Goal: Task Accomplishment & Management: Use online tool/utility

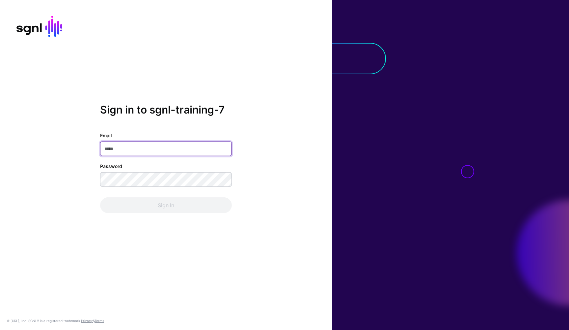
type input "**********"
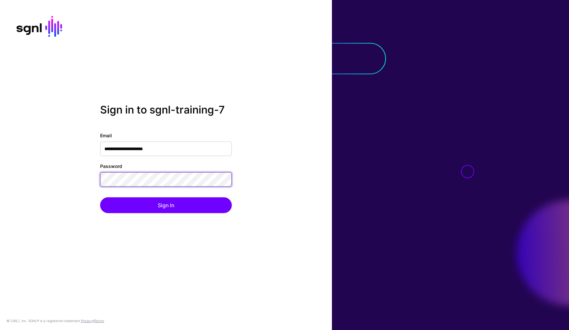
click at [166, 205] on button "Sign In" at bounding box center [166, 205] width 132 height 16
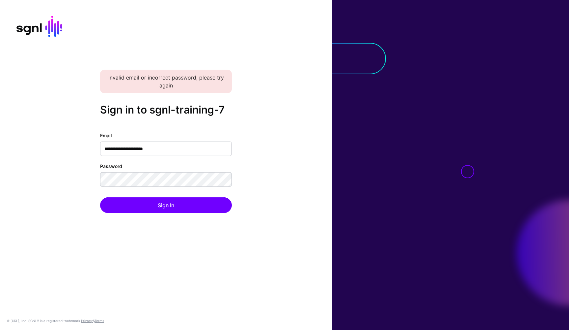
click at [97, 95] on div "**********" at bounding box center [166, 165] width 332 height 330
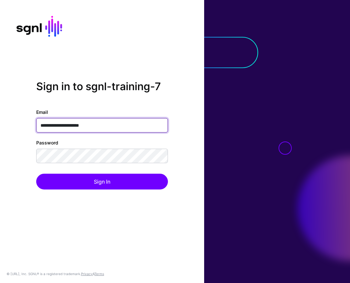
drag, startPoint x: 104, startPoint y: 124, endPoint x: 19, endPoint y: 120, distance: 85.4
click at [19, 120] on div "**********" at bounding box center [102, 141] width 204 height 123
paste input "email"
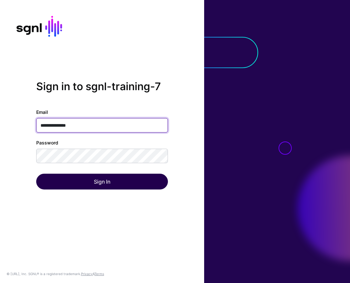
type input "**********"
click at [110, 177] on button "Sign In" at bounding box center [102, 182] width 132 height 16
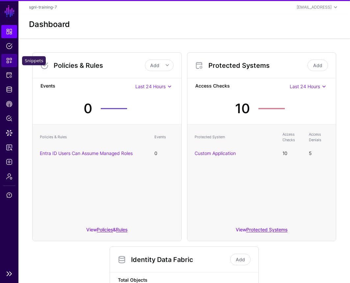
click at [8, 56] on link "Snippets" at bounding box center [9, 60] width 16 height 13
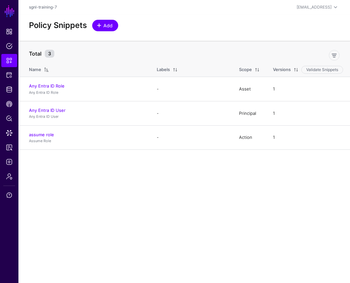
click at [103, 28] on span "Add" at bounding box center [108, 25] width 11 height 7
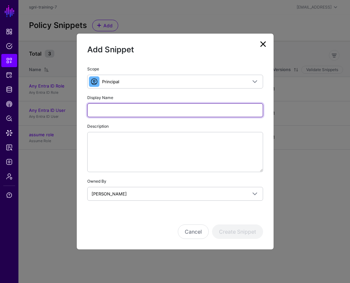
click at [102, 111] on input "Display Name" at bounding box center [175, 110] width 176 height 14
type input "**********"
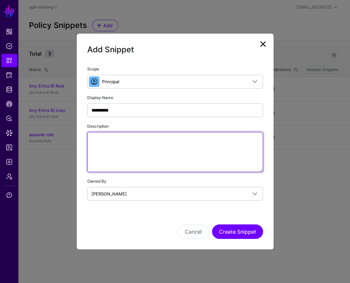
click at [100, 148] on textarea "Description" at bounding box center [175, 152] width 176 height 40
type textarea "**********"
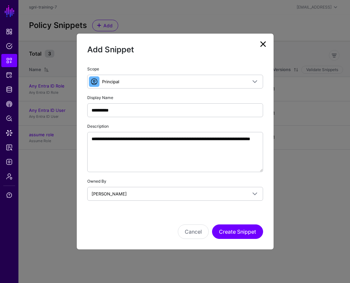
click at [142, 176] on div "**********" at bounding box center [175, 133] width 176 height 136
click at [232, 233] on button "Create Snippet" at bounding box center [237, 232] width 51 height 15
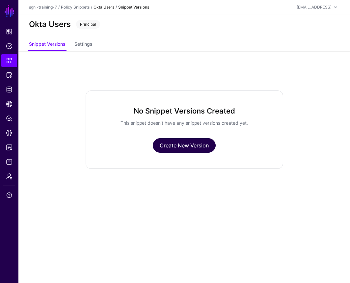
click at [195, 149] on link "Create New Version" at bounding box center [184, 145] width 63 height 15
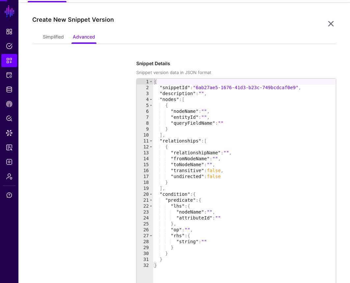
scroll to position [51, 0]
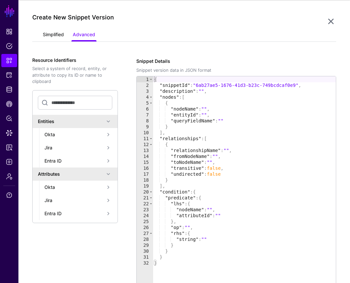
click at [59, 34] on link "Simplified" at bounding box center [53, 35] width 21 height 13
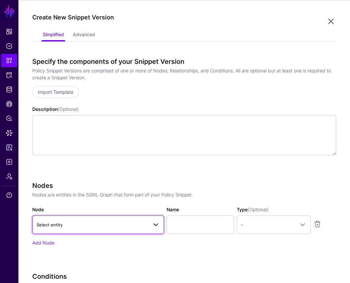
click at [87, 227] on span "Select entity" at bounding box center [92, 224] width 111 height 7
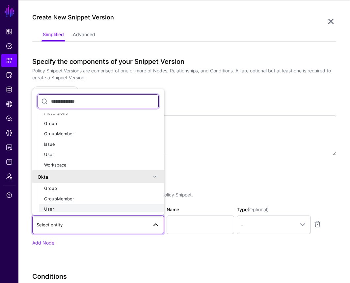
scroll to position [104, 0]
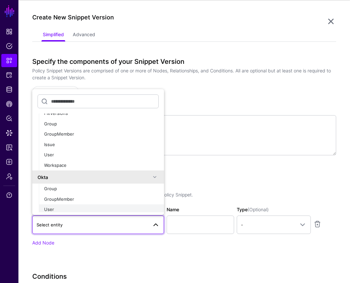
click at [68, 208] on div "User" at bounding box center [101, 210] width 115 height 7
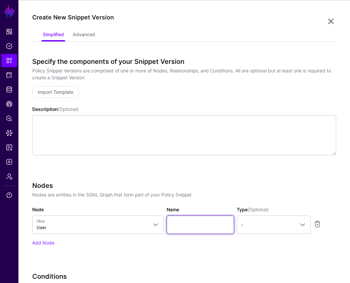
click at [177, 226] on input "Name" at bounding box center [201, 225] width 68 height 18
type input "********"
click at [246, 220] on link "-" at bounding box center [274, 225] width 74 height 18
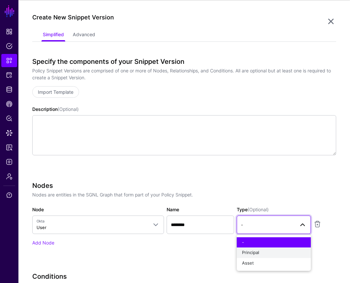
click at [245, 248] on button "Principal" at bounding box center [274, 253] width 74 height 11
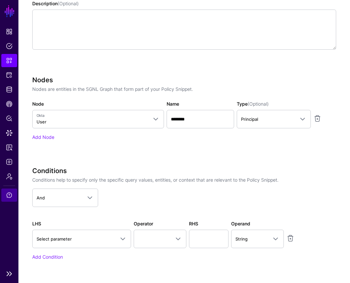
scroll to position [157, 0]
click at [139, 174] on h3 "Conditions" at bounding box center [184, 171] width 305 height 8
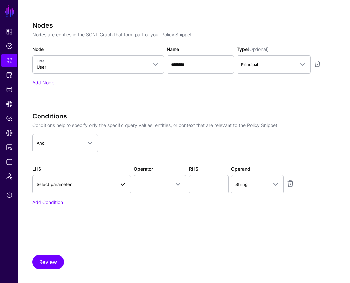
scroll to position [211, 0]
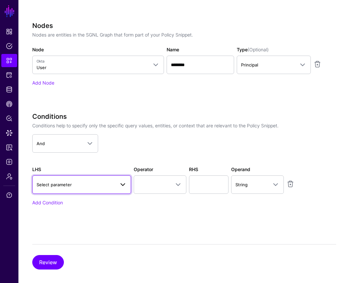
click at [84, 188] on span "Select parameter" at bounding box center [76, 184] width 78 height 7
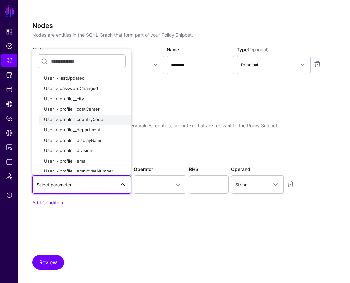
scroll to position [220, 0]
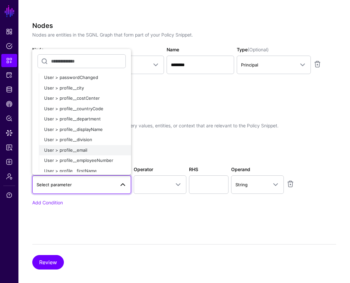
click at [93, 147] on div "User > profile__email" at bounding box center [85, 150] width 82 height 7
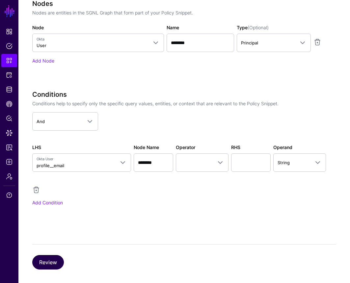
click at [52, 260] on button "Review" at bounding box center [48, 262] width 32 height 15
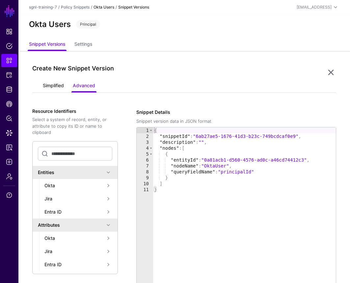
scroll to position [0, 0]
click at [52, 89] on link "Simplified" at bounding box center [53, 86] width 21 height 13
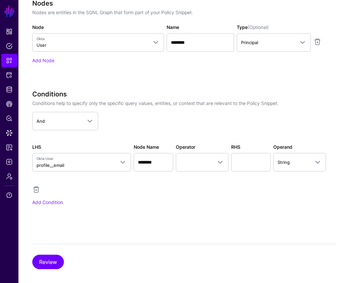
scroll to position [233, 1]
click at [35, 188] on link at bounding box center [36, 190] width 8 height 8
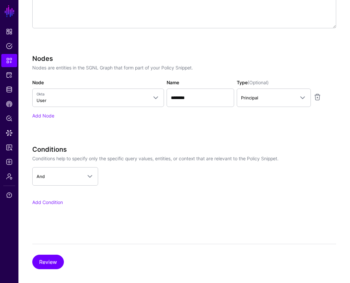
scroll to position [178, 0]
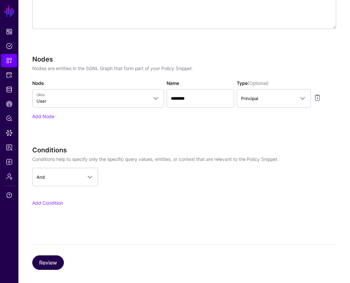
click at [48, 262] on button "Review" at bounding box center [48, 263] width 32 height 15
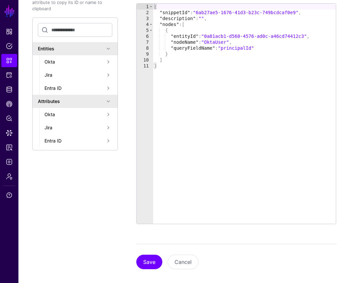
scroll to position [123, 0]
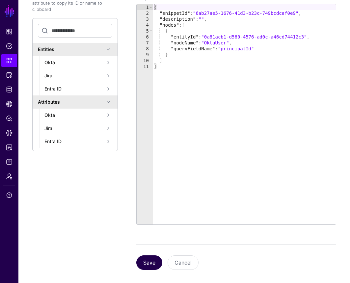
click at [146, 265] on button "Save" at bounding box center [149, 263] width 26 height 15
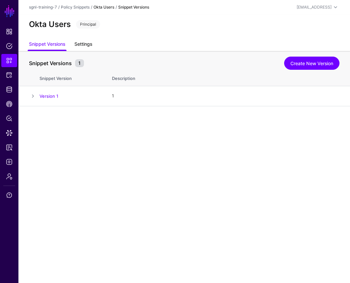
click at [84, 48] on link "Settings" at bounding box center [83, 45] width 18 height 13
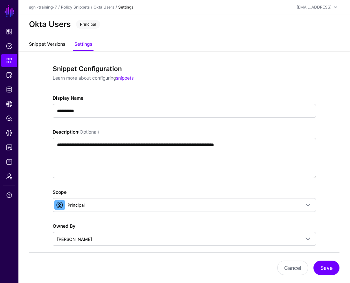
click at [36, 46] on link "Snippet Versions" at bounding box center [47, 45] width 36 height 13
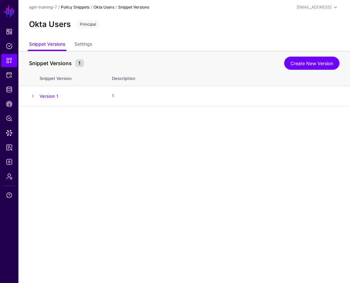
click at [79, 9] on link "Policy Snippets" at bounding box center [75, 7] width 29 height 5
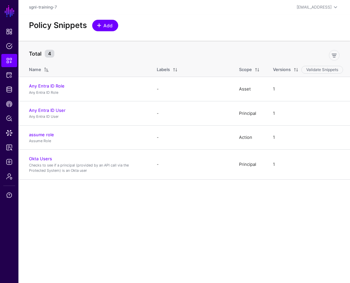
click at [105, 27] on span "Add" at bounding box center [108, 25] width 11 height 7
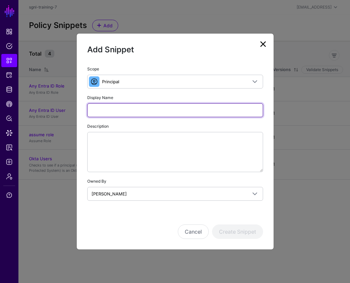
click at [107, 114] on input "Display Name" at bounding box center [175, 110] width 176 height 14
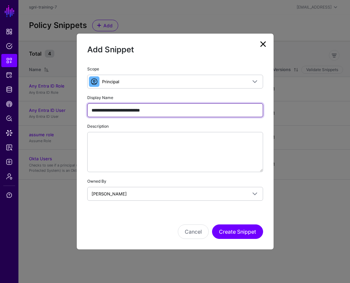
type input "**********"
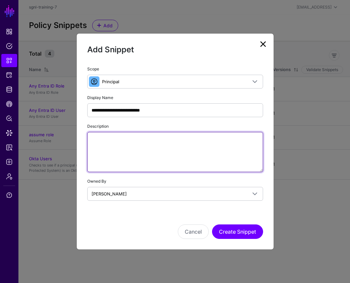
click at [111, 142] on textarea "Description" at bounding box center [175, 152] width 176 height 40
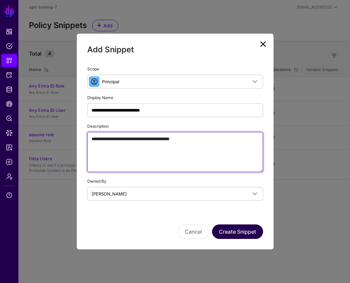
type textarea "**********"
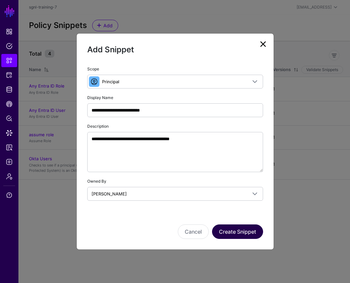
click at [238, 230] on button "Create Snippet" at bounding box center [237, 232] width 51 height 15
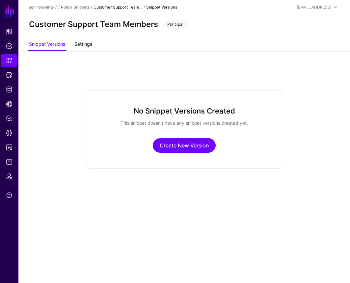
click at [84, 48] on link "Settings" at bounding box center [83, 45] width 18 height 13
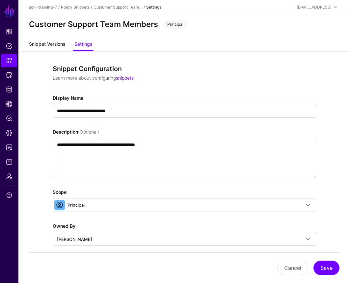
click at [49, 46] on link "Snippet Versions" at bounding box center [47, 45] width 36 height 13
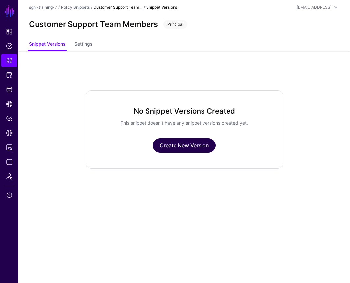
click at [165, 144] on link "Create New Version" at bounding box center [184, 145] width 63 height 15
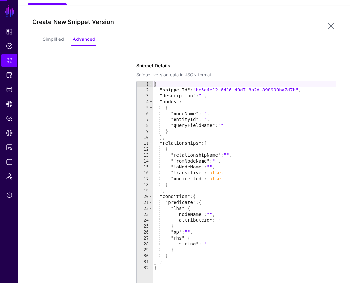
scroll to position [51, 0]
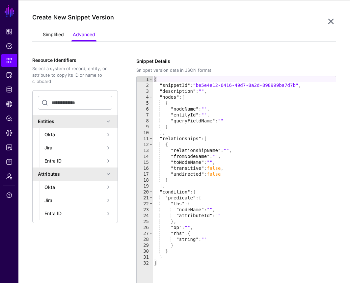
click at [55, 34] on link "Simplified" at bounding box center [53, 35] width 21 height 13
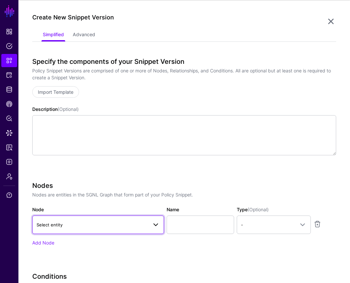
click at [68, 224] on span "Select entity" at bounding box center [92, 224] width 111 height 7
type input "*"
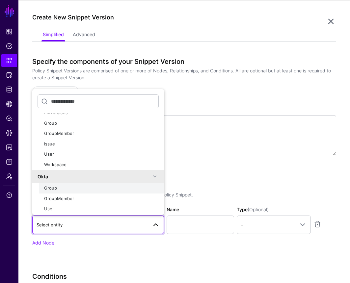
scroll to position [104, 0]
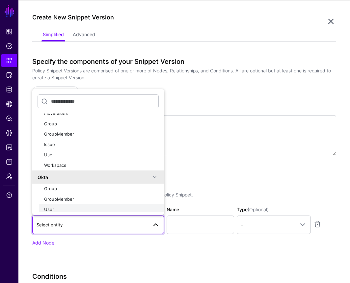
click at [85, 207] on div "User" at bounding box center [101, 210] width 115 height 7
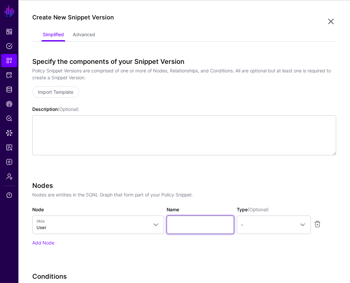
click at [185, 229] on input "Name" at bounding box center [201, 225] width 68 height 18
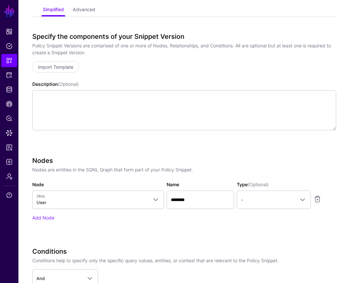
scroll to position [81, 0]
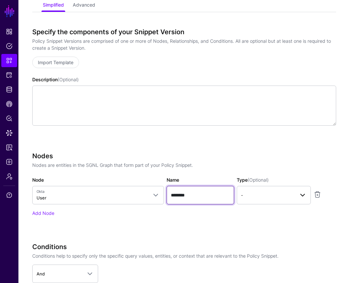
type input "********"
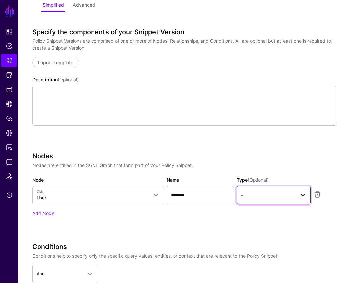
click at [253, 193] on span "-" at bounding box center [268, 195] width 54 height 7
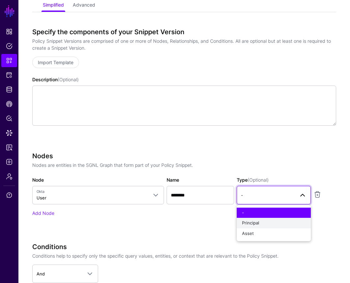
click at [268, 222] on div "Principal" at bounding box center [274, 223] width 64 height 7
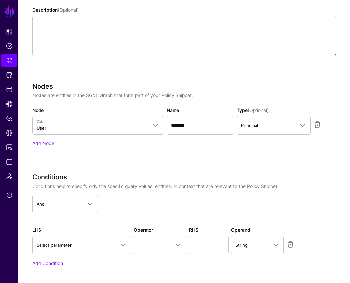
scroll to position [171, 0]
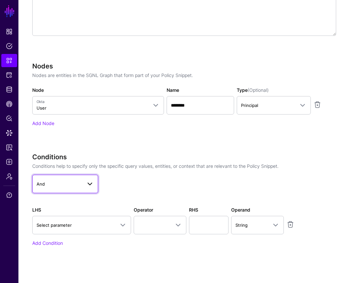
click at [71, 181] on span "And" at bounding box center [59, 184] width 45 height 7
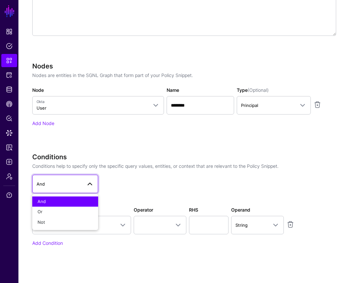
click at [120, 187] on app-dropdown "And And Or Not" at bounding box center [184, 184] width 305 height 18
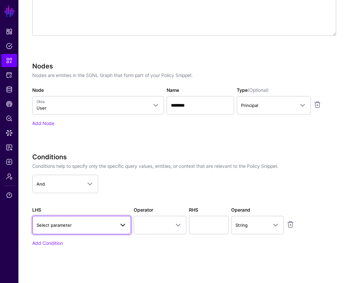
click at [68, 223] on span "Select parameter" at bounding box center [54, 225] width 35 height 5
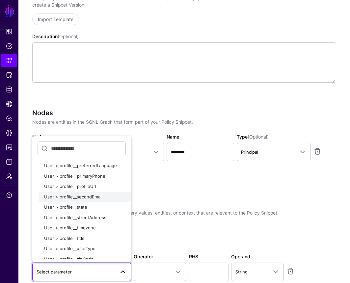
scroll to position [448, 0]
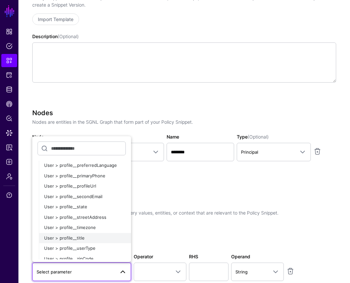
click at [72, 236] on span "User > profile__title" at bounding box center [64, 238] width 41 height 5
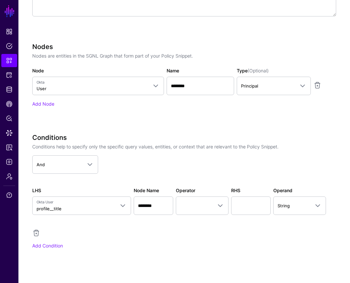
scroll to position [197, 0]
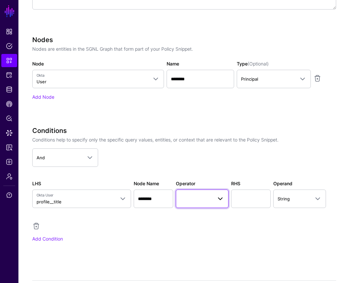
click at [222, 197] on span at bounding box center [221, 199] width 8 height 8
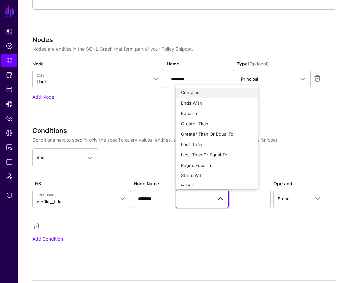
click at [213, 94] on div "Contains" at bounding box center [217, 93] width 72 height 7
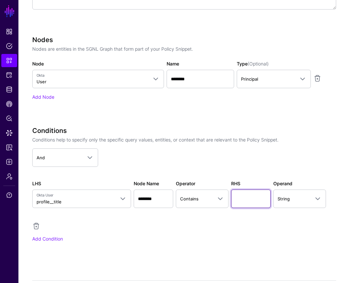
click at [240, 198] on input "text" at bounding box center [251, 199] width 40 height 18
type input "*******"
click at [220, 227] on div "LHS Okta User profile__title Query Parameters Principal Asset Action Time Day H…" at bounding box center [184, 205] width 307 height 50
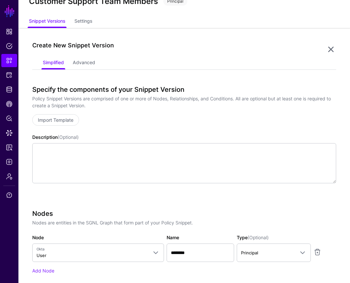
scroll to position [0, 0]
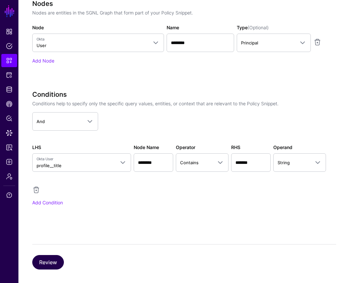
click at [53, 262] on button "Review" at bounding box center [48, 262] width 32 height 15
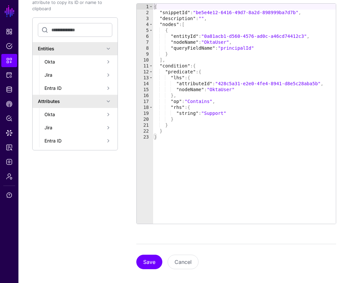
scroll to position [123, 0]
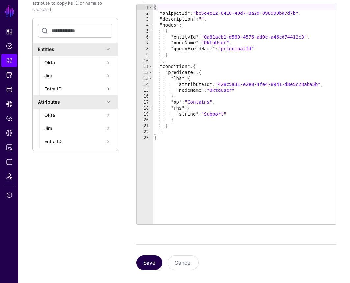
click at [149, 265] on button "Save" at bounding box center [149, 263] width 26 height 15
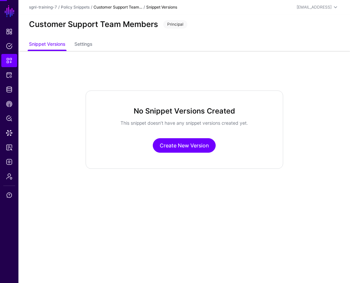
scroll to position [0, 0]
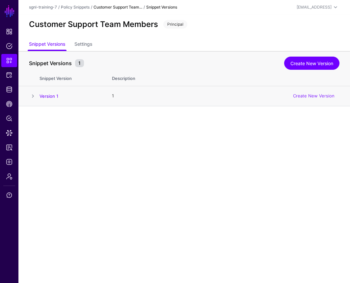
click at [34, 96] on span at bounding box center [33, 96] width 8 height 8
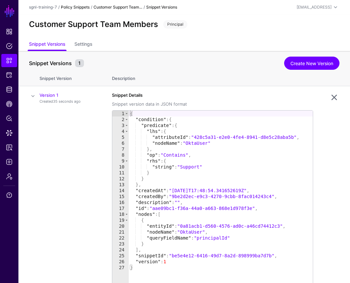
click at [76, 7] on link "Policy Snippets" at bounding box center [75, 7] width 29 height 5
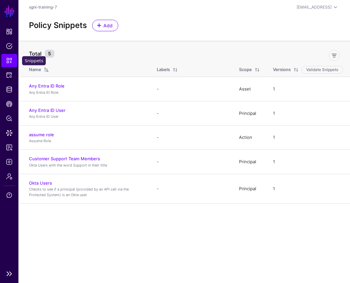
click at [7, 60] on span "Snippets" at bounding box center [9, 60] width 7 height 7
click at [111, 28] on span "Add" at bounding box center [108, 25] width 11 height 7
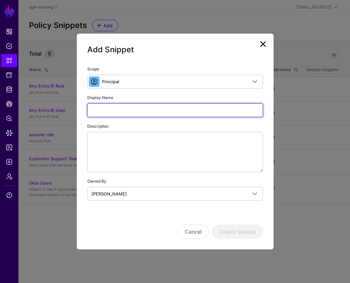
click at [124, 109] on input "Display Name" at bounding box center [175, 110] width 176 height 14
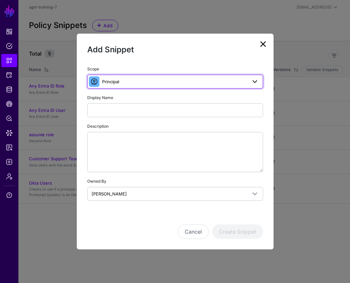
click at [121, 84] on span "Principal" at bounding box center [174, 81] width 145 height 7
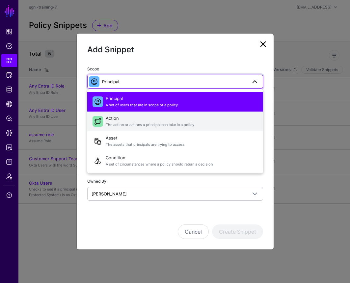
click at [119, 114] on span "Action The action or actions a principal can take in a policy" at bounding box center [182, 122] width 152 height 16
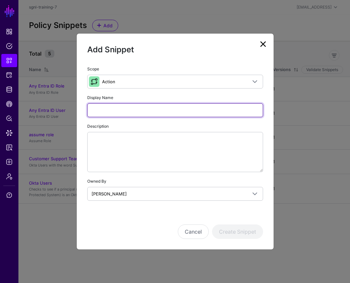
click at [115, 109] on input "Display Name" at bounding box center [175, 110] width 176 height 14
type input "******"
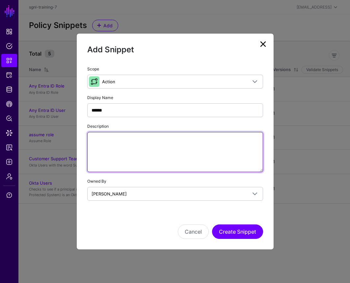
click at [121, 159] on textarea "Description" at bounding box center [175, 152] width 176 height 40
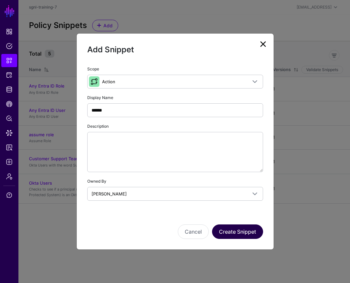
click at [247, 239] on button "Create Snippet" at bounding box center [237, 232] width 51 height 15
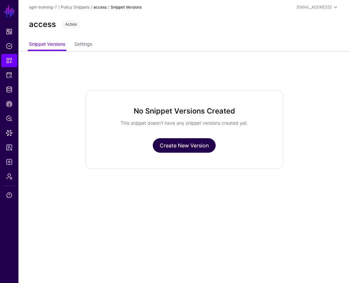
click at [182, 148] on link "Create New Version" at bounding box center [184, 145] width 63 height 15
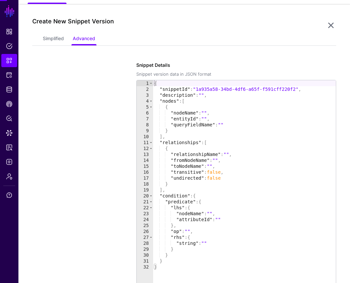
scroll to position [51, 0]
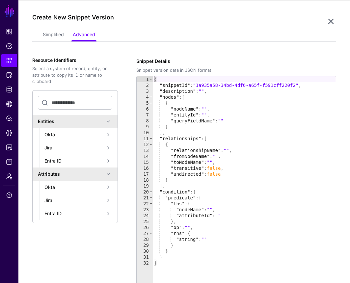
click at [56, 28] on div "Create New Snippet Version" at bounding box center [179, 21] width 294 height 15
click at [52, 33] on link "Simplified" at bounding box center [53, 35] width 21 height 13
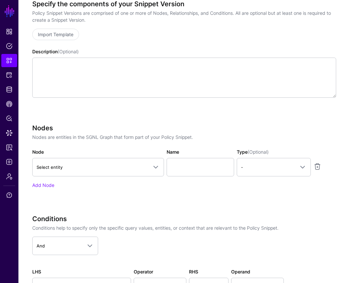
scroll to position [109, 0]
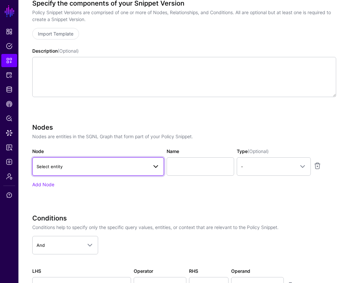
click at [95, 166] on span "Select entity" at bounding box center [92, 166] width 111 height 7
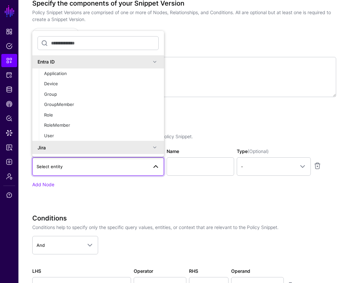
click at [185, 116] on div "Specify the components of your Snippet Version Policy Snippet Versions are comp…" at bounding box center [184, 163] width 305 height 328
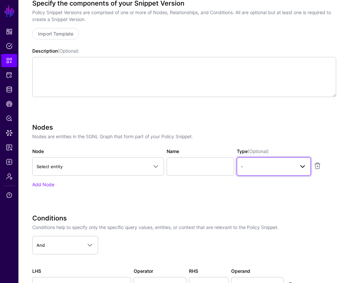
click at [264, 167] on span "-" at bounding box center [268, 166] width 54 height 7
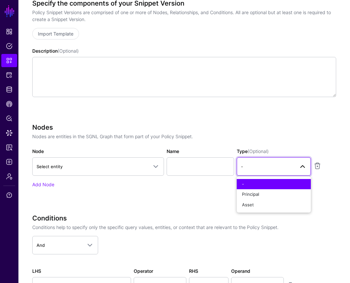
click at [186, 112] on div "Specify the components of your Snippet Version Policy Snippet Versions are comp…" at bounding box center [184, 57] width 305 height 116
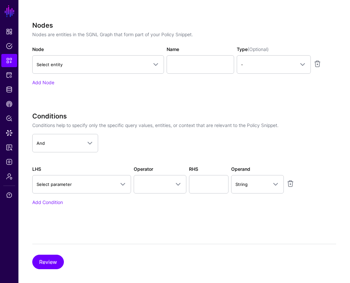
scroll to position [211, 0]
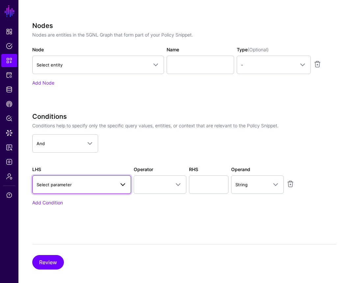
click at [94, 181] on span "Select parameter" at bounding box center [82, 185] width 90 height 8
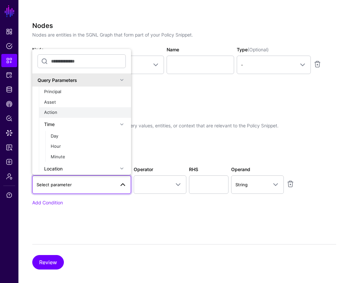
click at [70, 110] on div "Action" at bounding box center [85, 112] width 82 height 7
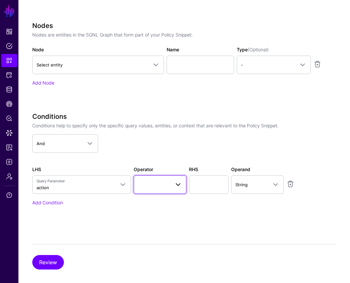
click at [150, 182] on span at bounding box center [160, 185] width 44 height 8
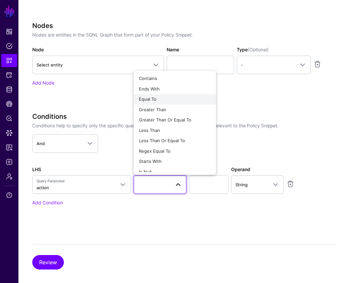
click at [181, 97] on div "Equal To" at bounding box center [175, 99] width 72 height 7
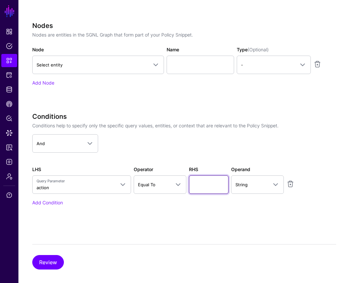
click at [206, 186] on input "text" at bounding box center [209, 185] width 40 height 18
type input "******"
click at [171, 215] on div "Conditions Conditions help to specify only the specific query values, entities,…" at bounding box center [184, 169] width 305 height 112
click at [58, 255] on button "Review" at bounding box center [48, 262] width 32 height 15
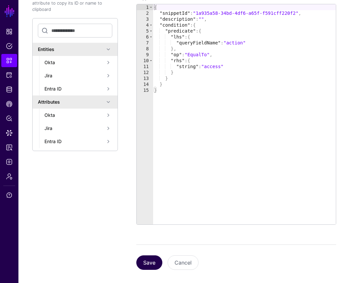
click at [147, 262] on button "Save" at bounding box center [149, 263] width 26 height 15
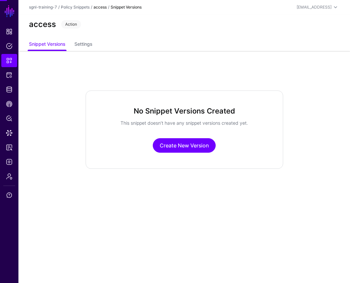
scroll to position [0, 0]
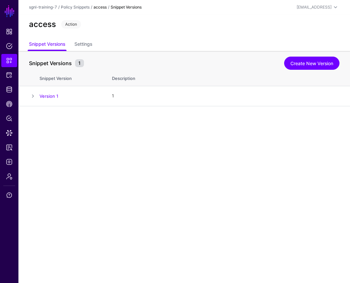
click at [71, 11] on header "sgnl-training-7 / Policy Snippets / access / Snippet Versions [EMAIL_ADDRESS] […" at bounding box center [184, 7] width 332 height 15
click at [70, 7] on link "Policy Snippets" at bounding box center [75, 7] width 29 height 5
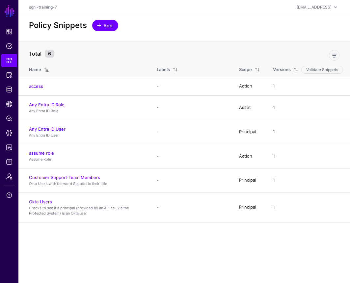
click at [102, 22] on span "Add" at bounding box center [105, 25] width 16 height 7
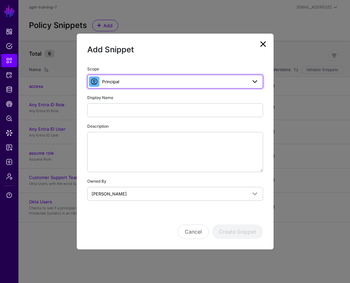
click at [125, 83] on span "Principal" at bounding box center [174, 81] width 145 height 7
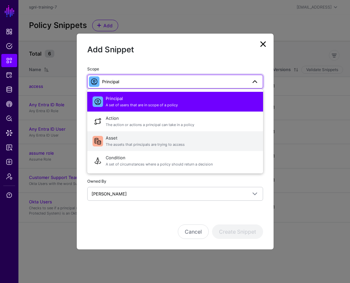
click at [124, 142] on span "The assets that principals are trying to access" at bounding box center [182, 145] width 152 height 6
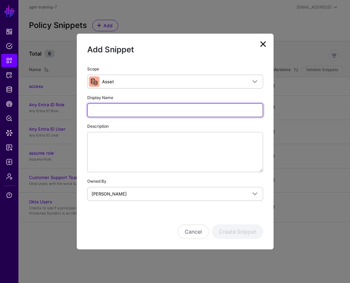
click at [121, 107] on input "Display Name" at bounding box center [175, 110] width 176 height 14
type input "**********"
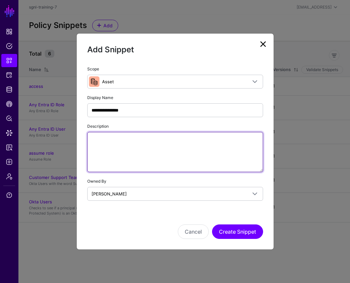
click at [116, 146] on textarea "Description" at bounding box center [175, 152] width 176 height 40
type textarea "**********"
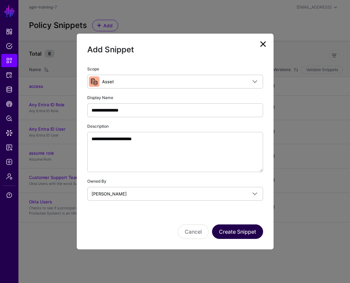
click at [224, 232] on button "Create Snippet" at bounding box center [237, 232] width 51 height 15
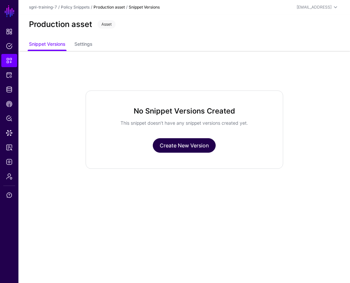
click at [169, 148] on link "Create New Version" at bounding box center [184, 145] width 63 height 15
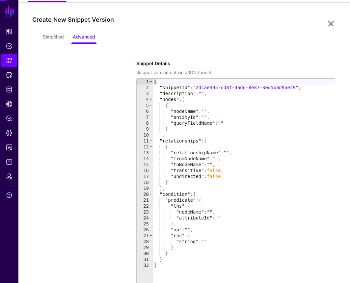
scroll to position [51, 0]
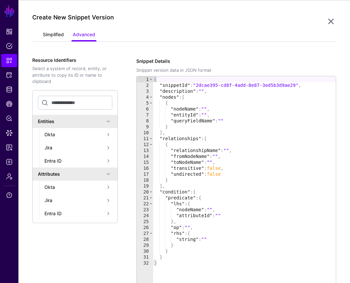
click at [56, 38] on link "Simplified" at bounding box center [53, 35] width 21 height 13
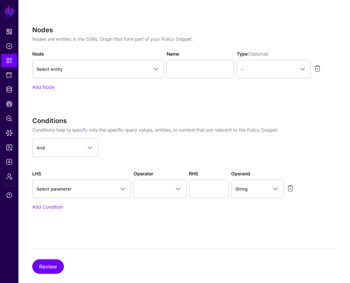
scroll to position [210, 0]
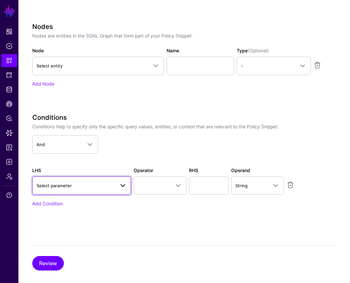
click at [70, 183] on span "Select parameter" at bounding box center [54, 185] width 35 height 5
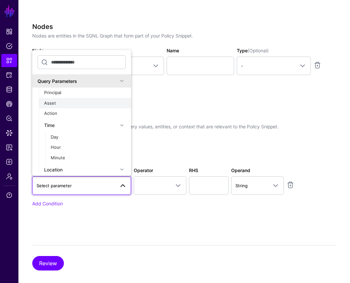
click at [76, 104] on div "Asset" at bounding box center [85, 103] width 82 height 7
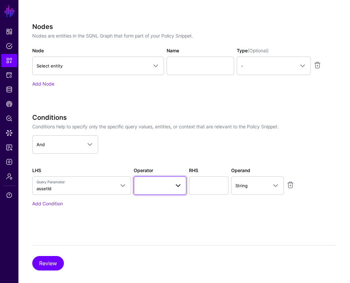
click at [144, 191] on link at bounding box center [160, 186] width 53 height 18
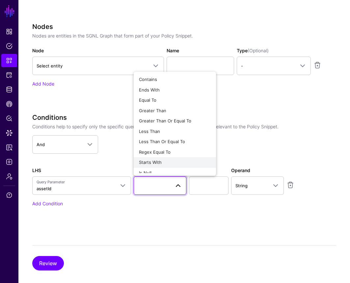
click at [156, 158] on button "Starts With" at bounding box center [175, 163] width 82 height 11
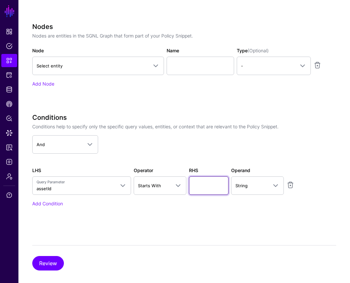
click at [217, 182] on input "text" at bounding box center [209, 186] width 40 height 18
type input "**********"
click at [52, 261] on button "Review" at bounding box center [48, 263] width 32 height 15
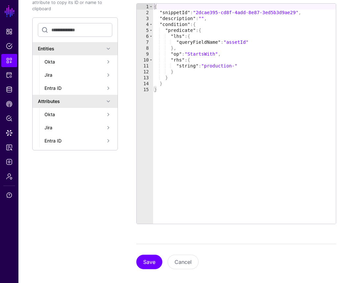
scroll to position [123, 0]
click at [150, 258] on button "Save" at bounding box center [149, 263] width 26 height 15
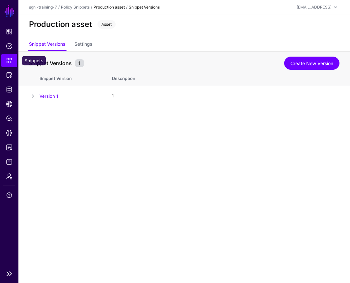
click at [6, 61] on span "Snippets" at bounding box center [9, 60] width 7 height 7
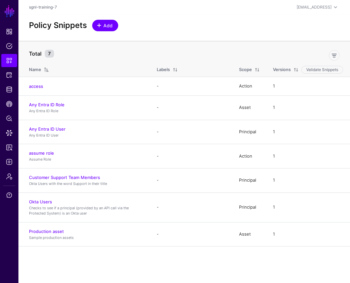
click at [99, 26] on span at bounding box center [99, 25] width 5 height 5
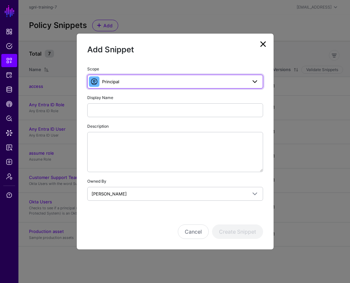
click at [126, 84] on span "Principal" at bounding box center [174, 81] width 145 height 7
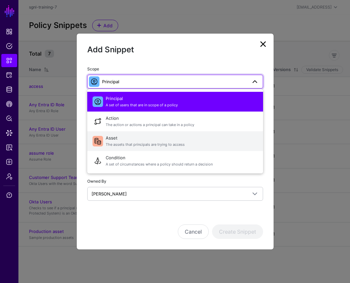
click at [116, 137] on span "Asset The assets that principals are trying to access" at bounding box center [182, 141] width 152 height 16
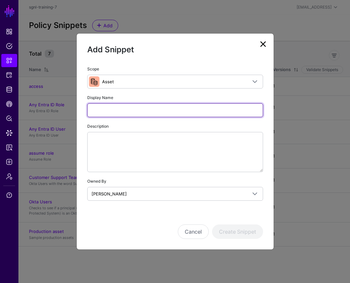
click at [124, 117] on input "Display Name" at bounding box center [175, 110] width 176 height 14
type input "******"
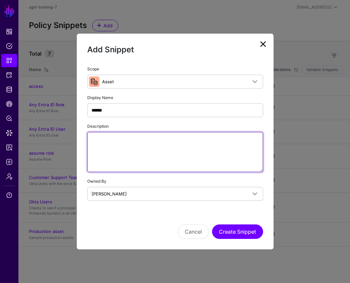
click at [147, 158] on textarea "Description" at bounding box center [175, 152] width 176 height 40
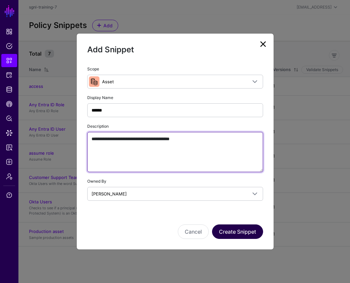
type textarea "**********"
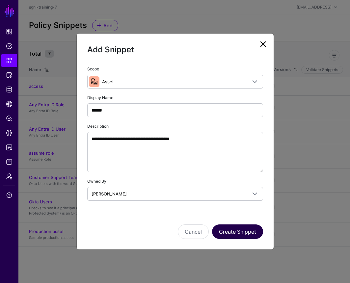
click at [248, 232] on button "Create Snippet" at bounding box center [237, 232] width 51 height 15
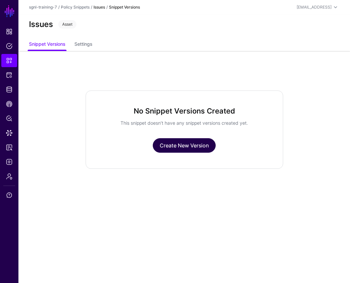
click at [169, 147] on link "Create New Version" at bounding box center [184, 145] width 63 height 15
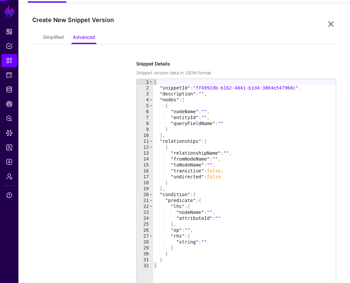
scroll to position [51, 0]
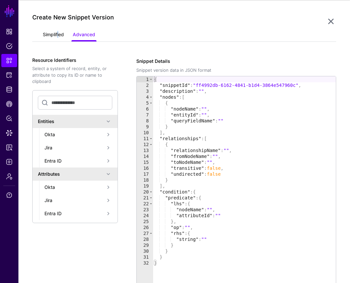
click at [57, 35] on link "Simplified" at bounding box center [53, 35] width 21 height 13
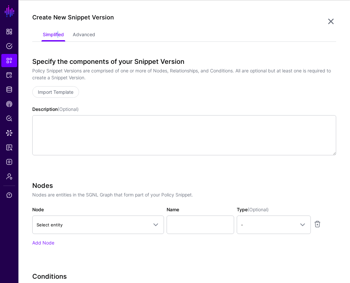
scroll to position [76, 0]
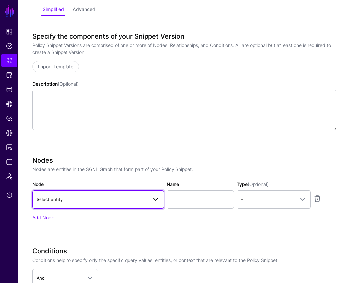
click at [86, 197] on span "Select entity" at bounding box center [92, 199] width 111 height 7
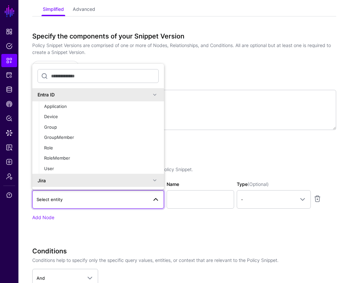
click at [199, 175] on div "Nodes Nodes are entities in the SGNL Graph that form part of your Policy Snippe…" at bounding box center [184, 189] width 305 height 65
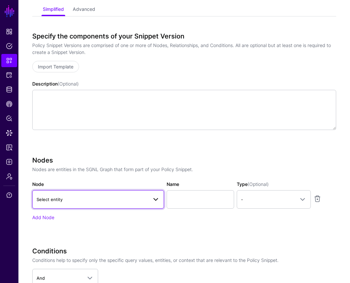
click at [138, 198] on span "Select entity" at bounding box center [92, 199] width 111 height 7
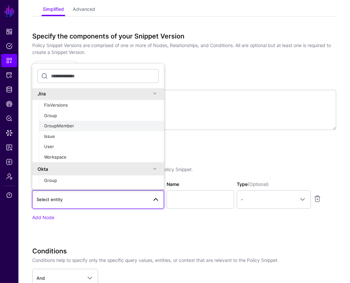
scroll to position [99, 0]
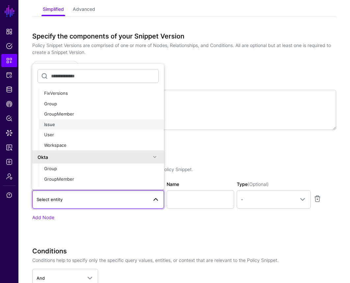
click at [86, 123] on div "Issue" at bounding box center [101, 125] width 115 height 7
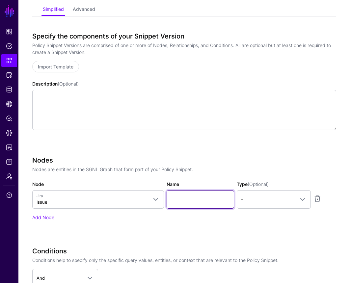
click at [185, 201] on input "Name" at bounding box center [201, 199] width 68 height 18
type input "*********"
click at [248, 203] on span "-" at bounding box center [268, 199] width 54 height 7
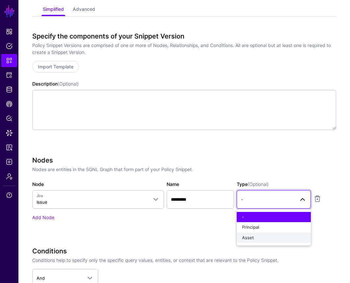
click at [249, 238] on span "Asset" at bounding box center [248, 237] width 12 height 5
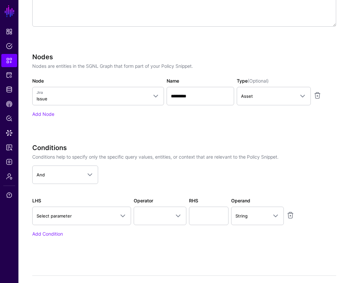
scroll to position [181, 0]
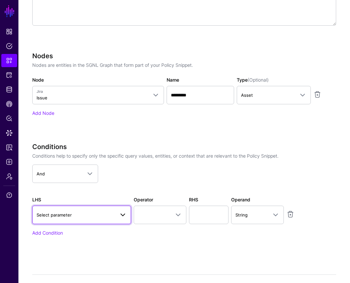
click at [80, 217] on span "Select parameter" at bounding box center [76, 215] width 78 height 7
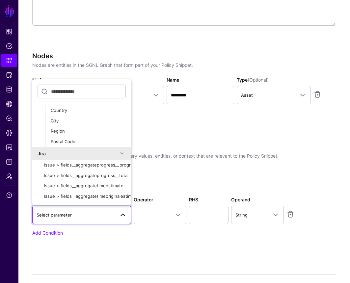
scroll to position [106, 0]
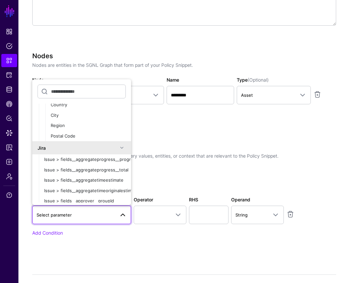
click at [152, 153] on p "Conditions help to specify only the specific query values, entities, or context…" at bounding box center [184, 156] width 305 height 7
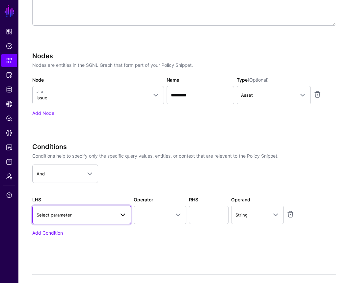
click at [89, 216] on span "Select parameter" at bounding box center [76, 215] width 78 height 7
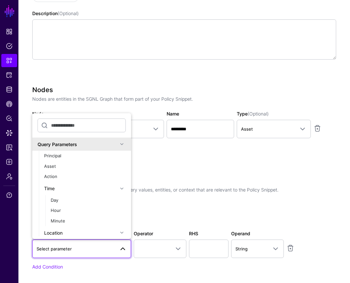
scroll to position [156, 0]
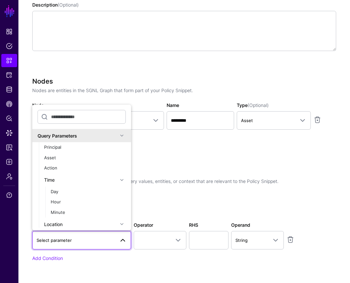
click at [157, 174] on h3 "Conditions" at bounding box center [184, 172] width 305 height 8
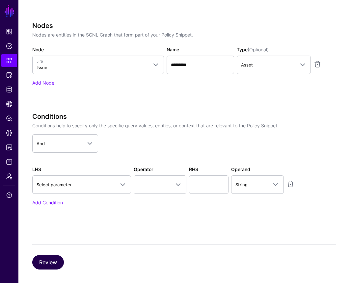
click at [45, 260] on button "Review" at bounding box center [48, 262] width 32 height 15
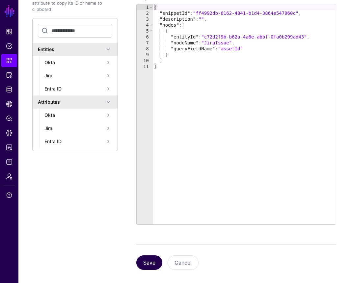
click at [145, 263] on button "Save" at bounding box center [149, 263] width 26 height 15
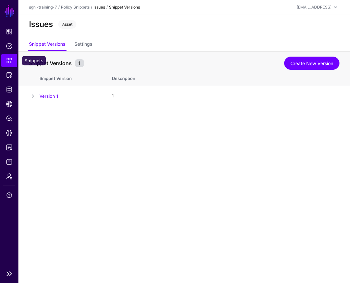
click at [11, 62] on span "Snippets" at bounding box center [9, 60] width 7 height 7
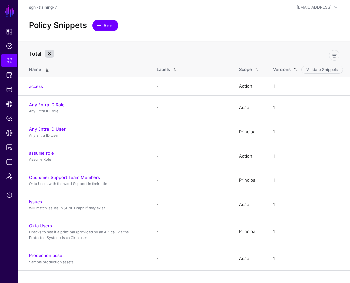
click at [101, 30] on link "Add" at bounding box center [105, 26] width 26 height 12
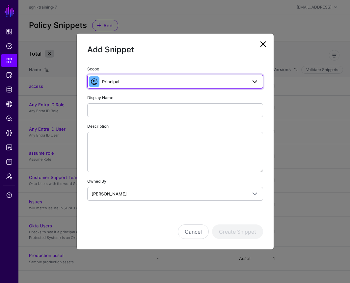
click at [121, 84] on span "Principal" at bounding box center [174, 81] width 145 height 7
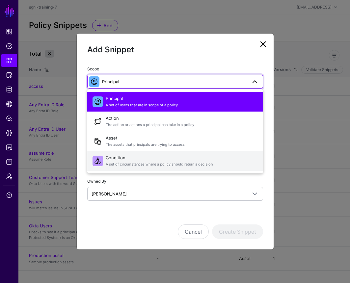
click at [120, 165] on span "A set of circumstances where a policy should return a decision" at bounding box center [182, 165] width 152 height 6
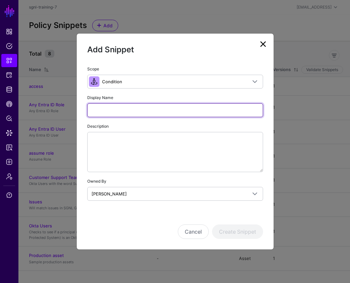
click at [112, 113] on input "Display Name" at bounding box center [175, 110] width 176 height 14
type input "*"
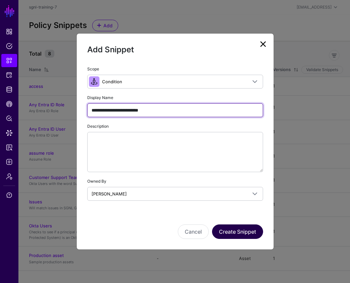
type input "**********"
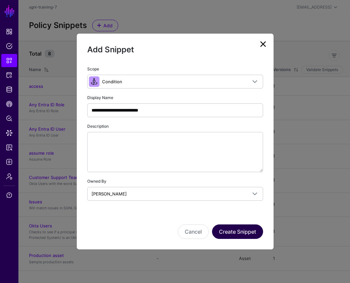
click at [243, 235] on button "Create Snippet" at bounding box center [237, 232] width 51 height 15
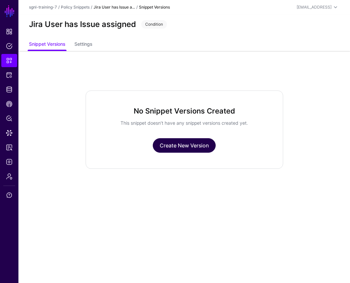
click at [171, 152] on link "Create New Version" at bounding box center [184, 145] width 63 height 15
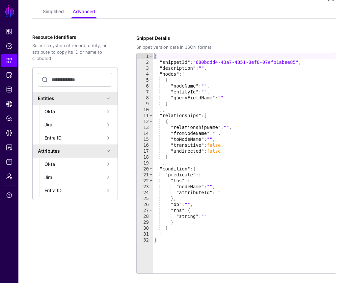
scroll to position [74, 0]
click at [61, 10] on link "Simplified" at bounding box center [53, 12] width 21 height 13
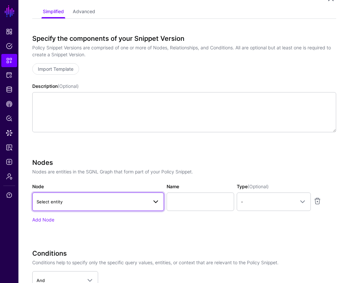
click at [78, 199] on span "Select entity" at bounding box center [92, 201] width 111 height 7
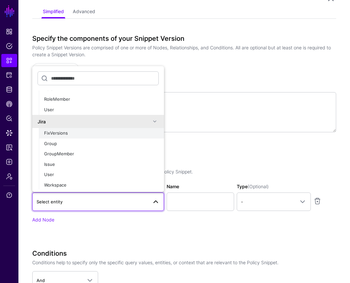
scroll to position [86, 0]
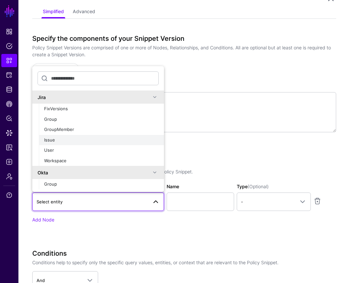
click at [62, 139] on div "Issue" at bounding box center [101, 140] width 115 height 7
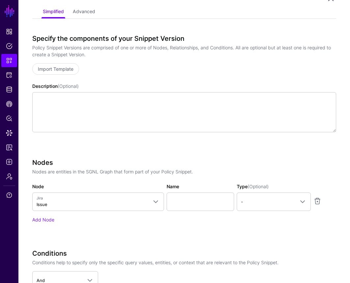
click at [182, 185] on div "Name" at bounding box center [200, 197] width 70 height 28
click at [176, 201] on input "Name" at bounding box center [201, 202] width 68 height 18
type input "*********"
click at [267, 207] on link "-" at bounding box center [274, 202] width 74 height 18
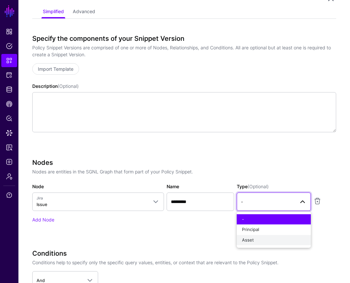
click at [260, 239] on div "Asset" at bounding box center [274, 240] width 64 height 7
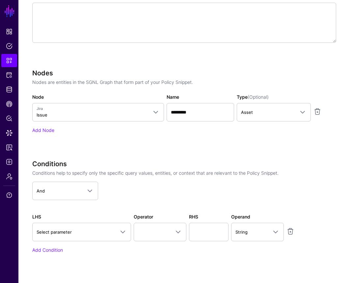
scroll to position [164, 0]
click at [42, 132] on link "Add Node" at bounding box center [43, 131] width 22 height 6
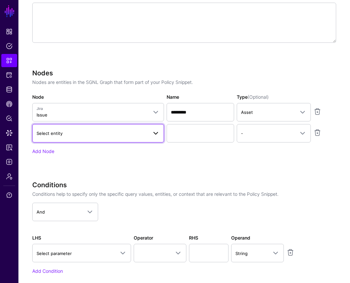
click at [49, 138] on link "Select entity" at bounding box center [98, 133] width 132 height 18
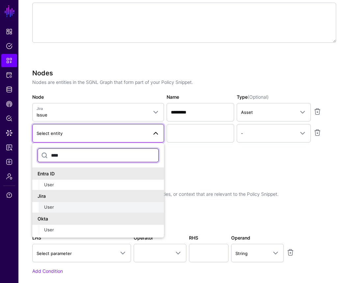
type input "****"
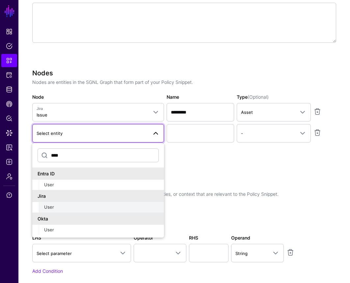
click at [47, 204] on button "User" at bounding box center [101, 207] width 125 height 11
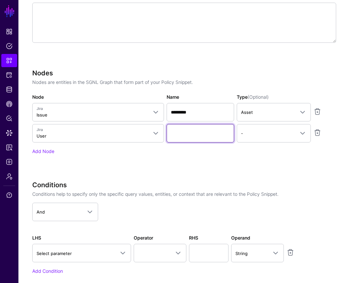
click at [184, 133] on input "Name" at bounding box center [201, 133] width 68 height 18
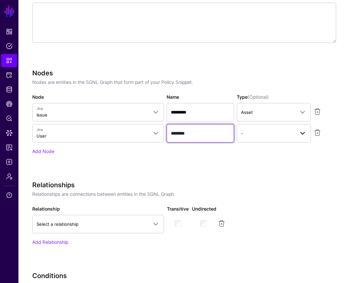
type input "********"
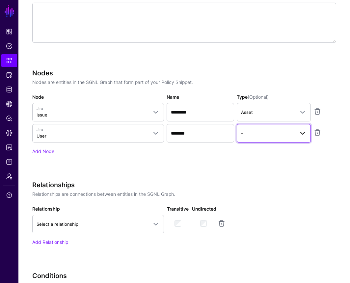
click at [255, 131] on span "-" at bounding box center [268, 133] width 54 height 7
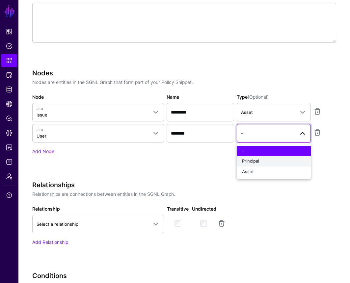
click at [253, 156] on button "Principal" at bounding box center [274, 161] width 74 height 11
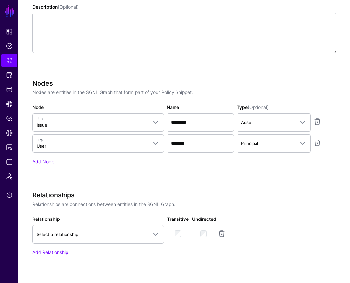
scroll to position [157, 0]
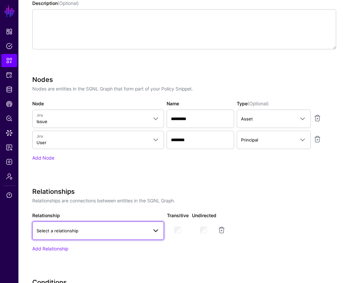
click at [67, 237] on link "Select a relationship" at bounding box center [98, 231] width 132 height 18
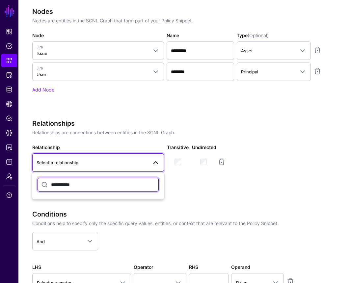
scroll to position [248, 0]
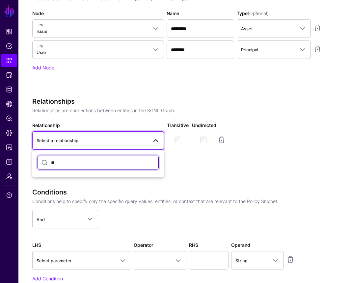
type input "*"
click at [101, 167] on input "text" at bounding box center [98, 163] width 121 height 14
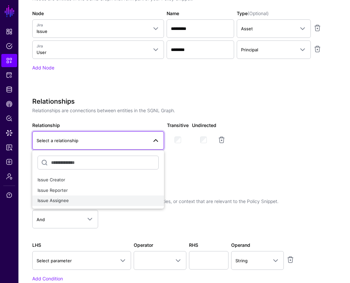
click at [71, 202] on div "Issue Assignee" at bounding box center [98, 201] width 121 height 7
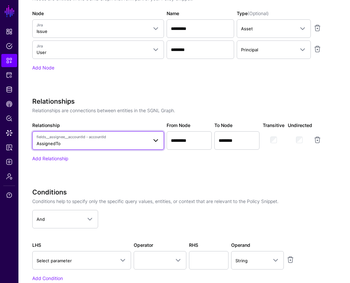
click at [106, 140] on span "fields__assignee__accountId - accountId AssignedTo" at bounding box center [92, 140] width 111 height 13
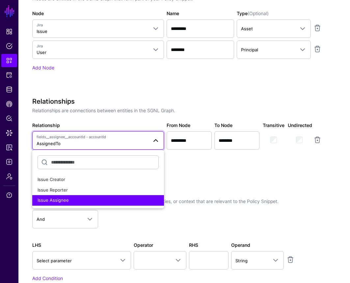
click at [111, 112] on p "Relationships are connections between entities in the SGNL Graph." at bounding box center [184, 110] width 305 height 7
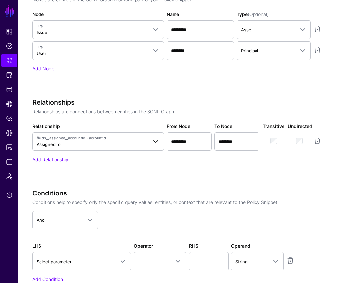
scroll to position [247, 0]
click at [316, 142] on link at bounding box center [318, 141] width 8 height 8
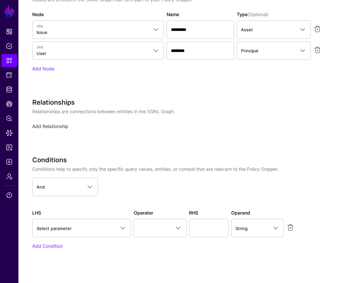
click at [57, 128] on link "Add Relationship" at bounding box center [50, 127] width 36 height 6
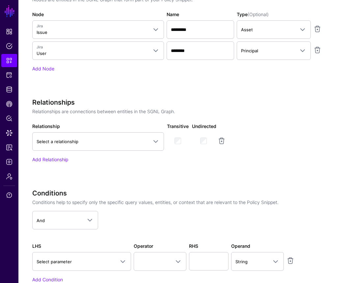
scroll to position [211, 0]
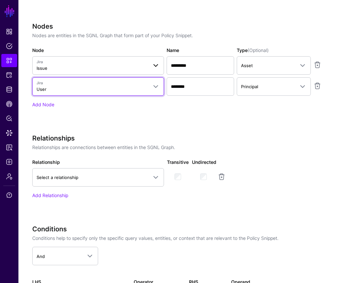
drag, startPoint x: 95, startPoint y: 86, endPoint x: 97, endPoint y: 62, distance: 23.8
click at [97, 62] on div "Nodes Nodes are entities in the SGNL Graph that form part of your Policy Snippe…" at bounding box center [184, 65] width 305 height 86
click at [97, 43] on div "Nodes Nodes are entities in the SGNL Graph that form part of your Policy Snippe…" at bounding box center [184, 65] width 305 height 86
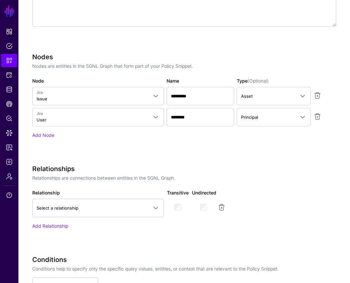
scroll to position [182, 0]
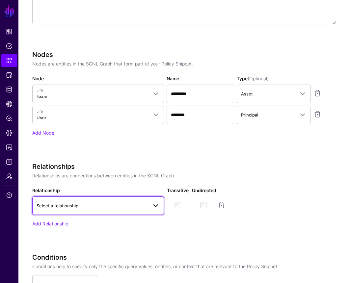
click at [70, 204] on span "Select a relationship" at bounding box center [58, 205] width 42 height 5
type input "**********"
click at [64, 168] on h3 "Relationships" at bounding box center [184, 167] width 305 height 8
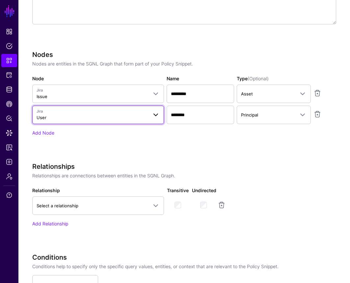
click at [89, 113] on span "Jira" at bounding box center [92, 112] width 111 height 6
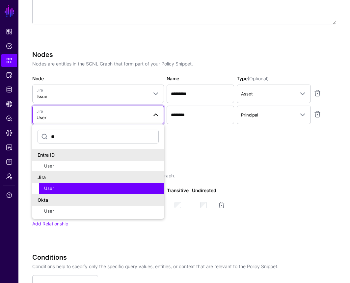
type input "*"
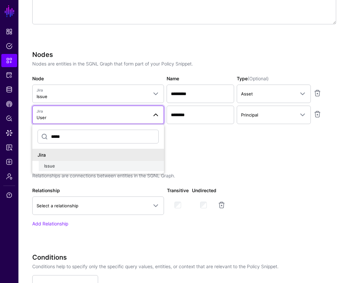
type input "*****"
click at [73, 163] on div "Issue" at bounding box center [101, 166] width 115 height 7
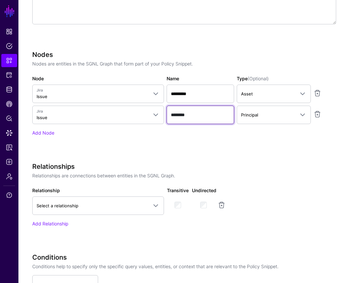
click at [199, 103] on input "********" at bounding box center [201, 94] width 68 height 18
type input "*********"
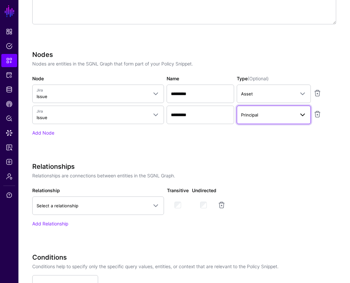
click at [287, 112] on span "Principal" at bounding box center [268, 114] width 54 height 7
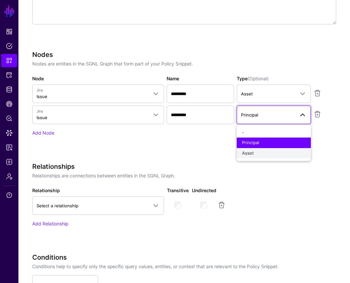
click at [269, 152] on div "Asset" at bounding box center [274, 153] width 64 height 7
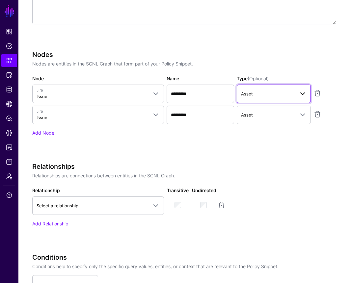
click at [276, 96] on span "Asset" at bounding box center [268, 93] width 54 height 7
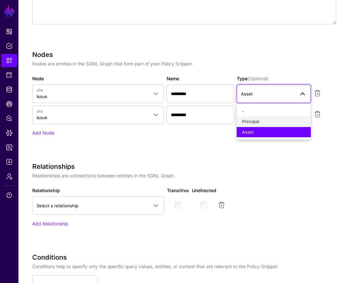
click at [269, 123] on div "Principal" at bounding box center [274, 122] width 64 height 7
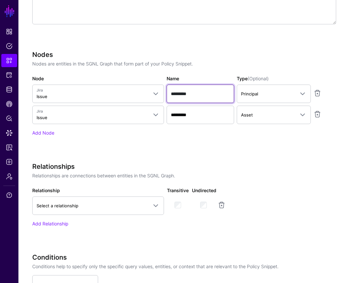
click at [211, 97] on input "*********" at bounding box center [201, 94] width 68 height 18
type input "********"
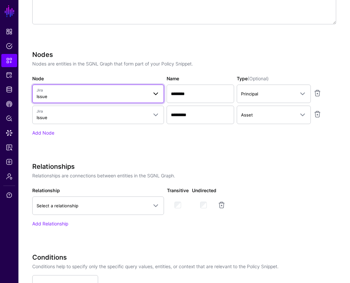
click at [119, 90] on span "Jira" at bounding box center [92, 91] width 111 height 6
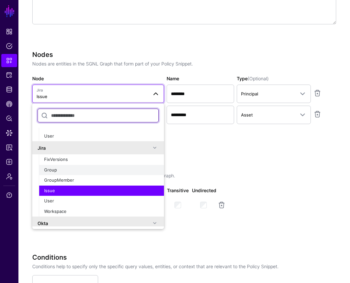
scroll to position [85, 0]
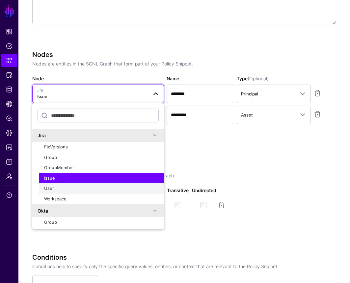
click at [89, 187] on div "User" at bounding box center [101, 189] width 115 height 7
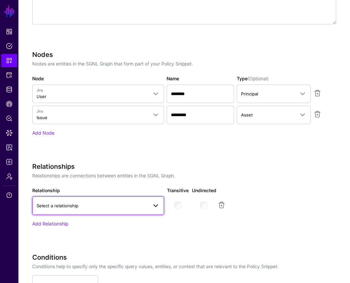
click at [103, 205] on span "Select a relationship" at bounding box center [92, 205] width 111 height 7
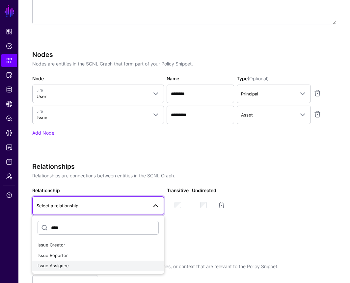
type input "****"
click at [88, 265] on div "Issue Assignee" at bounding box center [98, 266] width 121 height 7
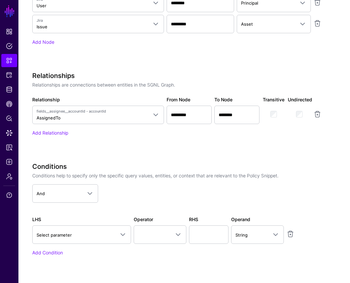
scroll to position [275, 0]
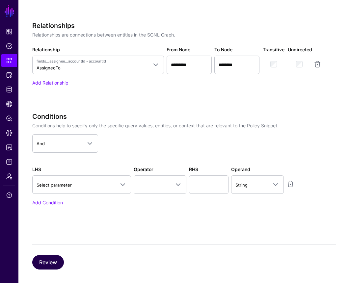
click at [44, 258] on button "Review" at bounding box center [48, 262] width 32 height 15
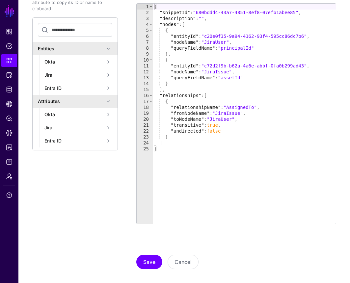
scroll to position [123, 0]
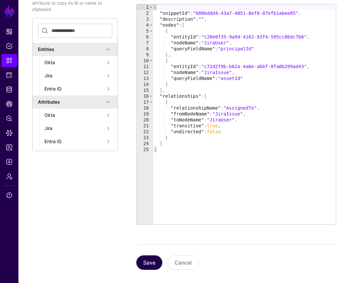
click at [149, 265] on button "Save" at bounding box center [149, 263] width 26 height 15
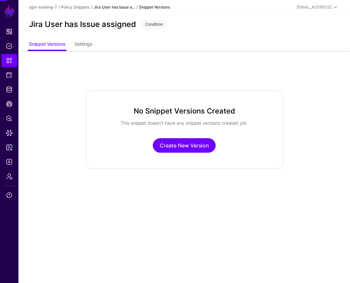
scroll to position [0, 0]
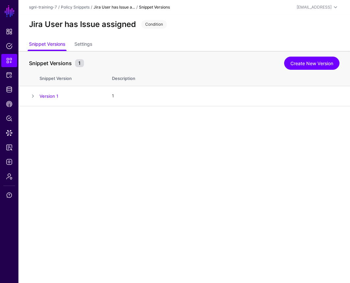
click at [67, 160] on main "SGNL Dashboard Policies Snippets Protected Systems Identity Data Fabric CAEP Hu…" at bounding box center [175, 141] width 350 height 283
click at [13, 64] on link "Snippets" at bounding box center [9, 60] width 16 height 13
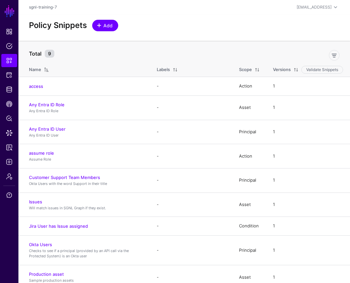
click at [110, 26] on span "Add" at bounding box center [108, 25] width 11 height 7
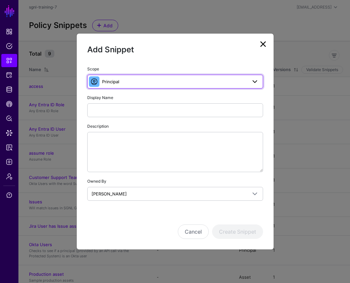
click at [111, 86] on link "Principal" at bounding box center [175, 82] width 176 height 14
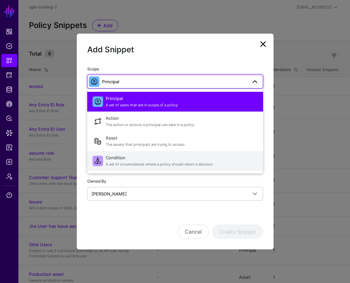
click at [107, 159] on span "Condition A set of circumstances where a policy should return a decision" at bounding box center [182, 161] width 152 height 16
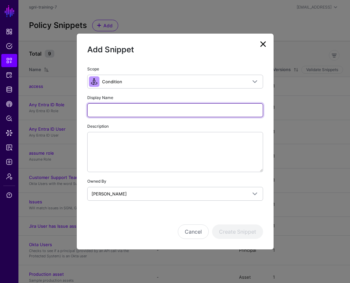
click at [120, 104] on input "Display Name" at bounding box center [175, 110] width 176 height 14
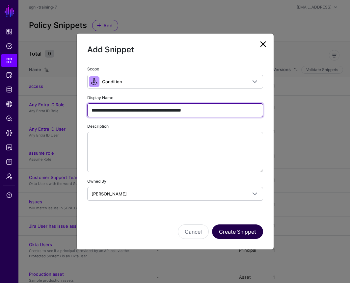
type input "**********"
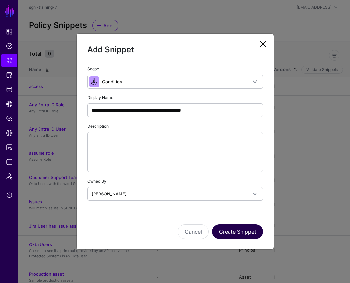
click at [253, 234] on button "Create Snippet" at bounding box center [237, 232] width 51 height 15
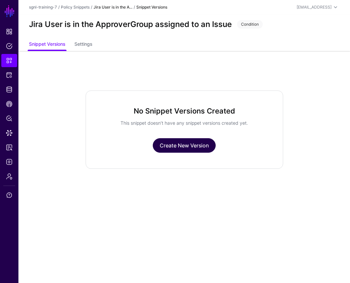
click at [177, 151] on link "Create New Version" at bounding box center [184, 145] width 63 height 15
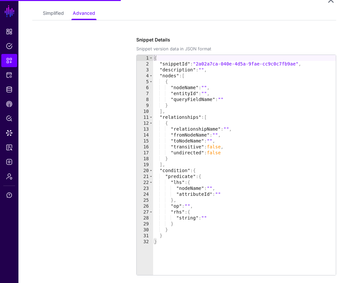
scroll to position [73, 0]
click at [45, 8] on link "Simplified" at bounding box center [53, 13] width 21 height 13
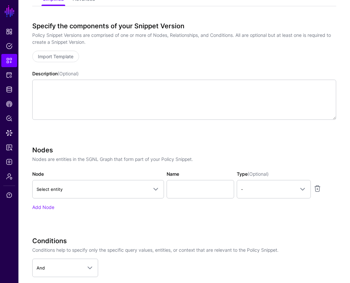
scroll to position [87, 0]
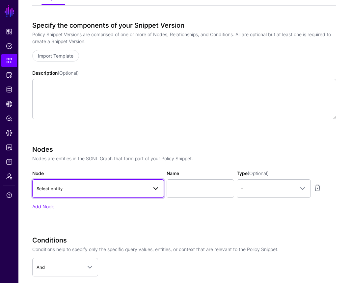
click at [71, 182] on link "Select entity" at bounding box center [98, 189] width 132 height 18
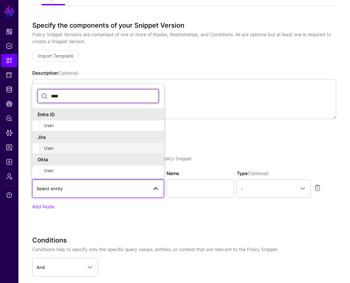
type input "****"
click at [58, 150] on div "User" at bounding box center [101, 148] width 115 height 7
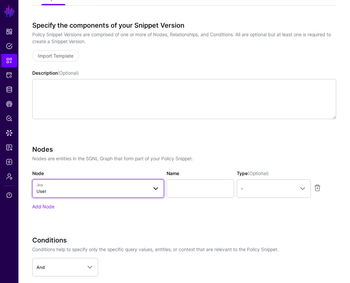
click at [159, 188] on span at bounding box center [156, 189] width 8 height 8
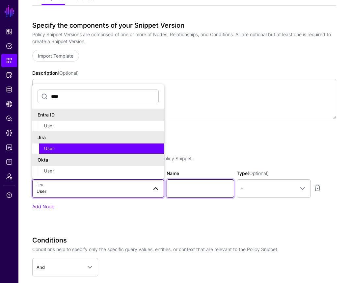
click at [201, 187] on input "Name" at bounding box center [201, 189] width 68 height 18
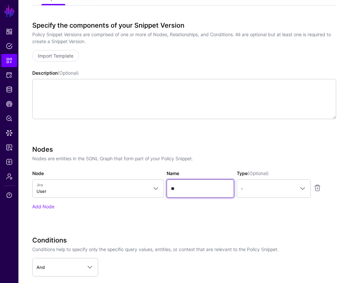
type input "*"
type input "********"
click at [287, 188] on span "-" at bounding box center [268, 188] width 54 height 7
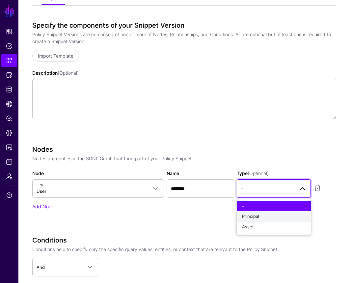
click at [269, 217] on div "Principal" at bounding box center [274, 217] width 64 height 7
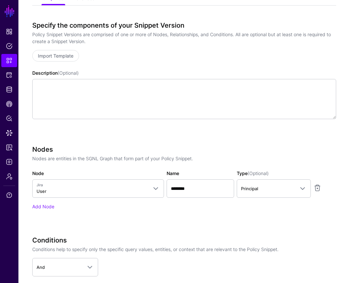
click at [52, 209] on div "Add Node" at bounding box center [184, 206] width 305 height 7
click at [51, 209] on link "Add Node" at bounding box center [43, 207] width 22 height 6
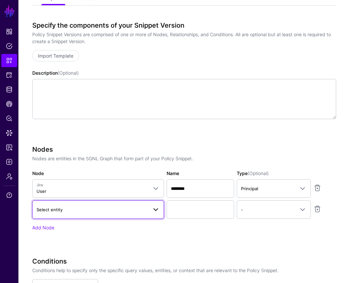
click at [58, 209] on span "Select entity" at bounding box center [50, 209] width 26 height 5
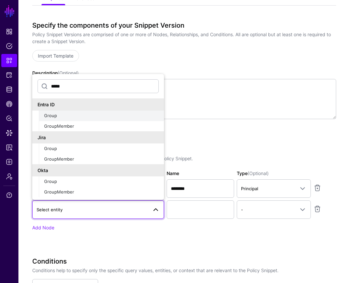
type input "*****"
click at [81, 121] on button "Group" at bounding box center [101, 116] width 125 height 11
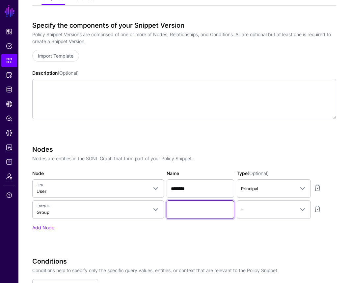
click at [173, 213] on input "Name" at bounding box center [201, 210] width 68 height 18
type input "*********"
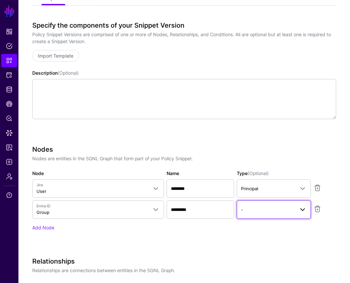
click at [255, 216] on link "-" at bounding box center [274, 210] width 74 height 18
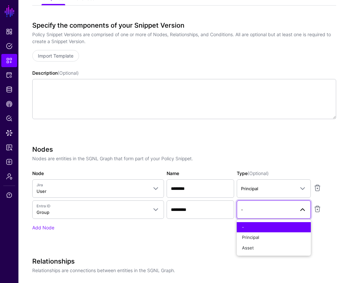
click at [180, 240] on div "Nodes Nodes are entities in the SGNL Graph that form part of your Policy Snippe…" at bounding box center [184, 198] width 305 height 104
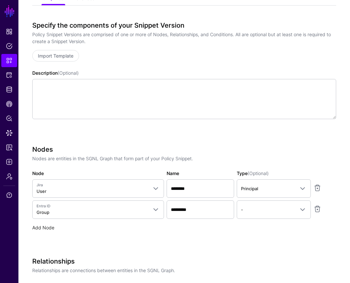
click at [52, 228] on link "Add Node" at bounding box center [43, 228] width 22 height 6
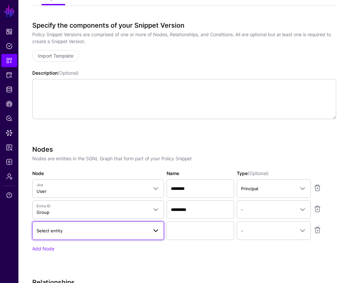
click at [72, 231] on span "Select entity" at bounding box center [92, 230] width 111 height 7
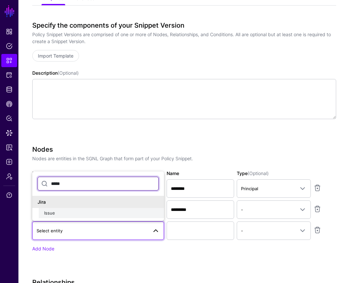
type input "*****"
click at [77, 215] on div "Issue" at bounding box center [101, 213] width 115 height 7
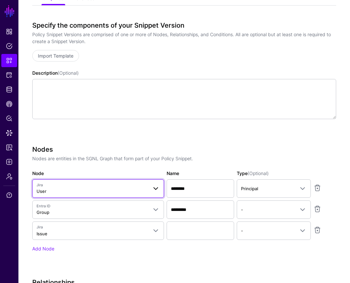
click at [92, 196] on link "Jira User" at bounding box center [98, 189] width 132 height 18
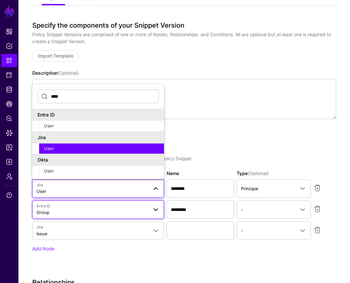
click at [88, 206] on span "Entra ID" at bounding box center [92, 207] width 111 height 6
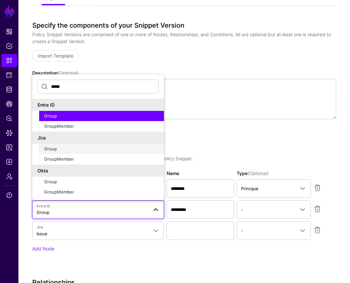
click at [86, 151] on div "Group" at bounding box center [101, 149] width 115 height 7
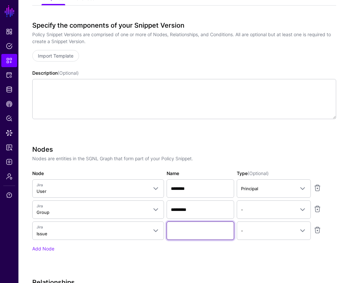
click at [194, 228] on input "Name" at bounding box center [201, 231] width 68 height 18
type input "*********"
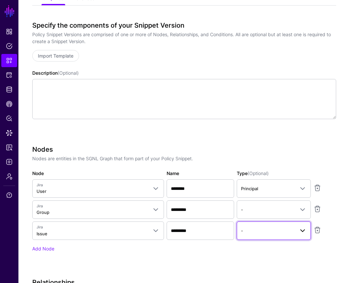
click at [253, 232] on span "-" at bounding box center [268, 230] width 54 height 7
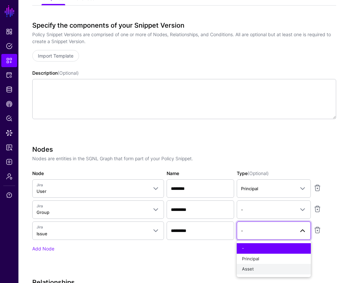
click at [251, 270] on span "Asset" at bounding box center [248, 269] width 12 height 5
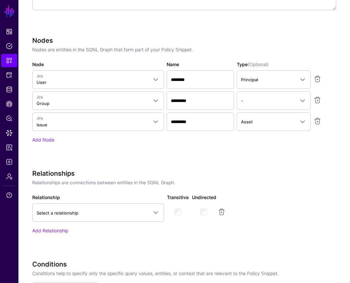
scroll to position [197, 0]
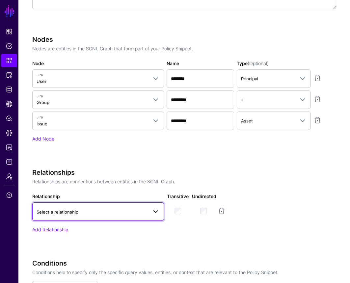
click at [96, 213] on span "Select a relationship" at bounding box center [92, 212] width 111 height 7
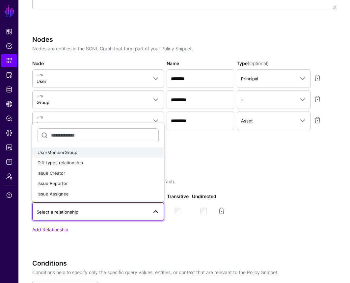
click at [81, 154] on div "UserMemberGroup" at bounding box center [98, 153] width 121 height 7
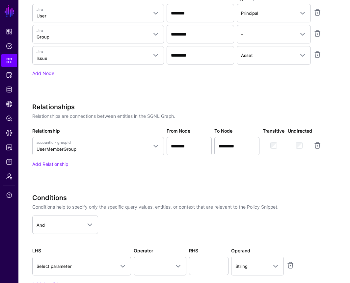
scroll to position [269, 0]
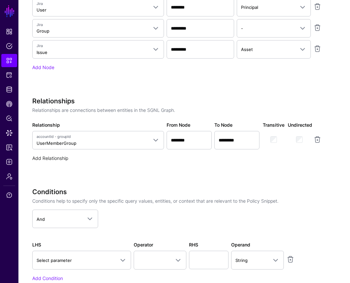
click at [61, 159] on link "Add Relationship" at bounding box center [50, 159] width 36 height 6
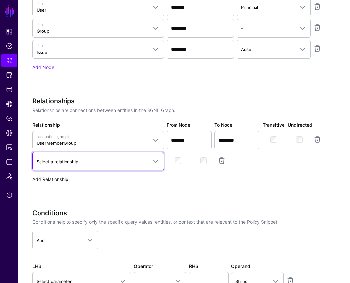
click at [61, 159] on span "Select a relationship" at bounding box center [58, 161] width 42 height 5
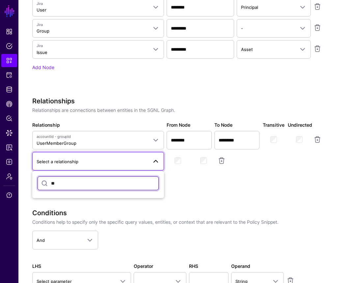
type input "*"
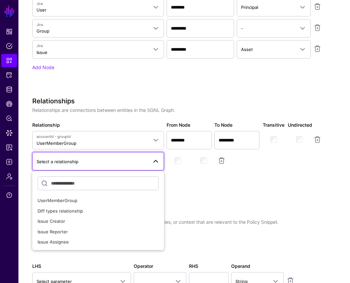
click at [195, 221] on p "Conditions help to specify only the specific query values, entities, or context…" at bounding box center [184, 222] width 305 height 7
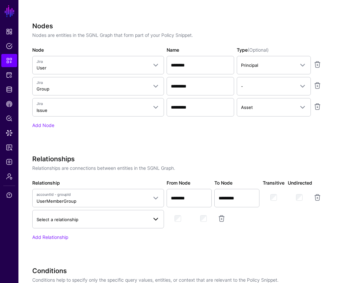
scroll to position [218, 0]
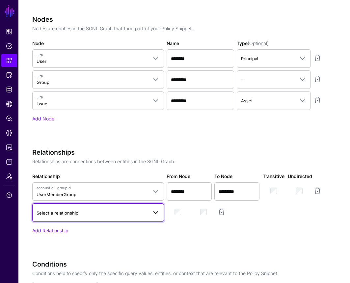
click at [43, 211] on span "Select a relationship" at bounding box center [58, 213] width 42 height 5
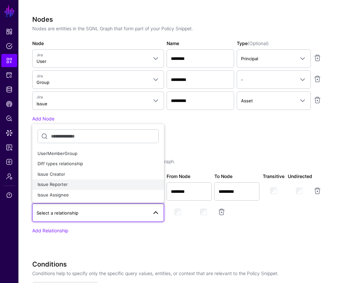
click at [51, 185] on span "Issue Reporter" at bounding box center [53, 184] width 30 height 5
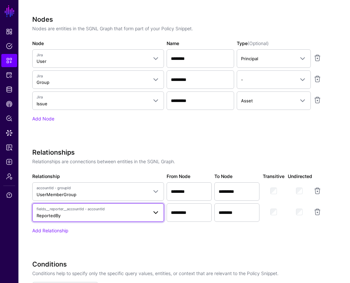
click at [64, 217] on span "fields__reporter__accountId - accountId ReportedBy" at bounding box center [92, 213] width 111 height 13
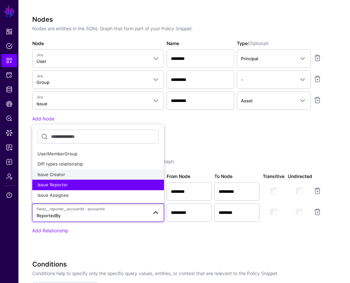
click at [74, 177] on div "Issue Creator" at bounding box center [98, 175] width 121 height 7
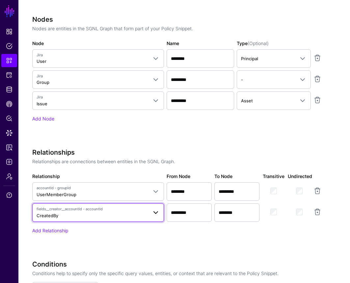
click at [70, 212] on span "fields__creator__accountId - accountId CreatedBy" at bounding box center [92, 213] width 111 height 13
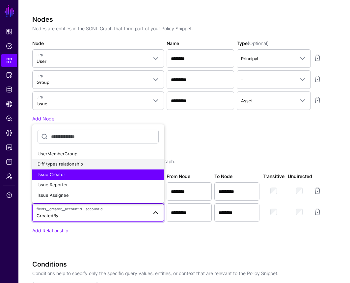
click at [73, 164] on span "Diff types relationship" at bounding box center [60, 163] width 45 height 5
type input "*********"
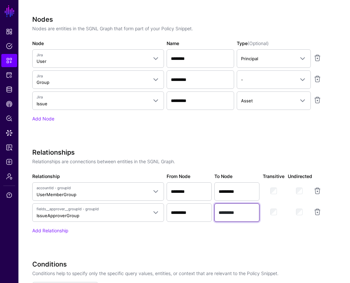
drag, startPoint x: 244, startPoint y: 214, endPoint x: 221, endPoint y: 214, distance: 22.1
click at [221, 201] on input "*********" at bounding box center [237, 192] width 45 height 18
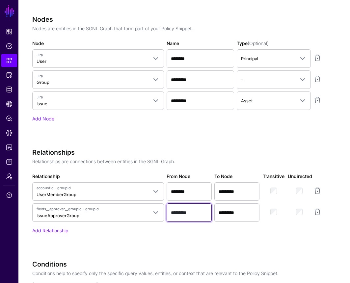
click at [193, 205] on input "*********" at bounding box center [189, 213] width 45 height 18
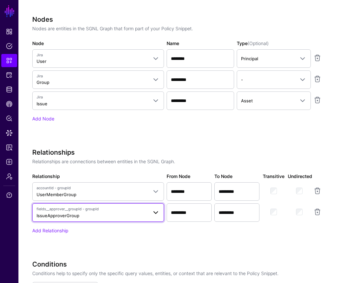
click at [132, 212] on span "fields__approver__groupId - groupId IssueApproverGroup" at bounding box center [92, 213] width 111 height 13
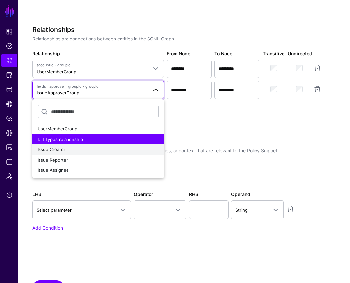
scroll to position [342, 0]
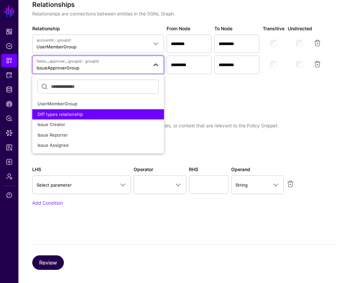
click at [47, 265] on button "Review" at bounding box center [48, 263] width 32 height 15
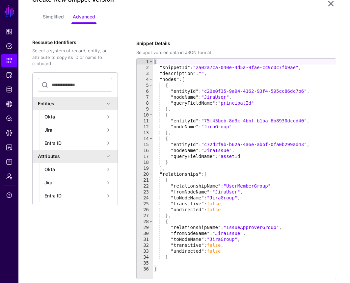
scroll to position [69, 0]
click at [55, 17] on link "Simplified" at bounding box center [53, 17] width 21 height 13
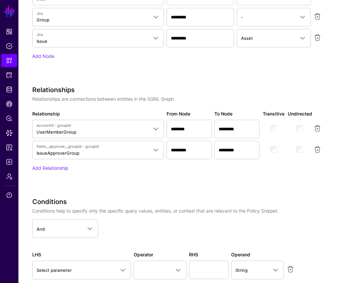
scroll to position [282, 0]
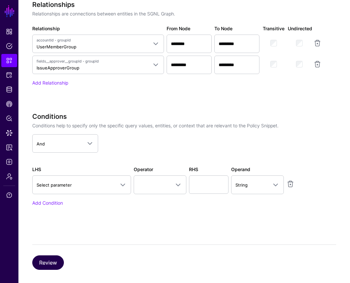
click at [52, 260] on button "Review" at bounding box center [48, 263] width 32 height 15
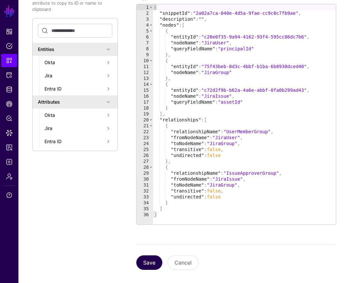
click at [143, 266] on button "Save" at bounding box center [149, 263] width 26 height 15
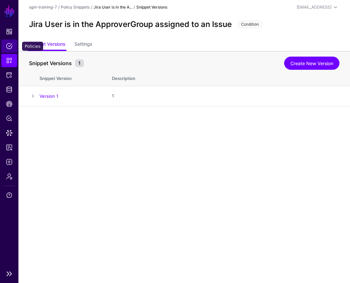
click at [8, 42] on link "Policies" at bounding box center [9, 46] width 16 height 13
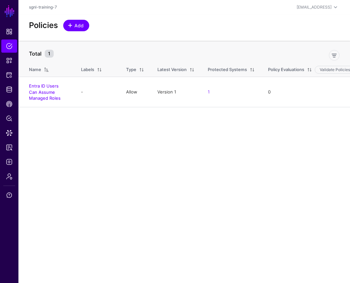
click at [69, 28] on span at bounding box center [70, 25] width 5 height 5
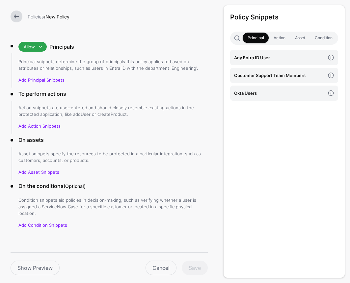
scroll to position [32, 0]
type input "**********"
click at [53, 82] on link "Add Principal Snippets" at bounding box center [41, 80] width 46 height 5
click at [47, 82] on link "Add Principal Snippets" at bounding box center [41, 80] width 46 height 5
click at [271, 95] on h4 "Okta Users" at bounding box center [279, 93] width 91 height 7
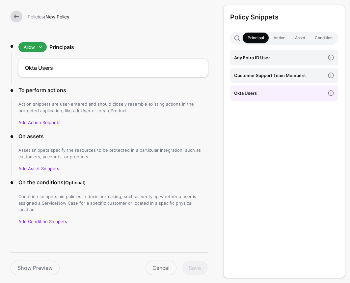
scroll to position [28, 0]
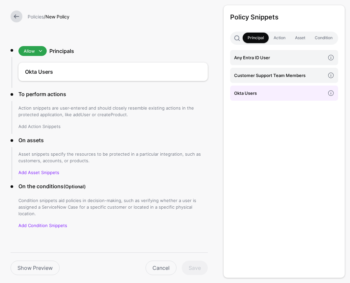
click at [40, 127] on link "Add Action Snippets" at bounding box center [39, 126] width 42 height 5
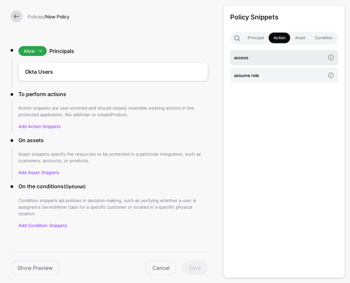
click at [248, 57] on h4 "access" at bounding box center [279, 57] width 91 height 7
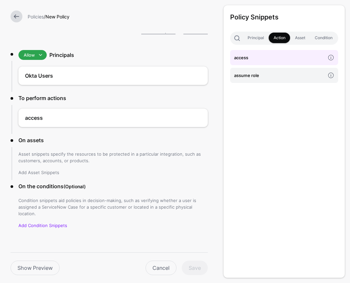
click at [45, 173] on link "Add Asset Snippets" at bounding box center [38, 172] width 41 height 5
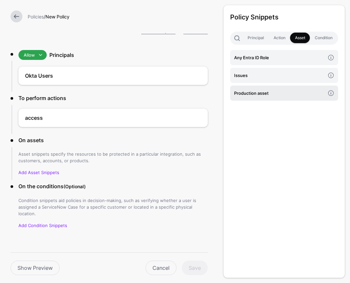
click at [251, 94] on h4 "Production asset" at bounding box center [279, 93] width 91 height 7
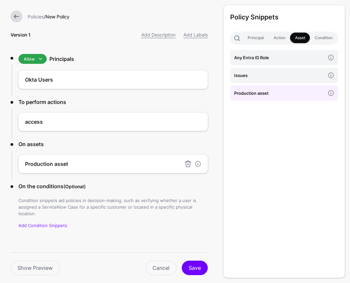
scroll to position [0, 0]
click at [55, 223] on link "Add Condition Snippets" at bounding box center [42, 225] width 49 height 5
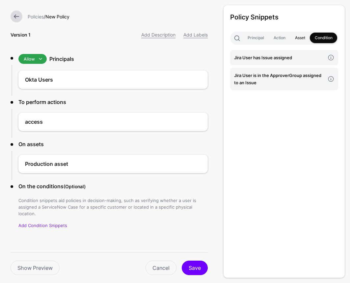
click at [299, 39] on link "Asset" at bounding box center [300, 38] width 20 height 11
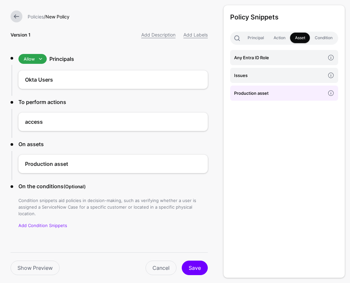
click at [262, 96] on h4 "Production asset" at bounding box center [279, 93] width 91 height 7
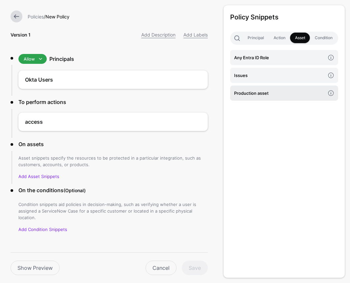
click at [262, 96] on h4 "Production asset" at bounding box center [279, 93] width 91 height 7
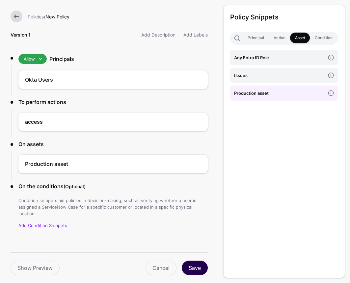
click at [192, 270] on button "Save" at bounding box center [195, 268] width 26 height 15
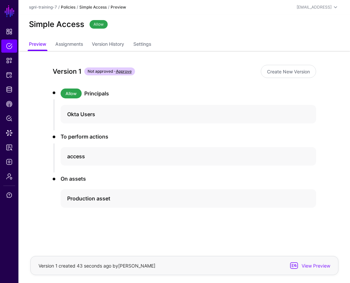
click at [68, 5] on link "Policies" at bounding box center [68, 7] width 15 height 5
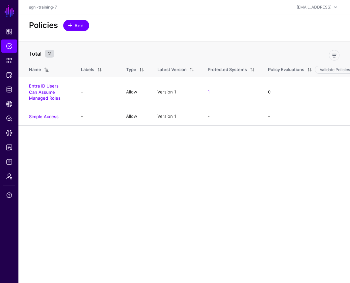
click at [76, 25] on span "Add" at bounding box center [79, 25] width 11 height 7
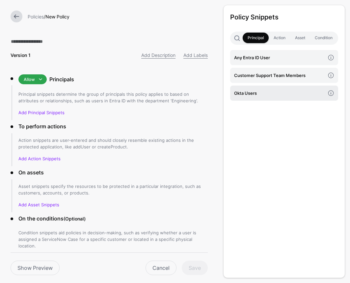
click at [259, 99] on link "Okta Users" at bounding box center [284, 93] width 108 height 15
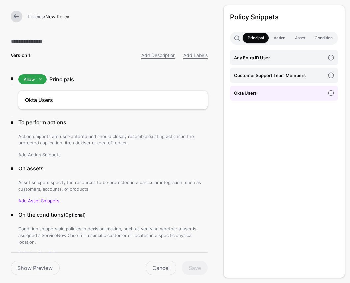
click at [42, 157] on link "Add Action Snippets" at bounding box center [39, 154] width 42 height 5
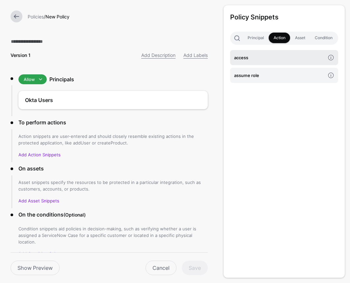
click at [261, 53] on link "access" at bounding box center [284, 57] width 108 height 15
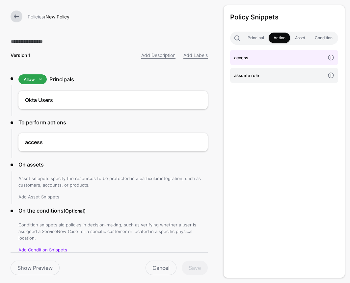
click at [42, 196] on link "Add Asset Snippets" at bounding box center [38, 196] width 41 height 5
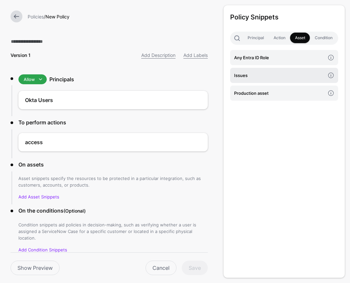
click at [266, 76] on h4 "Issues" at bounding box center [279, 75] width 91 height 7
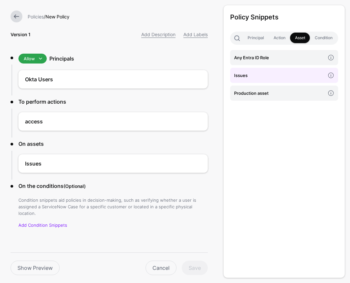
scroll to position [20, 0]
click at [56, 223] on link "Add Condition Snippets" at bounding box center [42, 225] width 49 height 5
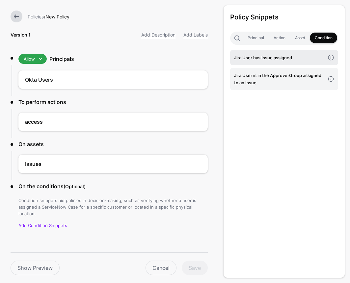
click at [286, 59] on h4 "Jira User has Issue assigned" at bounding box center [279, 57] width 91 height 7
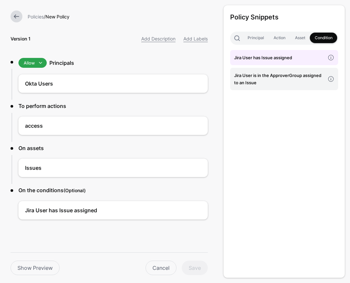
click at [175, 248] on div "Version 1 Add Description Add Labels Allow Allow Deny Principals Okta Users To …" at bounding box center [109, 134] width 219 height 300
click at [269, 183] on div "Policy Snippets Principal Action Asset Condition Jira User has Issue assigned J…" at bounding box center [284, 141] width 121 height 273
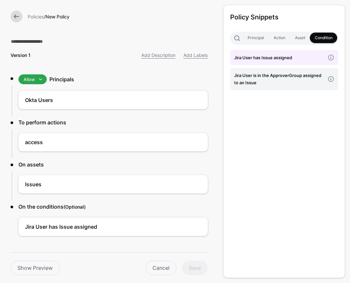
scroll to position [0, 0]
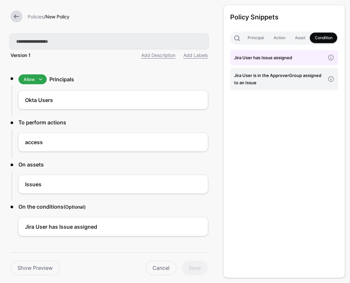
click at [40, 43] on input "text" at bounding box center [109, 42] width 197 height 14
type input "**********"
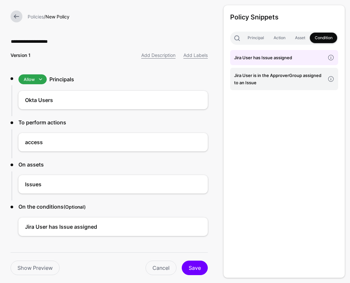
click at [81, 63] on div "**********" at bounding box center [109, 150] width 219 height 300
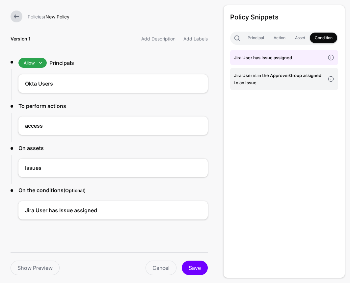
scroll to position [16, 0]
click at [201, 268] on button "Save" at bounding box center [195, 268] width 26 height 15
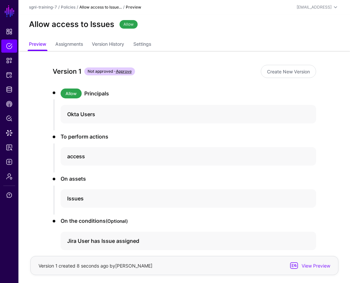
click at [68, 10] on div "Policies" at bounding box center [68, 7] width 15 height 6
click at [69, 6] on link "Policies" at bounding box center [68, 7] width 15 height 5
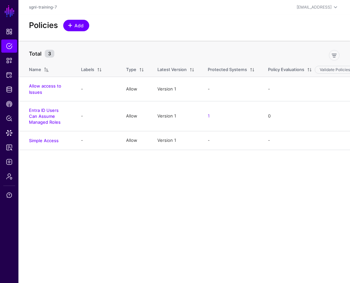
click at [73, 25] on span at bounding box center [70, 25] width 5 height 5
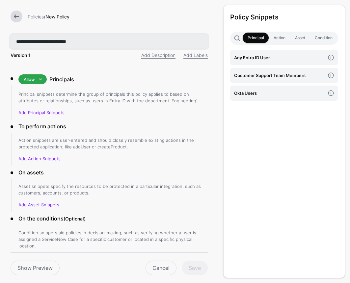
type input "**********"
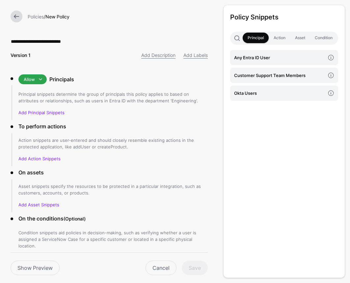
click at [124, 63] on div "**********" at bounding box center [109, 161] width 219 height 322
click at [58, 113] on link "Add Principal Snippets" at bounding box center [41, 112] width 46 height 5
click at [55, 112] on link "Add Principal Snippets" at bounding box center [41, 112] width 46 height 5
click at [43, 114] on link "Add Principal Snippets" at bounding box center [41, 112] width 46 height 5
click at [236, 75] on h4 "Customer Support Team Members" at bounding box center [279, 75] width 91 height 7
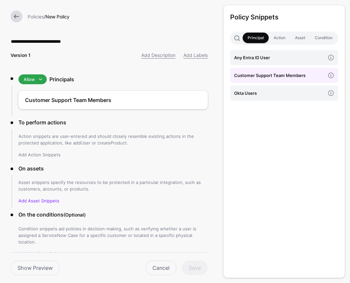
click at [31, 155] on link "Add Action Snippets" at bounding box center [39, 154] width 42 height 5
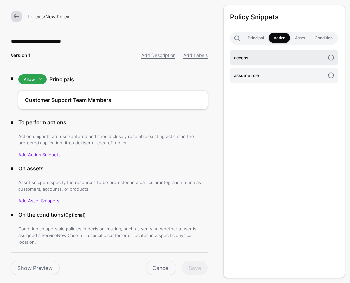
click at [243, 54] on h4 "access" at bounding box center [279, 57] width 91 height 7
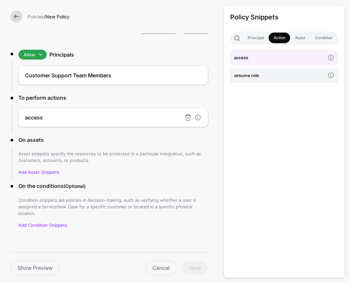
scroll to position [24, 0]
click at [39, 174] on link "Add Asset Snippets" at bounding box center [38, 172] width 41 height 5
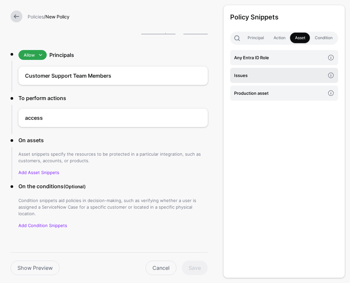
click at [249, 72] on link "Issues" at bounding box center [284, 75] width 108 height 15
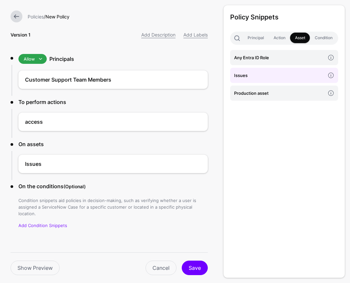
scroll to position [0, 0]
click at [51, 223] on link "Add Condition Snippets" at bounding box center [42, 225] width 49 height 5
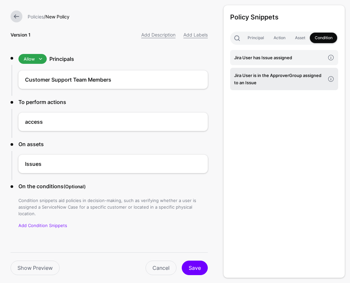
click at [246, 85] on h4 "Jira User is in the ApproverGroup assigned to an Issue" at bounding box center [279, 79] width 91 height 15
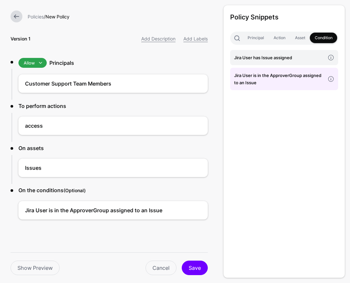
scroll to position [16, 0]
click at [189, 260] on div "Show Preview Cancel Save" at bounding box center [109, 264] width 197 height 23
click at [193, 268] on button "Save" at bounding box center [195, 268] width 26 height 15
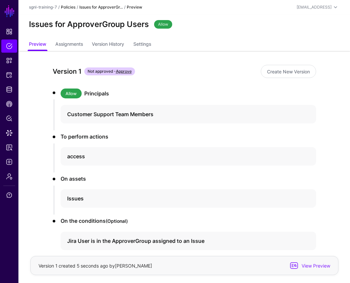
click at [71, 8] on link "Policies" at bounding box center [68, 7] width 15 height 5
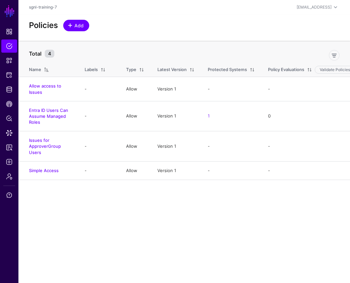
click at [73, 25] on span at bounding box center [71, 25] width 6 height 5
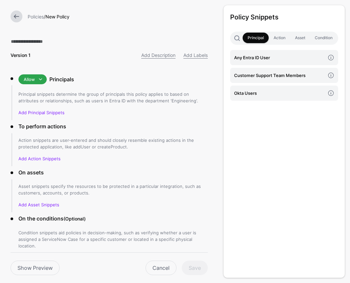
click at [18, 17] on link at bounding box center [17, 17] width 12 height 12
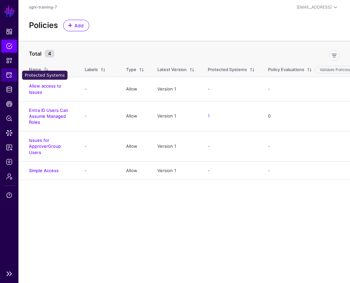
click at [8, 77] on span "Protected Systems" at bounding box center [9, 75] width 7 height 7
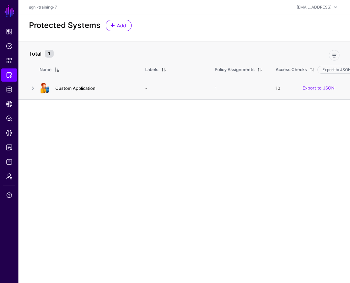
click at [60, 88] on link "Custom Application" at bounding box center [75, 88] width 40 height 5
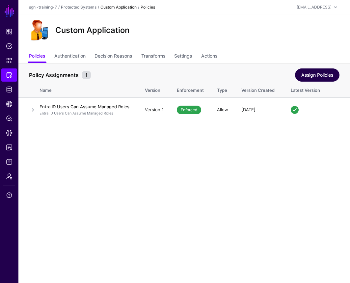
click at [300, 76] on link "Assign Policies" at bounding box center [317, 75] width 44 height 13
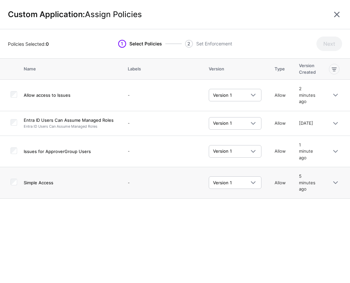
click at [18, 181] on td at bounding box center [12, 183] width 24 height 32
click at [334, 183] on link at bounding box center [336, 183] width 8 height 8
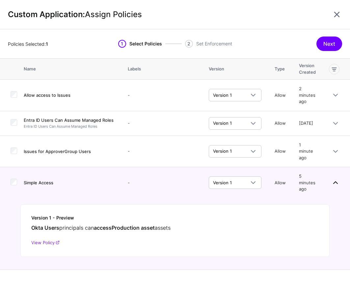
click at [334, 183] on link at bounding box center [336, 183] width 8 height 8
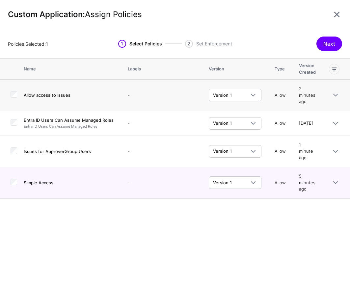
click at [17, 98] on div at bounding box center [14, 95] width 7 height 8
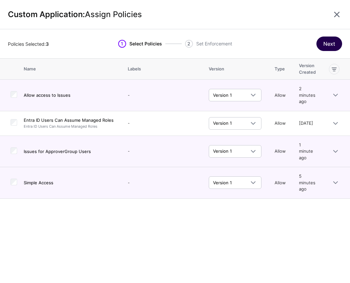
click at [326, 43] on button "Next" at bounding box center [330, 44] width 26 height 15
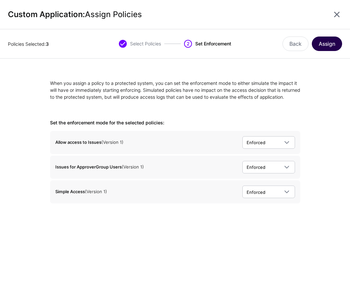
click at [335, 47] on button "Assign" at bounding box center [327, 44] width 30 height 15
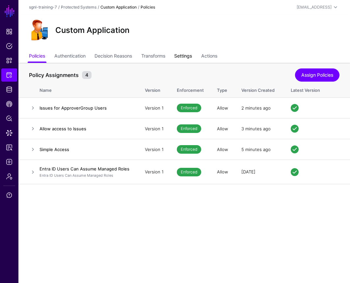
click at [190, 54] on link "Settings" at bounding box center [183, 56] width 18 height 13
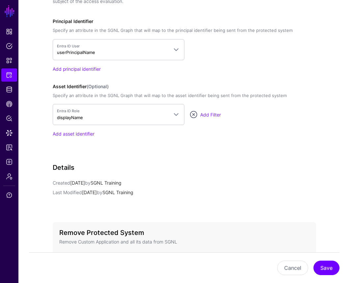
scroll to position [481, 0]
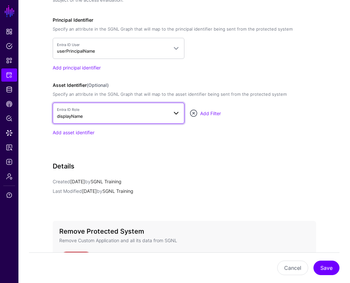
click at [113, 111] on span "Entra ID Role" at bounding box center [112, 110] width 111 height 6
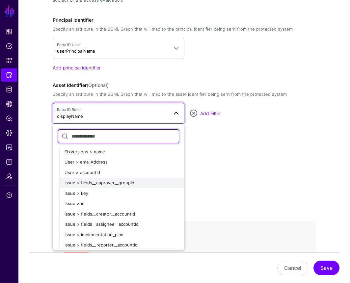
scroll to position [270, 0]
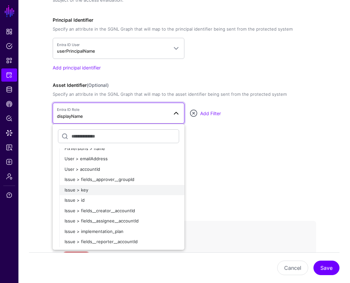
click at [89, 187] on div "Issue > key" at bounding box center [122, 190] width 115 height 7
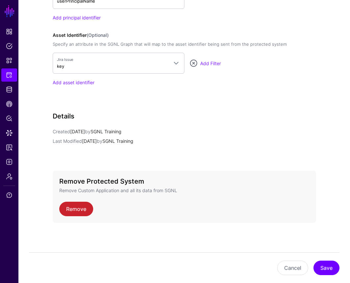
scroll to position [530, 0]
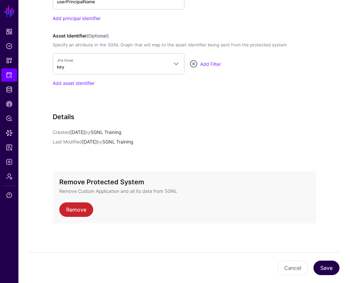
click at [325, 266] on button "Save" at bounding box center [327, 268] width 26 height 15
click at [334, 271] on button "Save" at bounding box center [327, 268] width 26 height 15
click at [325, 264] on button "Save" at bounding box center [327, 268] width 26 height 15
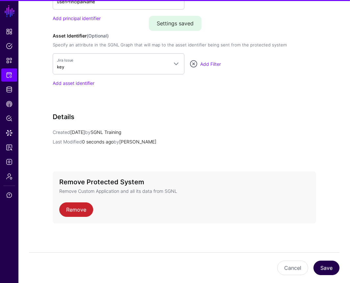
click at [325, 267] on button "Save" at bounding box center [327, 268] width 26 height 15
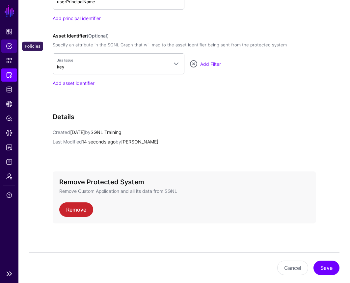
click at [9, 44] on span "Policies" at bounding box center [9, 46] width 7 height 7
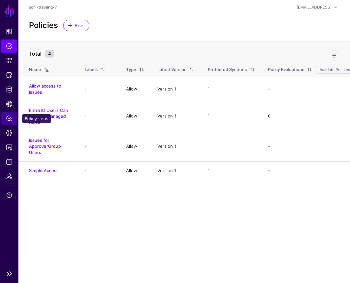
click at [8, 124] on link "Policy Lens" at bounding box center [9, 118] width 16 height 13
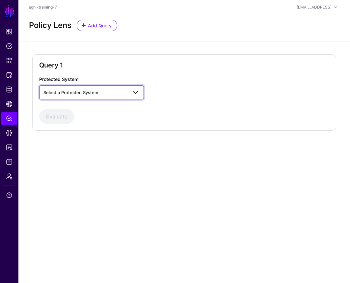
click at [85, 89] on span "Select a Protected System" at bounding box center [92, 92] width 96 height 8
click at [83, 113] on div "Custom Application" at bounding box center [91, 108] width 105 height 16
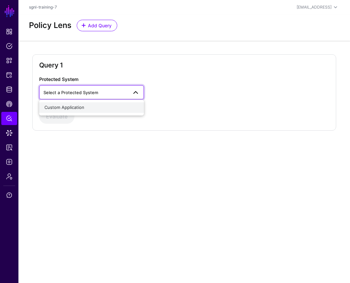
click at [80, 109] on span "Custom Application" at bounding box center [64, 107] width 40 height 5
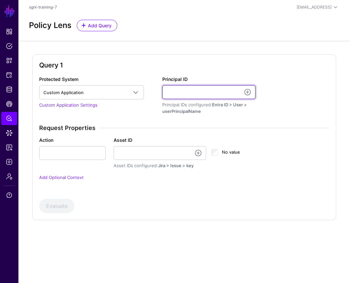
click at [185, 93] on input "Principal ID" at bounding box center [208, 92] width 93 height 14
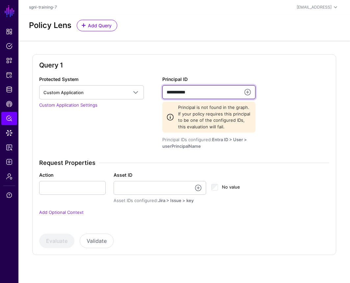
type input "**********"
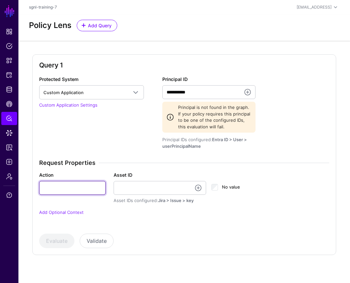
click at [61, 188] on input "Action" at bounding box center [72, 188] width 67 height 14
type input "******"
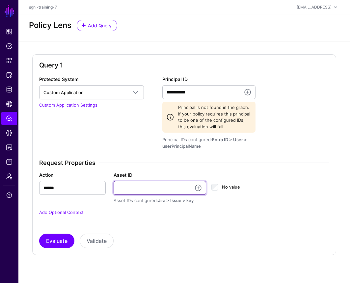
click at [131, 191] on input "Asset ID" at bounding box center [160, 188] width 93 height 14
type input "**********"
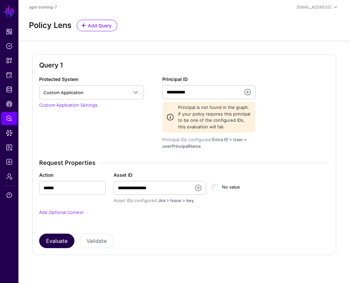
click at [61, 244] on button "Evaluate" at bounding box center [56, 241] width 35 height 15
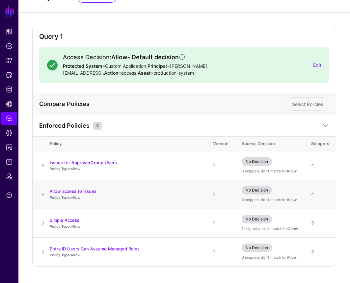
scroll to position [28, 0]
click at [313, 59] on div "Access Decision: Allow - Default decision Protected System= Custom Application,…" at bounding box center [186, 65] width 256 height 23
click at [317, 63] on link "Edit" at bounding box center [317, 66] width 8 height 6
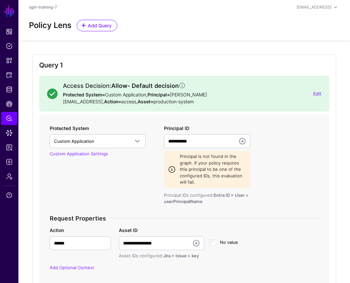
scroll to position [0, 0]
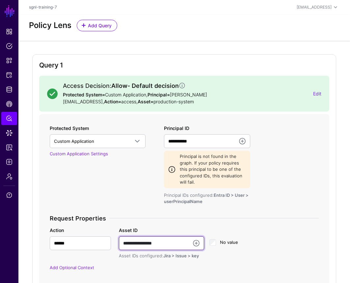
drag, startPoint x: 177, startPoint y: 233, endPoint x: 113, endPoint y: 237, distance: 64.0
click at [113, 237] on div "**********" at bounding box center [184, 243] width 277 height 33
type input "******"
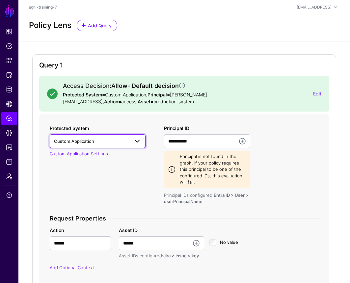
click at [109, 137] on span "Custom Application" at bounding box center [97, 141] width 87 height 8
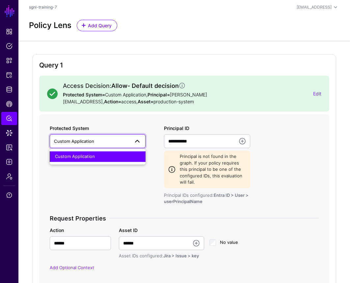
click at [121, 125] on div "Protected System Custom Application Custom Application Custom Application Setti…" at bounding box center [104, 165] width 114 height 80
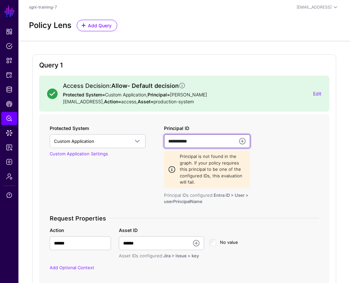
click at [200, 134] on input "**********" at bounding box center [207, 141] width 86 height 14
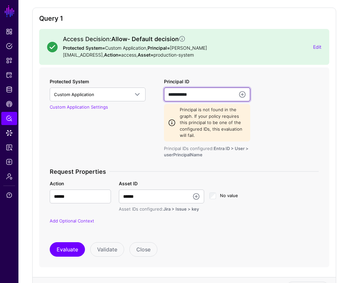
scroll to position [56, 0]
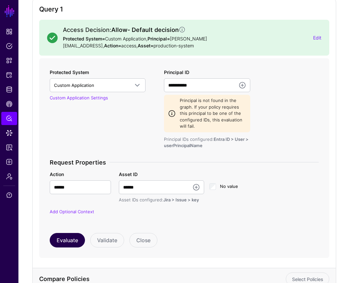
click at [69, 233] on button "Evaluate" at bounding box center [67, 240] width 35 height 15
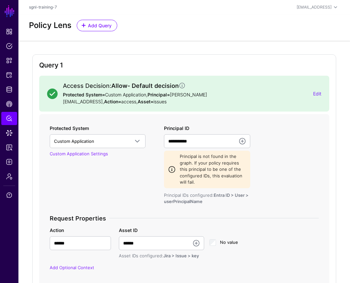
scroll to position [0, 0]
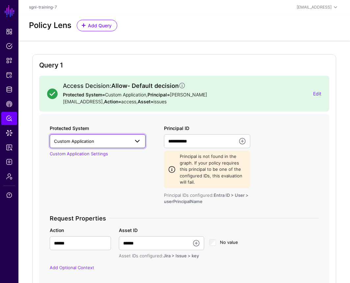
click at [110, 138] on span "Custom Application" at bounding box center [91, 141] width 75 height 7
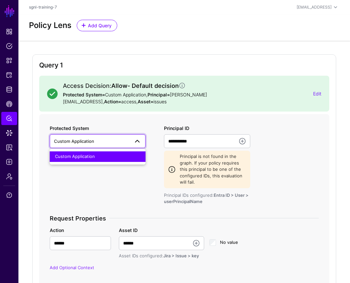
click at [119, 125] on div "Protected System Custom Application Custom Application Custom Application Setti…" at bounding box center [104, 165] width 114 height 80
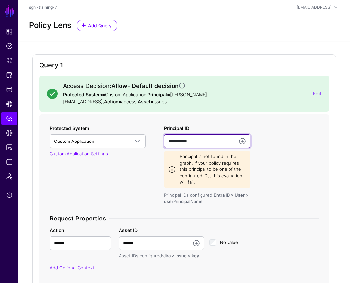
drag, startPoint x: 204, startPoint y: 133, endPoint x: 157, endPoint y: 128, distance: 47.1
click at [157, 128] on div "**********" at bounding box center [184, 202] width 275 height 155
type input "**********"
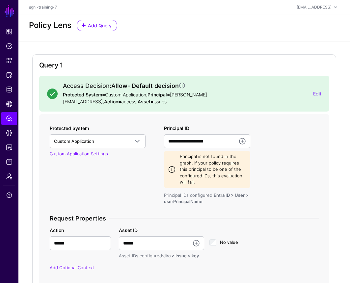
click at [116, 157] on div "Protected System Custom Application Custom Application Custom Application Setti…" at bounding box center [104, 165] width 114 height 80
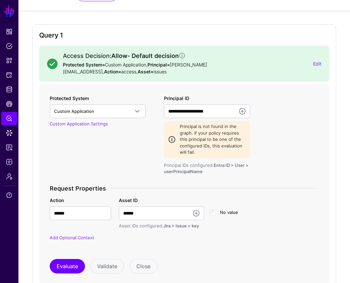
scroll to position [31, 0]
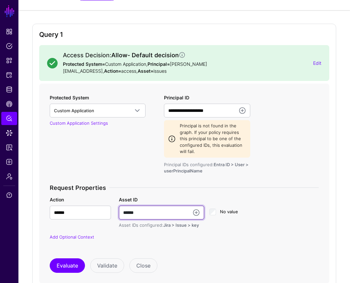
drag, startPoint x: 154, startPoint y: 202, endPoint x: 96, endPoint y: 199, distance: 58.4
click at [96, 199] on div "Action ****** Asset ID ****** Asset IDs configured: Jira > Issue > key No value" at bounding box center [184, 212] width 277 height 33
type input "**********"
click at [159, 187] on div "**********" at bounding box center [184, 217] width 275 height 65
click at [154, 196] on div "**********" at bounding box center [161, 212] width 85 height 33
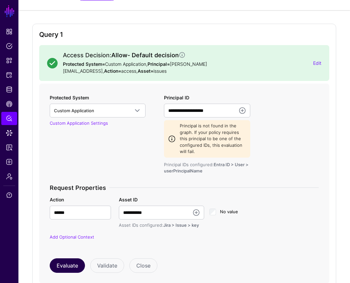
click at [64, 259] on button "Evaluate" at bounding box center [67, 266] width 35 height 15
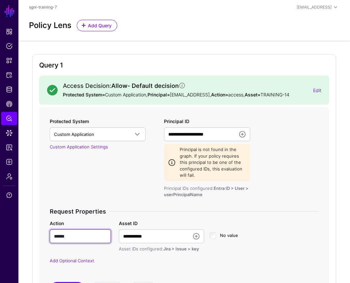
click at [69, 234] on input "******" at bounding box center [80, 237] width 61 height 14
click at [78, 235] on input "******" at bounding box center [80, 237] width 61 height 14
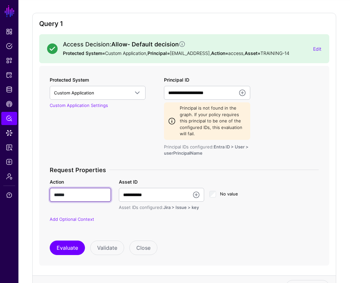
scroll to position [43, 0]
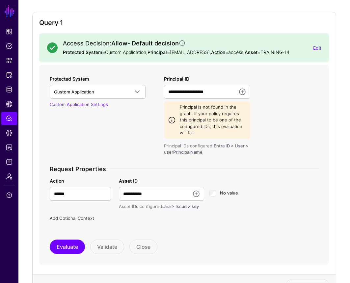
click at [69, 216] on link "Add Optional Context" at bounding box center [72, 218] width 44 height 5
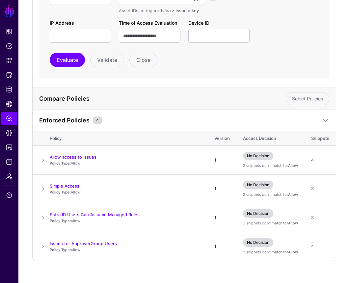
scroll to position [238, 0]
click at [45, 163] on td at bounding box center [41, 160] width 17 height 29
click at [45, 160] on span at bounding box center [43, 161] width 8 height 8
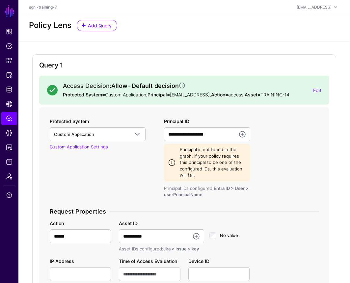
scroll to position [0, 0]
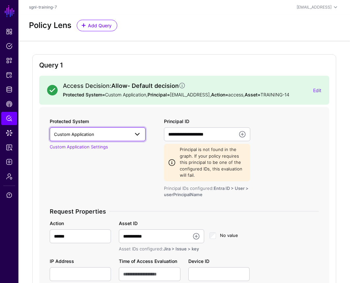
click at [100, 132] on span "Custom Application" at bounding box center [91, 134] width 75 height 7
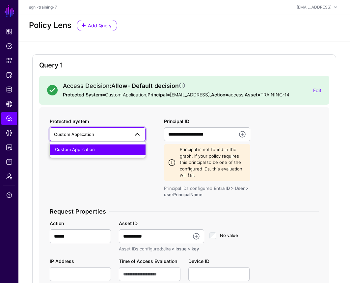
click at [114, 116] on form "**********" at bounding box center [184, 211] width 291 height 209
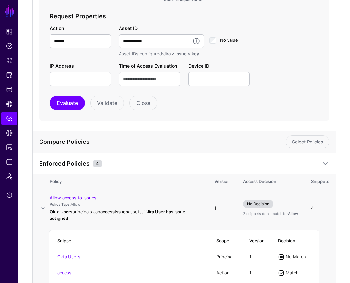
scroll to position [195, 0]
click at [85, 126] on div "**********" at bounding box center [184, 139] width 305 height 560
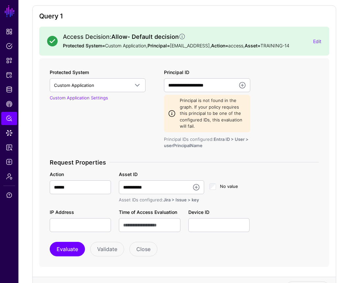
scroll to position [49, 0]
click at [209, 93] on app-form-input "**********" at bounding box center [207, 110] width 86 height 80
click at [214, 90] on input "**********" at bounding box center [207, 85] width 86 height 14
drag, startPoint x: 90, startPoint y: 188, endPoint x: 47, endPoint y: 179, distance: 44.4
click at [47, 179] on div "Action ******" at bounding box center [80, 182] width 69 height 23
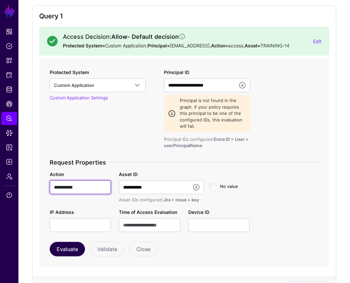
type input "**********"
click at [58, 245] on button "Evaluate" at bounding box center [67, 249] width 35 height 15
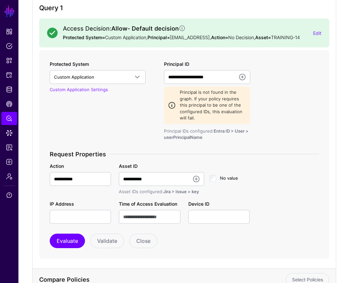
scroll to position [60, 0]
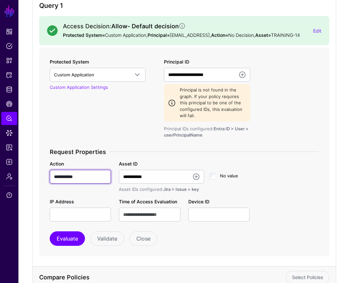
drag, startPoint x: 92, startPoint y: 185, endPoint x: 40, endPoint y: 185, distance: 52.7
click at [40, 185] on form "**********" at bounding box center [184, 152] width 291 height 209
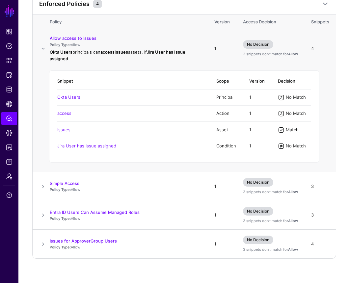
scroll to position [360, 0]
click at [44, 187] on span at bounding box center [43, 187] width 8 height 8
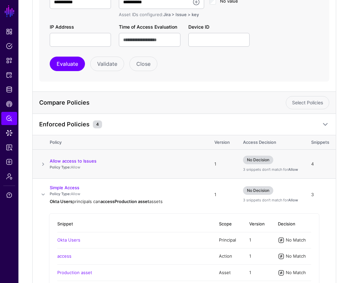
scroll to position [203, 0]
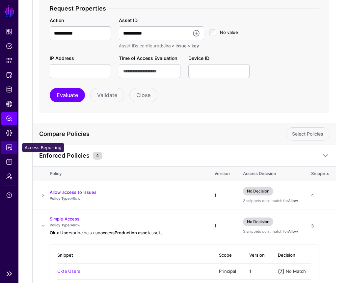
click at [9, 146] on span "Access Reporting" at bounding box center [9, 147] width 7 height 7
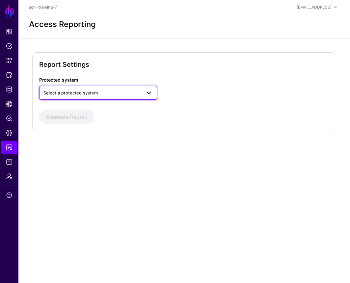
click at [62, 91] on span "Select a protected system" at bounding box center [71, 92] width 54 height 5
click at [109, 59] on h2 "Report Settings" at bounding box center [184, 64] width 291 height 11
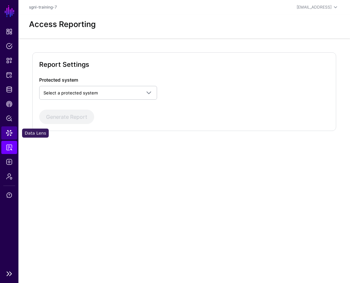
click at [9, 128] on link "Data Lens" at bounding box center [9, 133] width 16 height 13
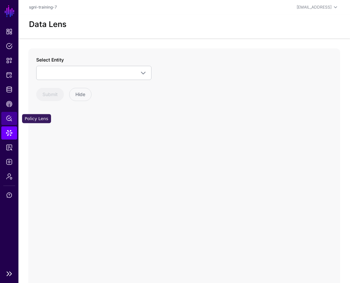
click at [10, 117] on span "Policy Lens" at bounding box center [9, 118] width 7 height 7
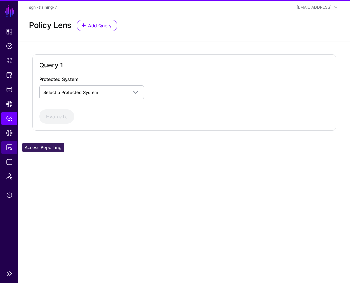
click at [9, 145] on span "Access Reporting" at bounding box center [9, 147] width 7 height 7
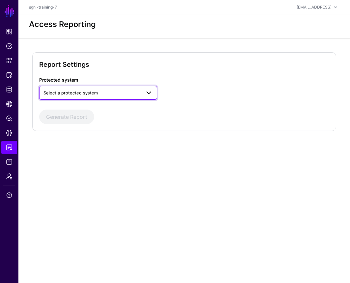
click at [74, 88] on link "Select a protected system" at bounding box center [98, 93] width 118 height 14
click at [99, 71] on form "Report Settings Protected system Select a protected system Custom Application G…" at bounding box center [184, 91] width 291 height 65
click at [86, 91] on span "Select a protected system" at bounding box center [71, 92] width 54 height 5
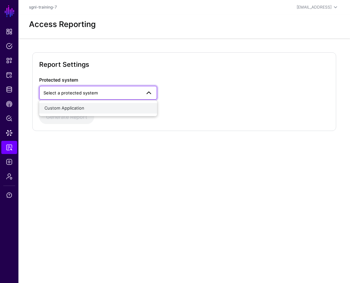
click at [83, 106] on span "Custom Application" at bounding box center [64, 107] width 40 height 5
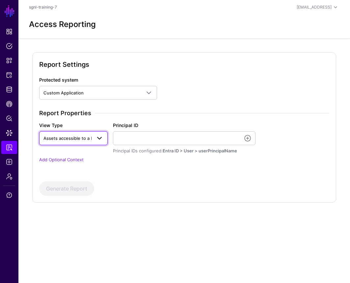
click at [67, 137] on span "Assets accessible to a Principal" at bounding box center [76, 138] width 65 height 5
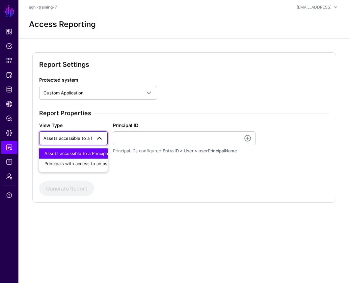
click at [78, 125] on div "View Type Assets accessible to a Principal Assets accessible to a Principal Pri…" at bounding box center [74, 133] width 74 height 23
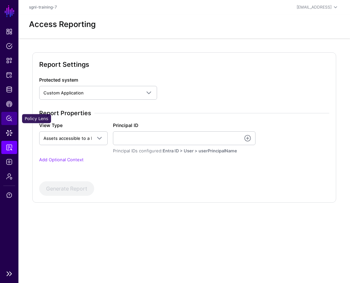
click at [10, 115] on link "Policy Lens" at bounding box center [9, 118] width 16 height 13
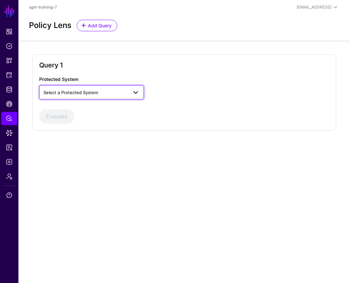
click at [60, 97] on link "Select a Protected System" at bounding box center [91, 92] width 105 height 14
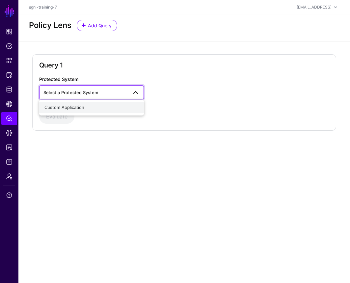
click at [60, 107] on span "Custom Application" at bounding box center [64, 107] width 40 height 5
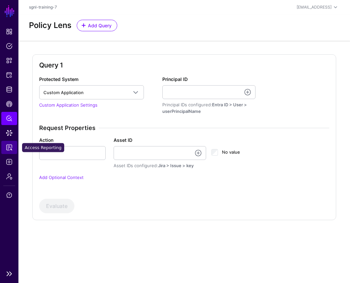
click at [7, 150] on span "Access Reporting" at bounding box center [9, 147] width 7 height 7
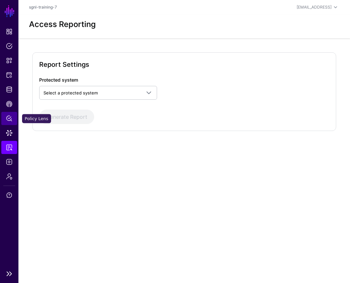
click at [9, 120] on span "Policy Lens" at bounding box center [9, 118] width 7 height 7
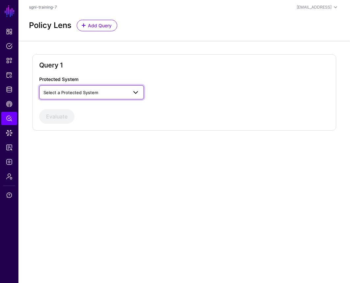
click at [69, 91] on span "Select a Protected System" at bounding box center [71, 92] width 55 height 5
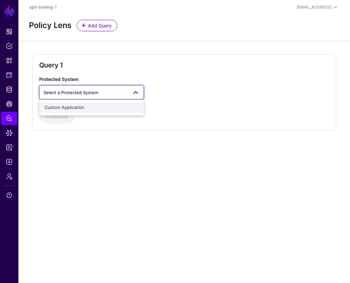
click at [69, 105] on span "Custom Application" at bounding box center [64, 107] width 40 height 5
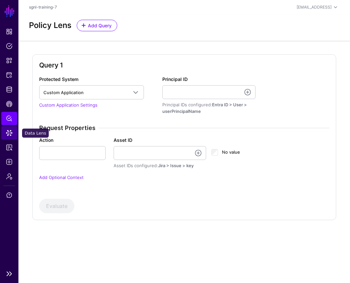
click at [7, 132] on span "Data Lens" at bounding box center [9, 133] width 7 height 7
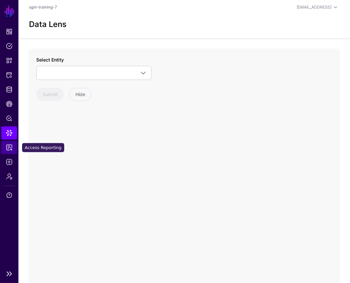
click at [8, 151] on span "Access Reporting" at bounding box center [9, 147] width 7 height 7
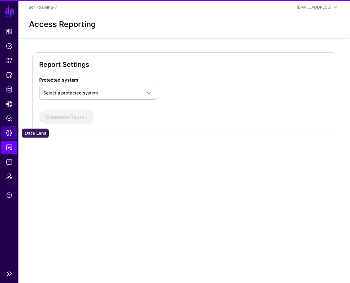
click at [8, 129] on link "Data Lens" at bounding box center [9, 133] width 16 height 13
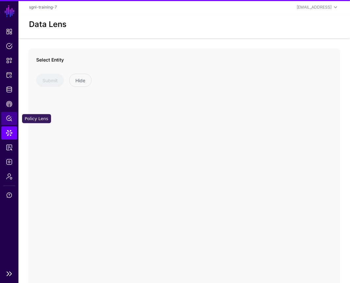
click at [8, 116] on span "Policy Lens" at bounding box center [9, 118] width 7 height 7
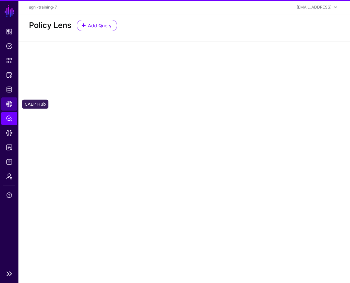
click at [9, 104] on span "CAEP Hub" at bounding box center [9, 104] width 7 height 7
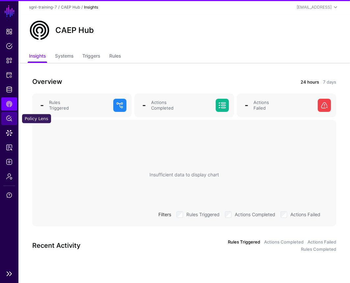
click at [11, 122] on link "Policy Lens" at bounding box center [9, 118] width 16 height 13
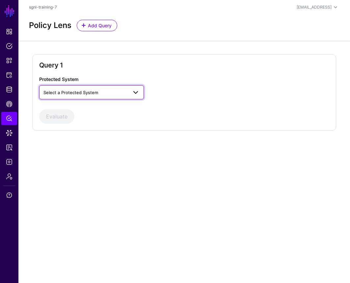
click at [76, 86] on link "Select a Protected System" at bounding box center [91, 92] width 105 height 14
click at [94, 23] on span "Add Query" at bounding box center [99, 25] width 25 height 7
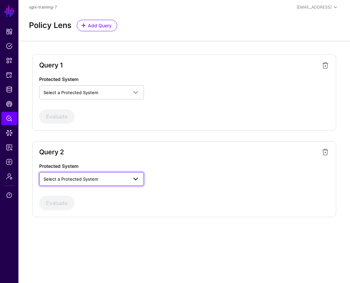
click at [82, 179] on span "Select a Protected System" at bounding box center [71, 179] width 55 height 5
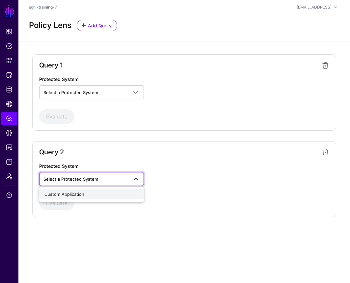
click at [79, 193] on span "Custom Application" at bounding box center [64, 194] width 40 height 5
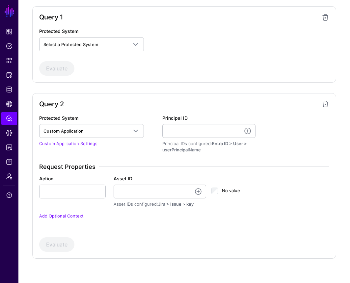
scroll to position [47, 0]
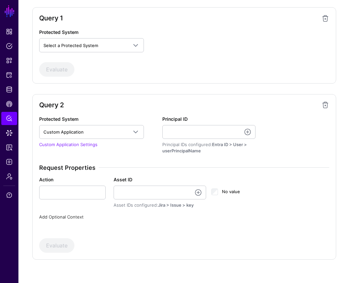
click at [58, 217] on link "Add Optional Context" at bounding box center [61, 217] width 44 height 5
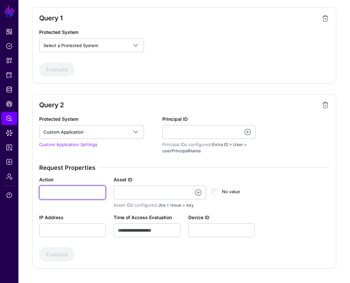
click at [63, 191] on input "Action" at bounding box center [72, 193] width 67 height 14
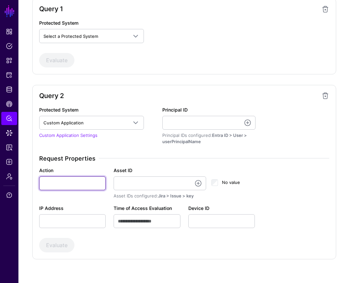
scroll to position [56, 0]
click at [326, 99] on span at bounding box center [326, 96] width 8 height 8
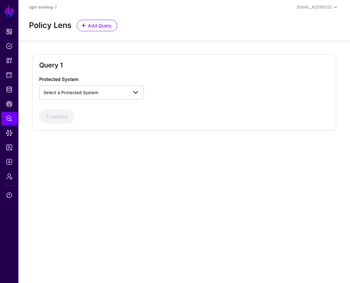
scroll to position [0, 0]
click at [122, 88] on link "Select a Protected System" at bounding box center [91, 92] width 105 height 14
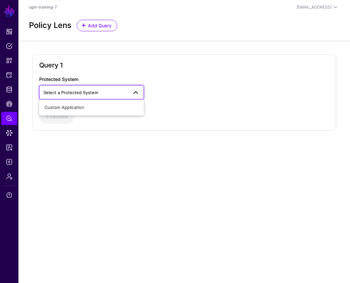
click at [112, 102] on div "Custom Application" at bounding box center [91, 108] width 105 height 16
click at [102, 108] on div "Custom Application" at bounding box center [91, 107] width 94 height 7
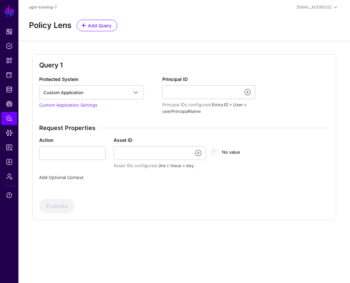
click at [70, 178] on link "Add Optional Context" at bounding box center [61, 177] width 44 height 5
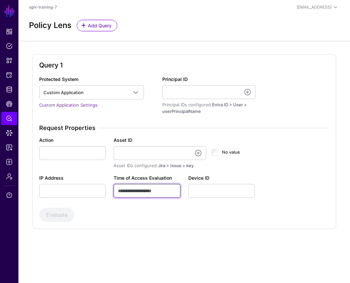
click at [131, 190] on input "Time of Access Evaluation" at bounding box center [147, 191] width 67 height 14
type input "**********"
click at [91, 185] on input "IP Address" at bounding box center [72, 191] width 67 height 14
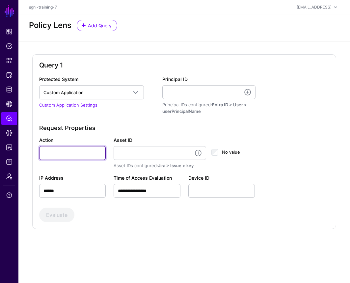
click at [70, 157] on input "Action" at bounding box center [72, 153] width 67 height 14
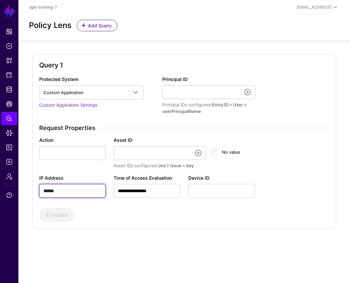
drag, startPoint x: 76, startPoint y: 187, endPoint x: 21, endPoint y: 180, distance: 55.5
click at [21, 181] on div "**********" at bounding box center [184, 147] width 332 height 213
click at [81, 196] on input "******" at bounding box center [72, 191] width 67 height 14
type input "*"
click at [160, 193] on input "**********" at bounding box center [147, 191] width 67 height 14
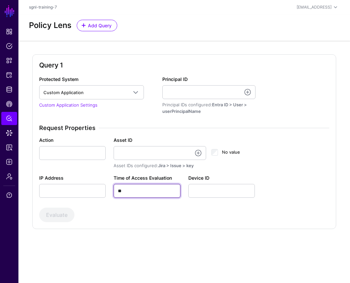
type input "*"
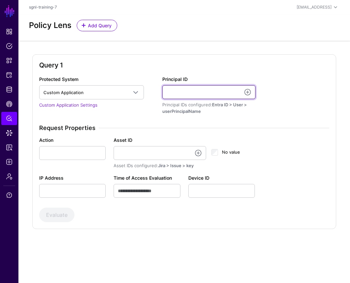
click at [189, 95] on input "Principal ID" at bounding box center [208, 92] width 93 height 14
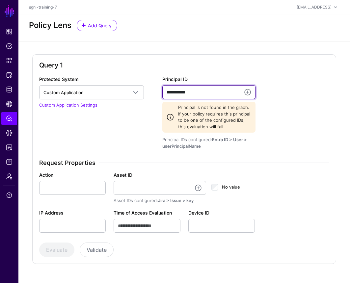
type input "**********"
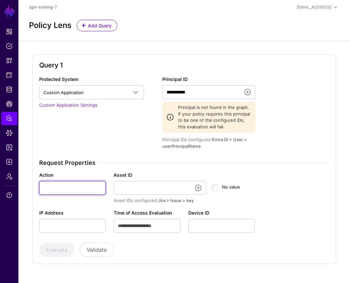
click at [68, 188] on input "Action" at bounding box center [72, 188] width 67 height 14
type input "******"
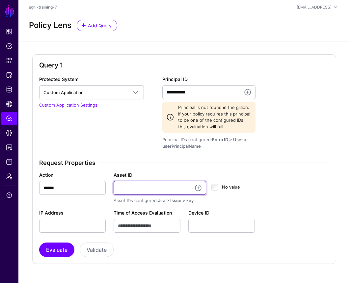
click at [128, 185] on input "Asset ID" at bounding box center [160, 188] width 93 height 14
type input "**********"
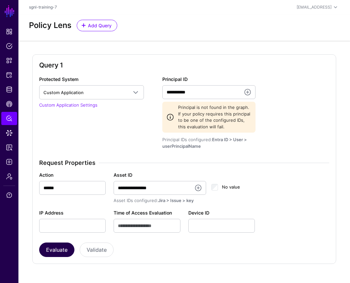
click at [63, 249] on button "Evaluate" at bounding box center [56, 250] width 35 height 15
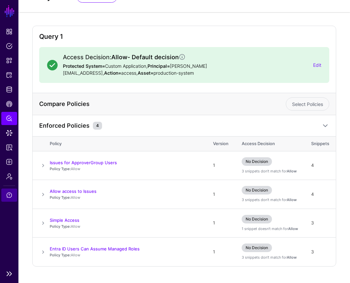
scroll to position [28, 0]
click at [55, 218] on link "Simple Access" at bounding box center [65, 220] width 30 height 5
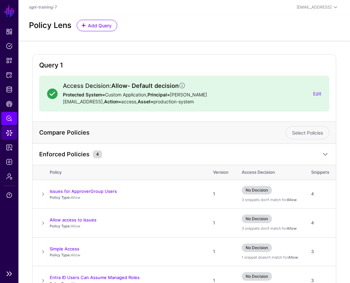
scroll to position [0, 0]
click at [9, 148] on span "Access Reporting" at bounding box center [9, 147] width 7 height 7
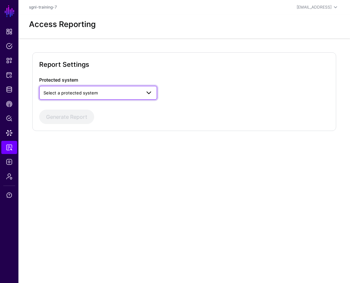
click at [103, 90] on span "Select a protected system" at bounding box center [93, 92] width 98 height 7
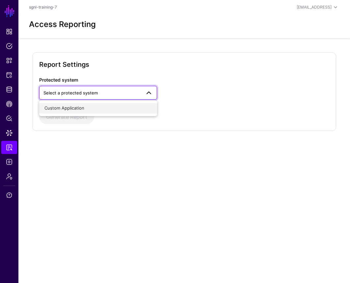
click at [102, 109] on div "Custom Application" at bounding box center [97, 108] width 107 height 7
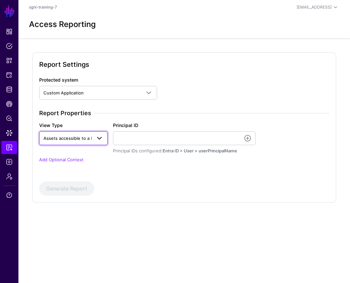
click at [84, 136] on span "Assets accessible to a Principal" at bounding box center [76, 138] width 65 height 5
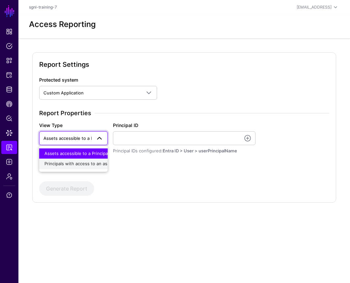
click at [73, 162] on span "Principals with access to an asset" at bounding box center [79, 163] width 70 height 5
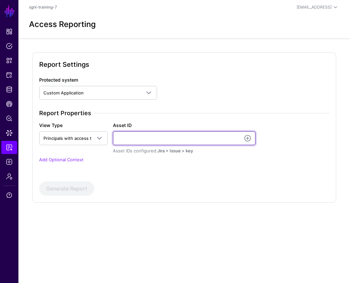
click at [124, 135] on input "Asset ID" at bounding box center [184, 138] width 143 height 14
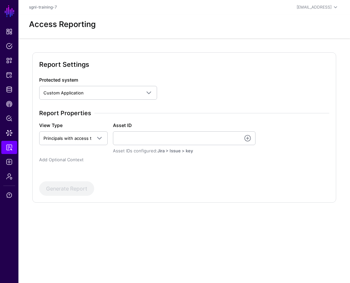
click at [73, 157] on link "Add Optional Context" at bounding box center [61, 159] width 44 height 5
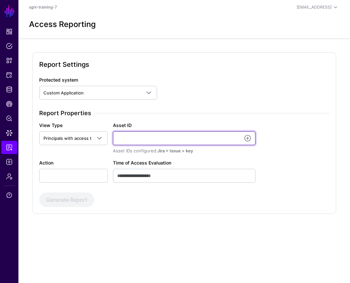
click at [144, 136] on input "Asset ID" at bounding box center [184, 138] width 143 height 14
type input "**********"
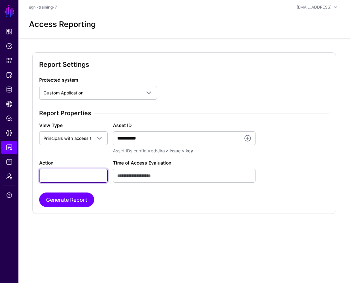
click at [86, 177] on input "Action" at bounding box center [73, 176] width 69 height 14
type input "******"
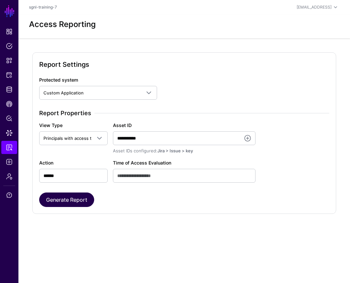
click at [83, 202] on button "Generate Report" at bounding box center [66, 200] width 55 height 15
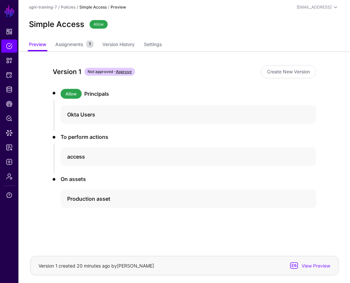
click at [65, 51] on div "Version 1 Not approved - Approve Create New Version Allow Principals Okta Users…" at bounding box center [184, 163] width 291 height 224
click at [65, 48] on link "Assignments 1" at bounding box center [74, 45] width 38 height 13
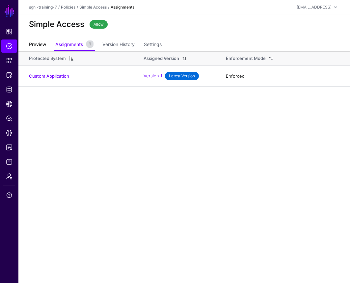
click at [40, 43] on link "Preview" at bounding box center [37, 45] width 17 height 13
click at [36, 43] on link "Preview" at bounding box center [37, 45] width 17 height 13
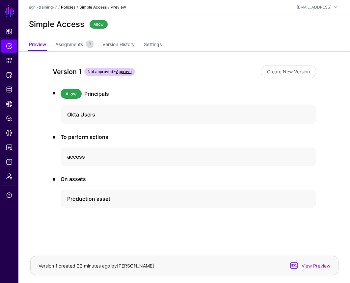
click at [72, 7] on link "Policies" at bounding box center [68, 7] width 15 height 5
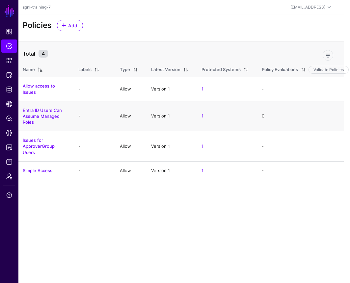
scroll to position [0, 6]
click at [9, 114] on link "Policy Lens" at bounding box center [9, 118] width 16 height 13
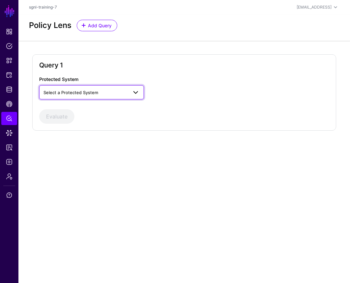
click at [109, 91] on span "Select a Protected System" at bounding box center [86, 92] width 84 height 7
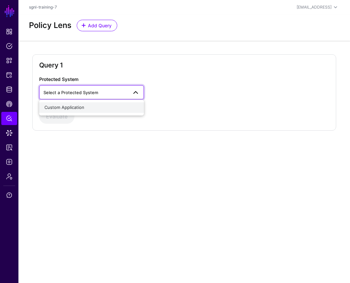
click at [101, 109] on div "Custom Application" at bounding box center [91, 107] width 94 height 7
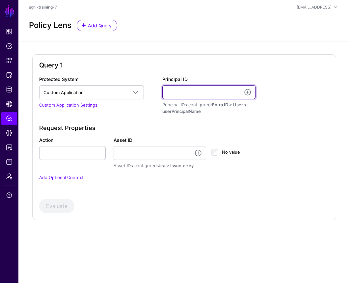
click at [197, 96] on input "Principal ID" at bounding box center [208, 92] width 93 height 14
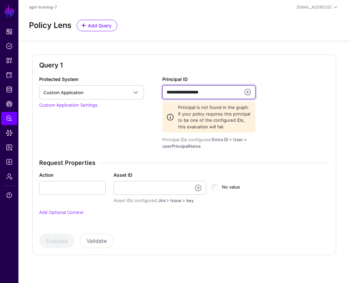
type input "**********"
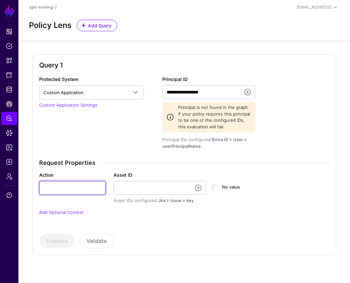
click at [76, 187] on input "Action" at bounding box center [72, 188] width 67 height 14
type input "******"
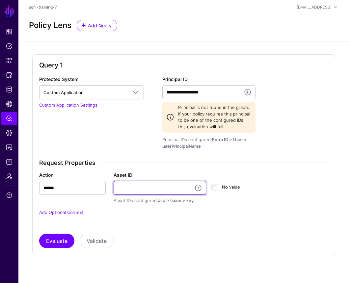
click at [131, 188] on input "Asset ID" at bounding box center [160, 188] width 93 height 14
type input "**********"
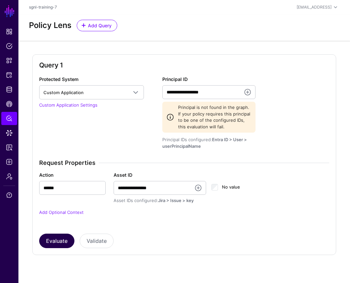
click at [58, 236] on button "Evaluate" at bounding box center [56, 241] width 35 height 15
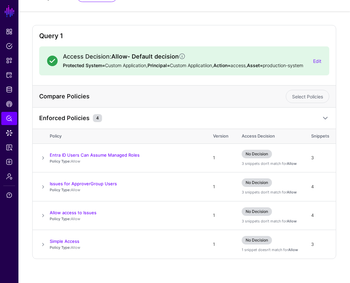
scroll to position [35, 0]
click at [320, 61] on link "Edit" at bounding box center [317, 61] width 8 height 6
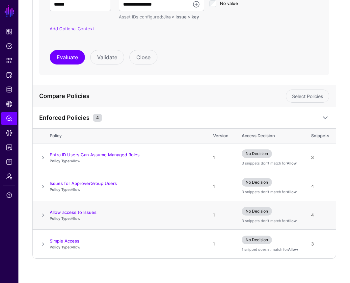
scroll to position [236, 0]
click at [45, 218] on span at bounding box center [43, 216] width 8 height 8
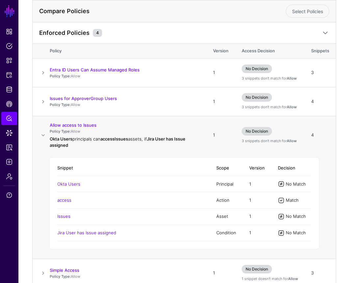
scroll to position [322, 0]
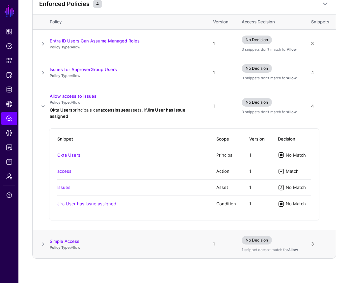
click at [45, 246] on span at bounding box center [43, 245] width 8 height 8
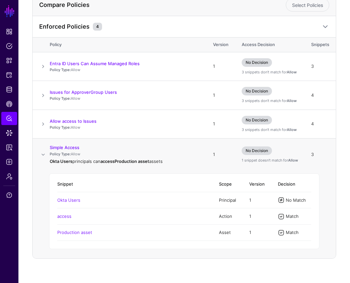
scroll to position [328, 0]
click at [257, 150] on span "No Decision" at bounding box center [257, 151] width 30 height 9
click at [279, 153] on div "No Decision 1 snippet doesn't match for Allow" at bounding box center [270, 155] width 56 height 17
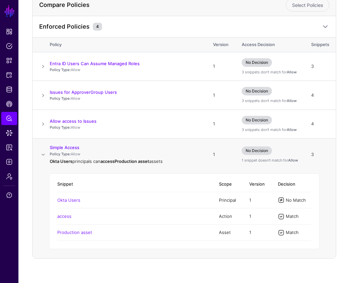
click at [231, 154] on td "1" at bounding box center [221, 155] width 29 height 32
click at [41, 124] on span at bounding box center [43, 124] width 8 height 8
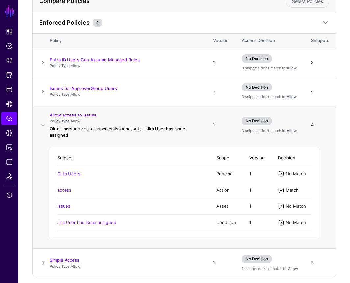
click at [258, 126] on span "No Decision" at bounding box center [257, 121] width 30 height 9
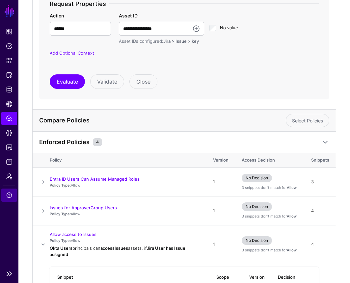
scroll to position [216, 0]
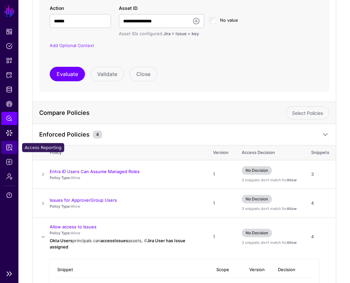
click at [11, 143] on link "Access Reporting" at bounding box center [9, 147] width 16 height 13
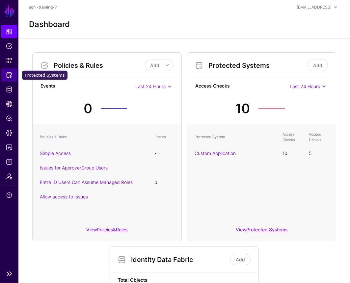
click at [7, 78] on span "Protected Systems" at bounding box center [9, 75] width 7 height 7
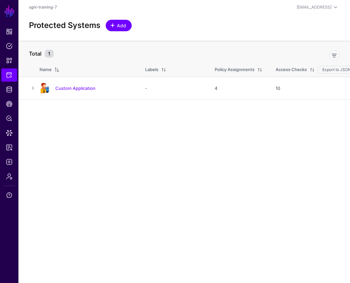
click at [114, 27] on span at bounding box center [112, 25] width 5 height 5
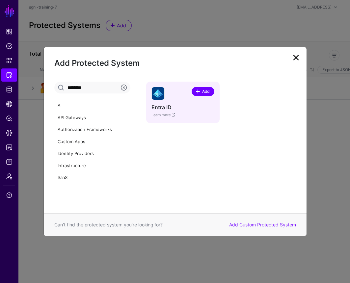
type input "********"
click at [202, 90] on span "Add" at bounding box center [206, 92] width 9 height 6
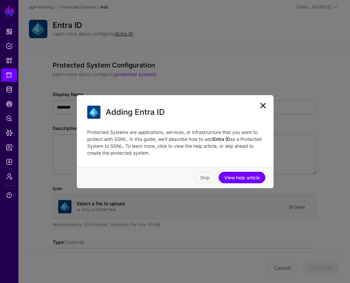
click at [264, 107] on link at bounding box center [263, 106] width 11 height 11
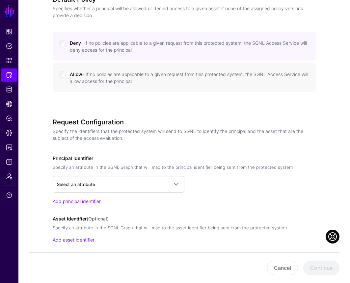
scroll to position [294, 0]
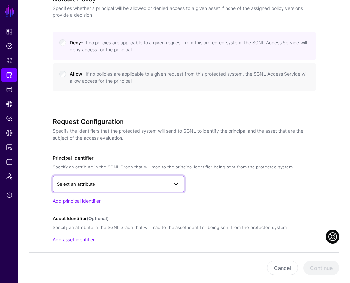
click at [119, 182] on span "Select an attribute" at bounding box center [112, 184] width 111 height 7
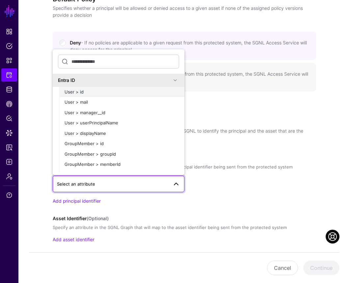
click at [93, 92] on div "User > id" at bounding box center [122, 92] width 115 height 7
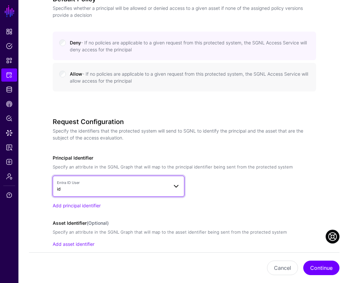
click at [99, 196] on link "Entra ID User id" at bounding box center [119, 186] width 132 height 21
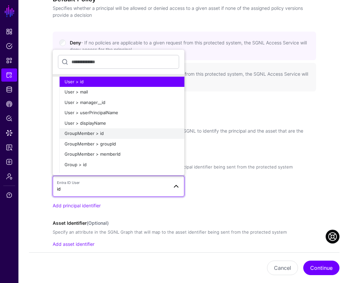
scroll to position [15, 0]
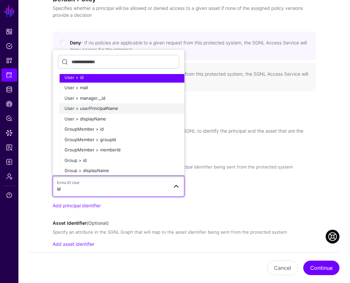
click at [129, 111] on button "User > userPrincipalName" at bounding box center [121, 108] width 125 height 11
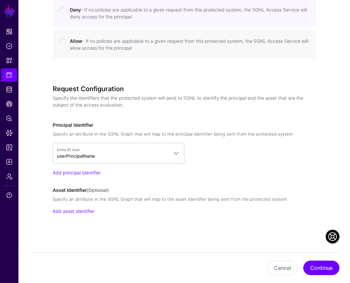
scroll to position [326, 0]
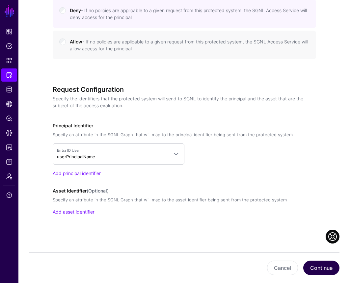
click at [312, 272] on button "Continue" at bounding box center [322, 268] width 36 height 15
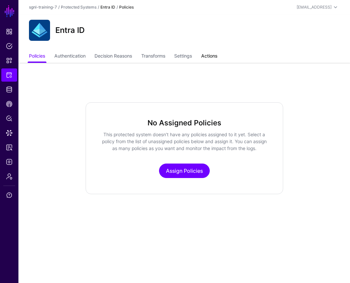
click at [216, 56] on link "Actions" at bounding box center [209, 56] width 16 height 13
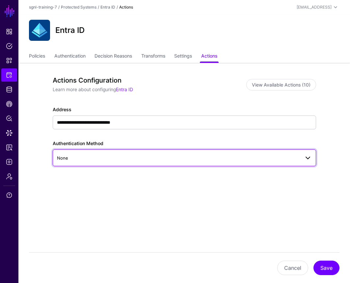
click at [105, 157] on span "None" at bounding box center [178, 158] width 243 height 7
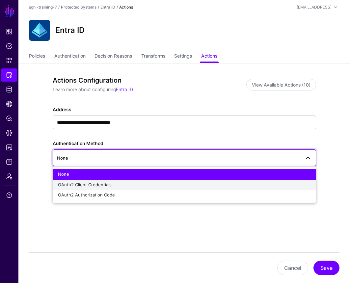
click at [102, 182] on div "OAuth2 Client Credentials" at bounding box center [184, 185] width 253 height 7
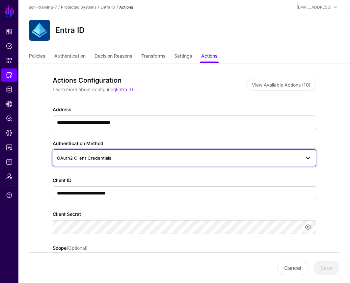
click at [114, 155] on span "OAuth2 Client Credentials" at bounding box center [178, 158] width 243 height 7
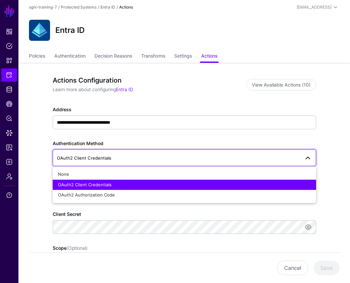
click at [44, 187] on div "**********" at bounding box center [184, 260] width 291 height 394
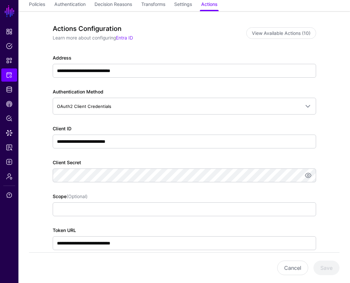
scroll to position [52, 0]
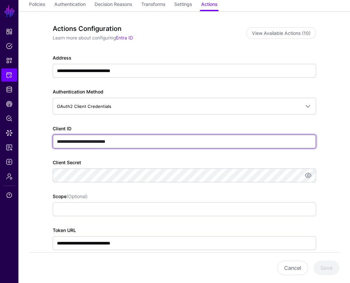
click at [121, 142] on input "**********" at bounding box center [185, 142] width 264 height 14
paste input "*******"
type input "**********"
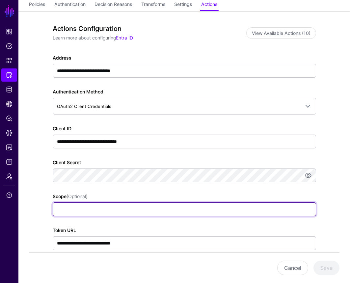
paste input "**********"
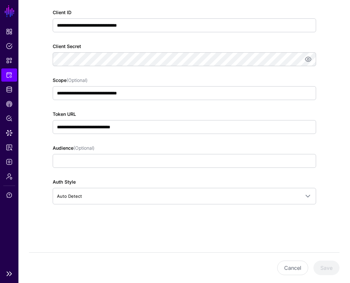
scroll to position [165, 0]
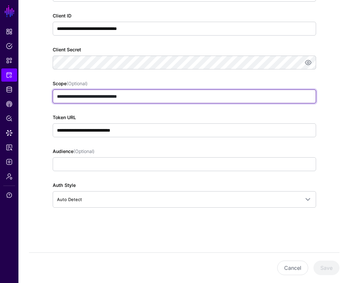
type input "**********"
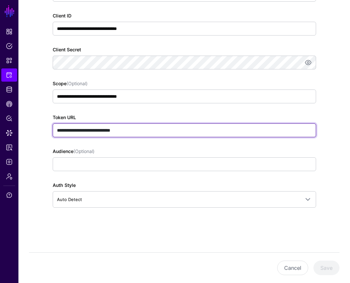
click at [158, 130] on input "**********" at bounding box center [185, 131] width 264 height 14
paste input "**********"
type input "**********"
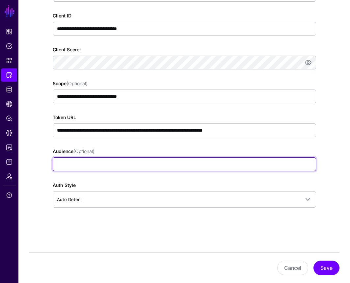
click at [78, 165] on input "Audience (Optional)" at bounding box center [185, 165] width 264 height 14
paste input "**********"
type input "**********"
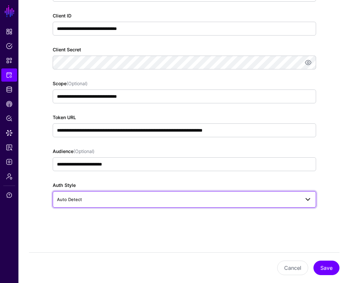
click at [68, 200] on span "Auto Detect" at bounding box center [69, 199] width 25 height 5
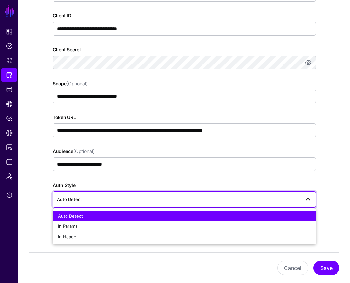
click at [24, 185] on app-integrations-item-actions "**********" at bounding box center [184, 95] width 332 height 394
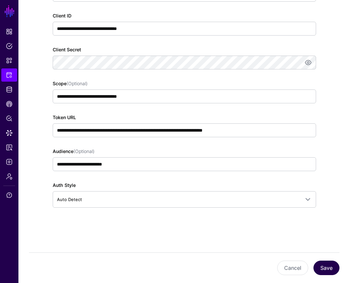
click at [318, 269] on button "Save" at bounding box center [327, 268] width 26 height 15
click at [41, 253] on div "Cancel Save" at bounding box center [184, 268] width 311 height 31
click at [329, 264] on button "Save" at bounding box center [327, 268] width 26 height 15
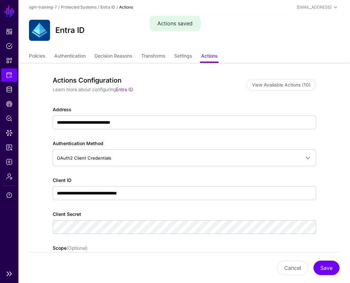
scroll to position [0, 0]
click at [10, 78] on span "Protected Systems" at bounding box center [9, 75] width 7 height 7
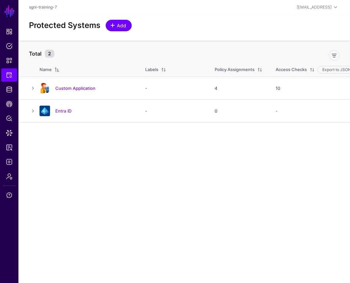
click at [116, 28] on span "Add" at bounding box center [119, 25] width 16 height 7
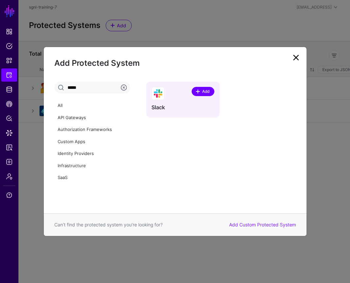
type input "*****"
click at [206, 94] on span "Add" at bounding box center [206, 92] width 9 height 6
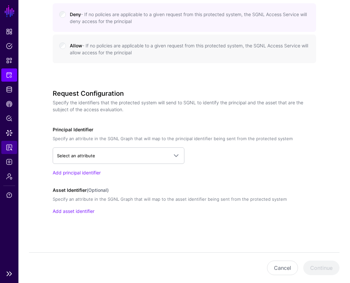
scroll to position [322, 0]
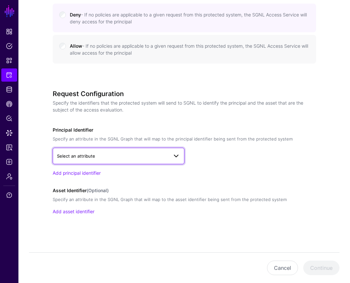
click at [111, 160] on link "Select an attribute" at bounding box center [119, 156] width 132 height 16
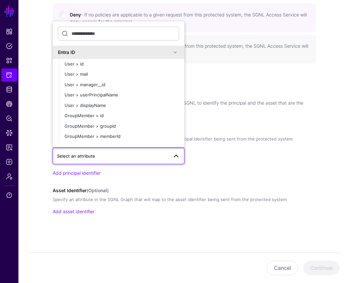
click at [149, 182] on div "Request Configuration Specify the identifiers that the protected system will se…" at bounding box center [185, 162] width 264 height 144
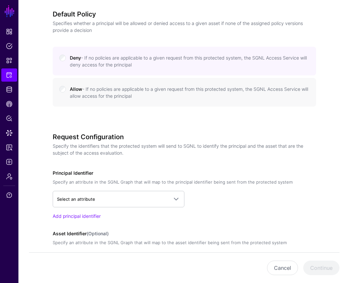
scroll to position [280, 0]
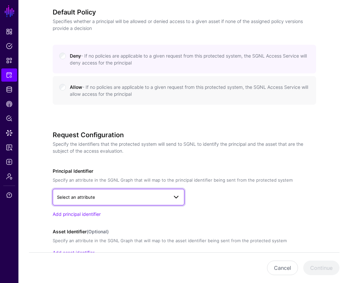
click at [58, 198] on span "Select an attribute" at bounding box center [76, 197] width 38 height 5
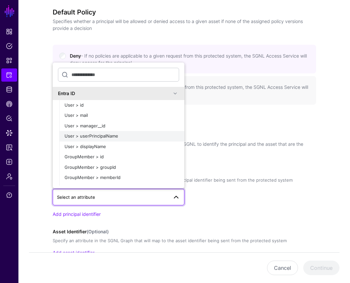
click at [80, 133] on span "User > userPrincipalName" at bounding box center [92, 135] width 54 height 5
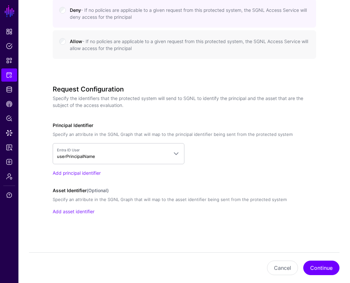
scroll to position [326, 0]
click at [315, 269] on button "Continue" at bounding box center [322, 268] width 36 height 15
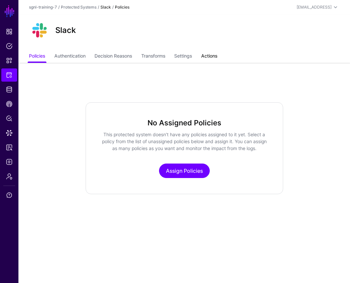
click at [215, 57] on link "Actions" at bounding box center [209, 56] width 16 height 13
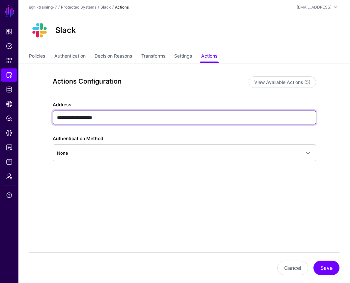
click at [114, 116] on input "**********" at bounding box center [185, 118] width 264 height 14
drag, startPoint x: 114, startPoint y: 116, endPoint x: 51, endPoint y: 116, distance: 63.3
click at [51, 116] on div "**********" at bounding box center [184, 154] width 291 height 183
click at [77, 120] on input "**********" at bounding box center [185, 118] width 264 height 14
drag, startPoint x: 107, startPoint y: 122, endPoint x: 56, endPoint y: 115, distance: 51.5
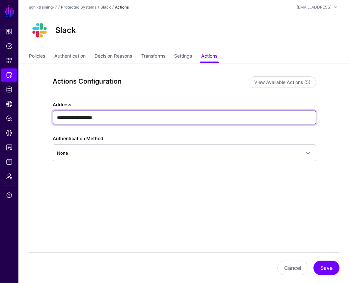
click at [56, 115] on input "**********" at bounding box center [185, 118] width 264 height 14
paste input "**********"
type input "**********"
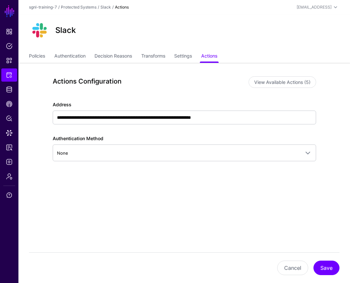
click at [75, 174] on div "**********" at bounding box center [185, 140] width 264 height 78
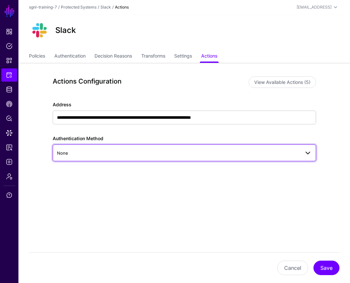
click at [103, 149] on link "None" at bounding box center [185, 153] width 264 height 16
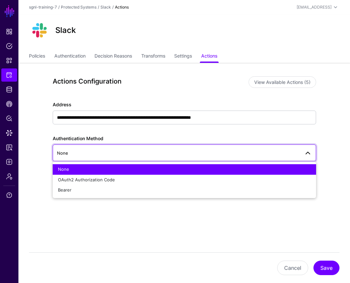
click at [21, 142] on app-integrations-item-actions "**********" at bounding box center [184, 154] width 332 height 183
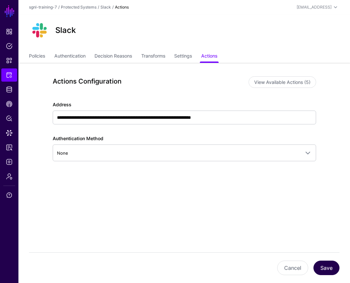
click at [315, 267] on button "Save" at bounding box center [327, 268] width 26 height 15
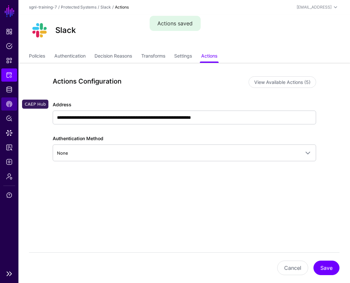
click at [7, 106] on span "CAEP Hub" at bounding box center [9, 104] width 7 height 7
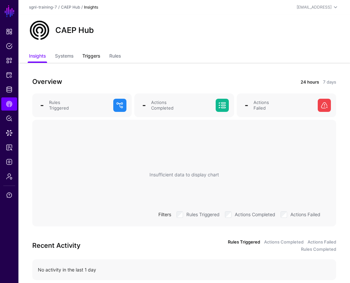
click at [95, 58] on link "Triggers" at bounding box center [91, 56] width 18 height 13
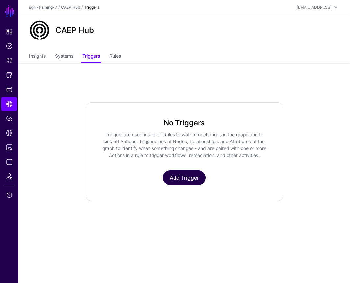
click at [176, 178] on link "Add Trigger" at bounding box center [184, 178] width 43 height 15
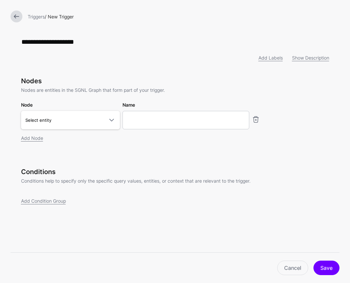
type input "**********"
click at [139, 124] on input "Name" at bounding box center [186, 120] width 127 height 18
type input "*"
click at [93, 123] on span "Select entity" at bounding box center [64, 120] width 78 height 7
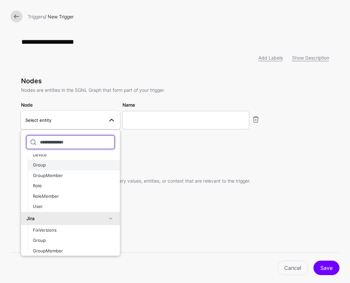
scroll to position [29, 0]
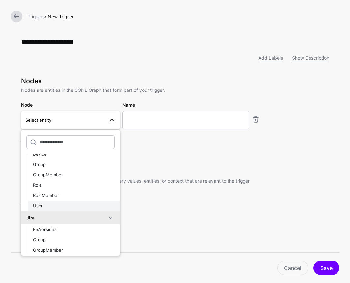
click at [69, 206] on div "User" at bounding box center [74, 206] width 82 height 7
type input "**********"
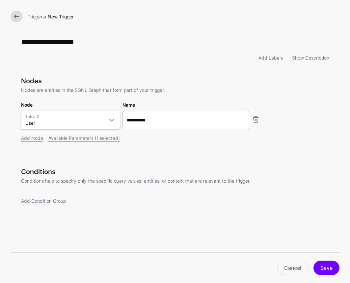
click at [35, 142] on div "Add Node" at bounding box center [32, 138] width 22 height 7
click at [35, 141] on link "Add Node" at bounding box center [32, 138] width 22 height 6
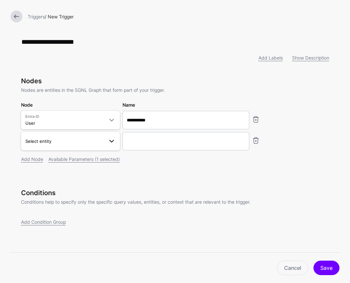
click at [40, 141] on span "Select entity" at bounding box center [38, 141] width 26 height 5
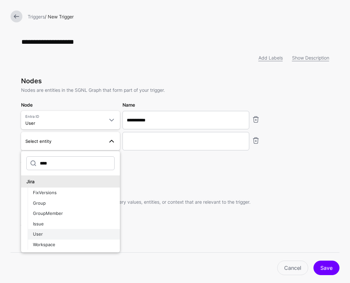
type input "****"
click at [41, 235] on span "User" at bounding box center [38, 234] width 10 height 5
type input "********"
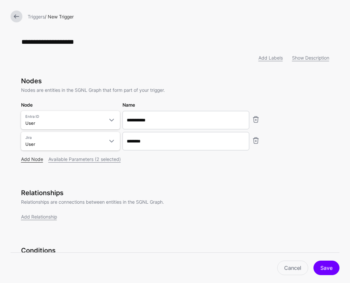
click at [37, 159] on link "Add Node" at bounding box center [32, 160] width 22 height 6
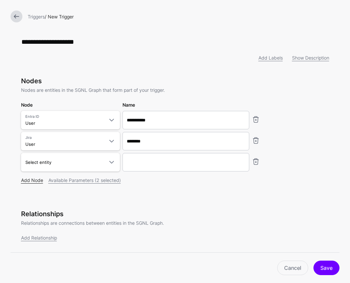
click at [37, 159] on link "Select entity" at bounding box center [70, 162] width 99 height 18
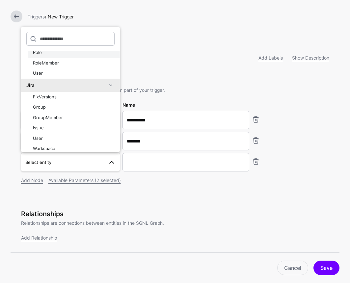
scroll to position [63, 0]
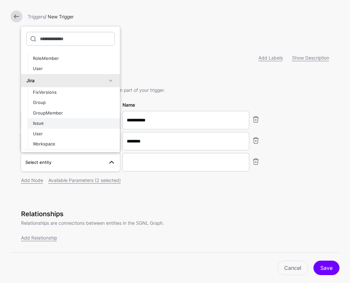
click at [46, 128] on button "Issue" at bounding box center [74, 123] width 92 height 11
type input "*********"
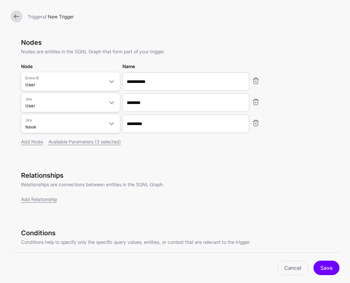
scroll to position [60, 0]
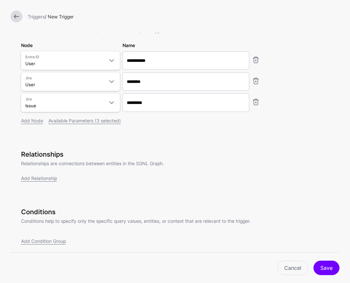
click at [46, 182] on div "Add Relationship" at bounding box center [175, 178] width 308 height 7
click at [48, 178] on link "Add Relationship" at bounding box center [39, 179] width 36 height 6
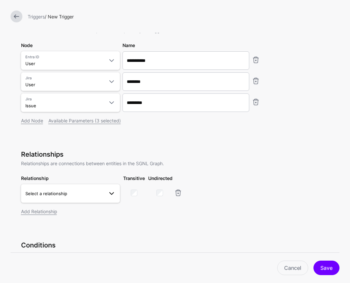
click at [44, 198] on span "Select a relationship" at bounding box center [70, 194] width 90 height 8
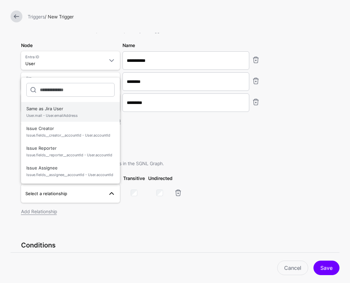
click at [70, 116] on span "User.mail - User.emailAddress" at bounding box center [70, 116] width 88 height 6
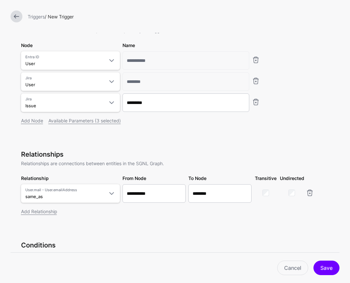
click at [50, 215] on div "Add Relationship" at bounding box center [175, 211] width 308 height 7
click at [50, 213] on link "Add Relationship" at bounding box center [39, 212] width 36 height 6
click at [50, 213] on span "Select a relationship" at bounding box center [64, 214] width 78 height 7
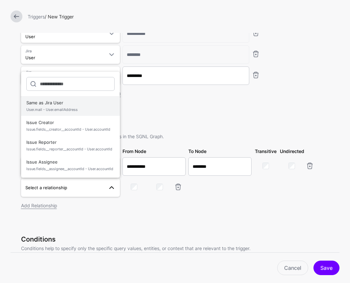
scroll to position [97, 0]
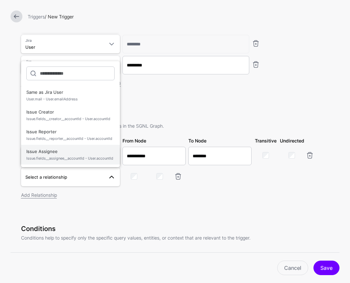
click at [54, 160] on span "Issue.fields__assignee__accountId - User.accountId" at bounding box center [70, 159] width 88 height 6
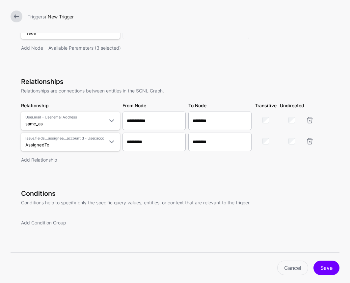
scroll to position [133, 0]
click at [40, 221] on link "Add Condition Group" at bounding box center [43, 223] width 45 height 6
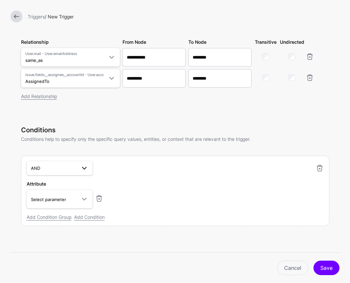
scroll to position [197, 0]
click at [45, 200] on span "Select parameter" at bounding box center [48, 199] width 35 height 5
type input "*"
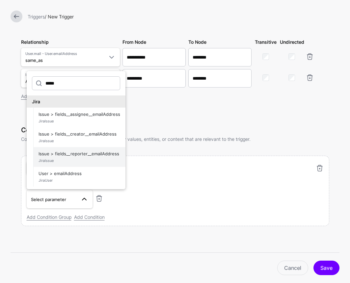
scroll to position [0, 0]
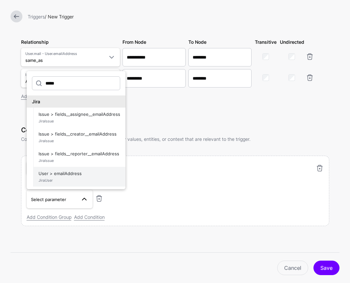
type input "*****"
click at [54, 176] on span "User > emailAddress JiraUser" at bounding box center [80, 177] width 82 height 16
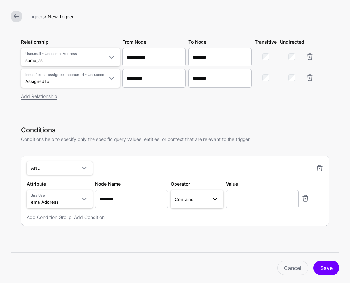
click at [200, 201] on span "Contains" at bounding box center [191, 199] width 32 height 7
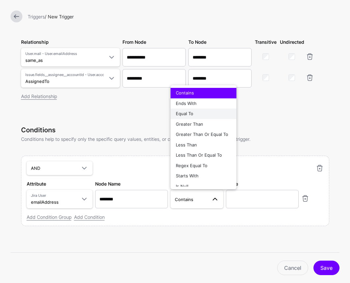
click at [193, 115] on div "Equal To" at bounding box center [203, 114] width 55 height 7
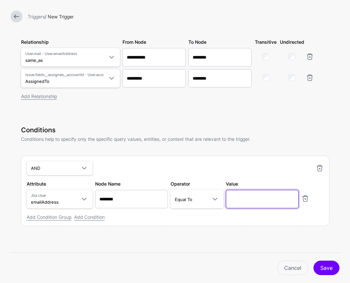
click at [252, 203] on input "text" at bounding box center [262, 199] width 73 height 18
paste input "**********"
type input "**********"
click at [94, 217] on link "Add Condition" at bounding box center [89, 218] width 31 height 6
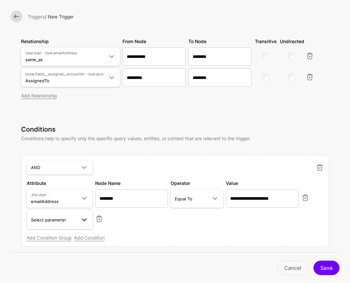
click at [48, 221] on span "Select parameter" at bounding box center [48, 220] width 35 height 5
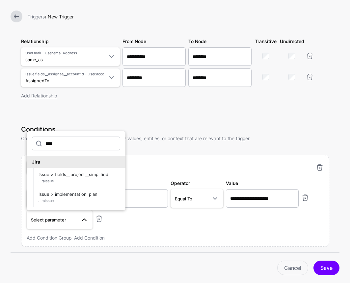
type input "****"
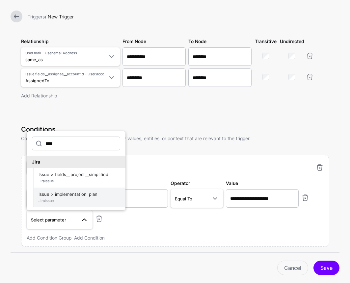
drag, startPoint x: 48, startPoint y: 221, endPoint x: 55, endPoint y: 198, distance: 24.6
click at [55, 198] on span "Issue > implementation_plan JiraIssue" at bounding box center [80, 198] width 82 height 16
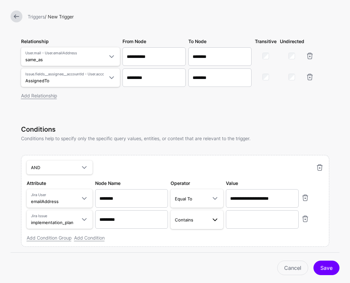
click at [204, 226] on link "Contains" at bounding box center [197, 220] width 53 height 18
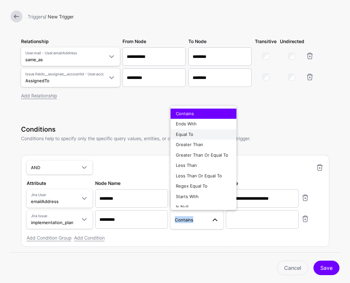
click at [197, 136] on div "Equal To" at bounding box center [203, 134] width 55 height 7
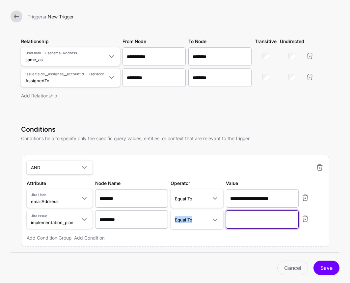
click at [240, 217] on input "text" at bounding box center [262, 220] width 73 height 18
paste input "**********"
type input "**********"
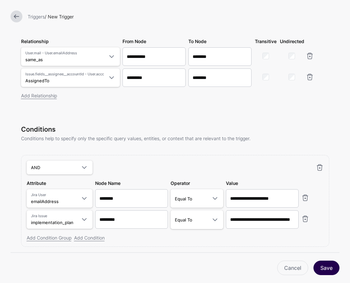
click at [335, 270] on button "Save" at bounding box center [327, 268] width 26 height 15
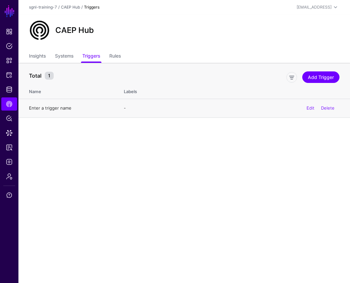
click at [59, 109] on link "Enter a trigger name" at bounding box center [50, 107] width 43 height 5
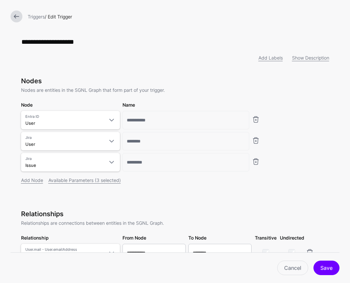
drag, startPoint x: 105, startPoint y: 45, endPoint x: 12, endPoint y: 38, distance: 93.5
click at [12, 38] on div "**********" at bounding box center [176, 250] width 330 height 501
type input "**********"
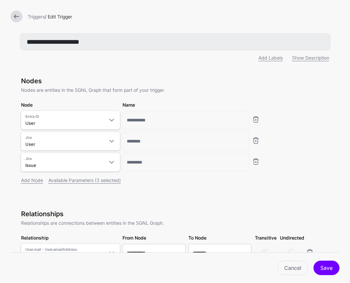
drag, startPoint x: 103, startPoint y: 41, endPoint x: 25, endPoint y: 43, distance: 78.8
click at [25, 43] on input "**********" at bounding box center [175, 42] width 308 height 15
type input "*"
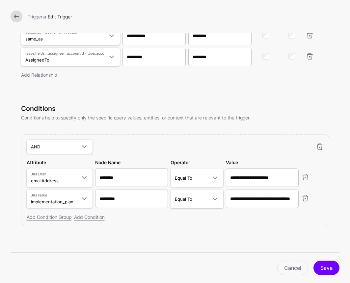
scroll to position [218, 0]
type input "**********"
click at [321, 269] on button "Save" at bounding box center [327, 268] width 26 height 15
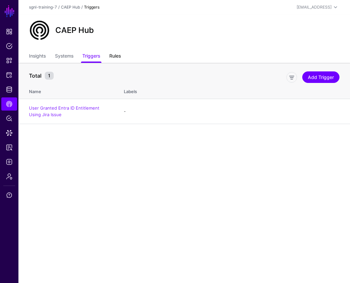
click at [112, 61] on link "Rules" at bounding box center [115, 56] width 12 height 13
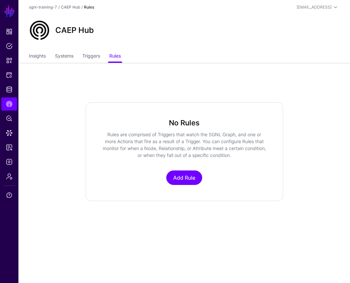
click at [178, 191] on div "No Rules Rules are comprised of Triggers that watch the SGNL Graph, and one or …" at bounding box center [185, 151] width 198 height 99
click at [179, 178] on link "Add Rule" at bounding box center [184, 178] width 36 height 15
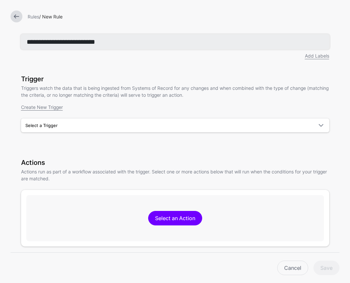
type input "**********"
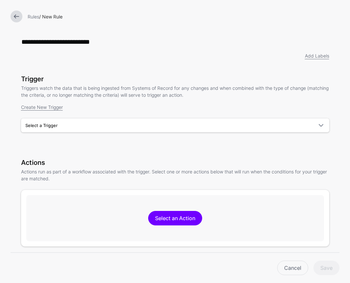
click at [68, 71] on div "**********" at bounding box center [175, 145] width 308 height 220
click at [109, 69] on div "**********" at bounding box center [175, 145] width 308 height 220
click at [54, 128] on span "Select a Trigger" at bounding box center [41, 125] width 32 height 5
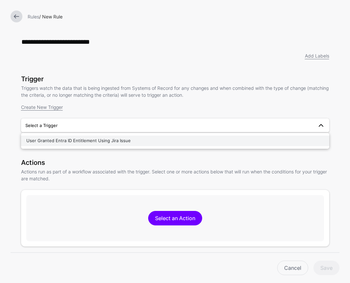
click at [52, 140] on span "User Granted Entra ID Entitlement Using Jira Issue" at bounding box center [78, 140] width 104 height 5
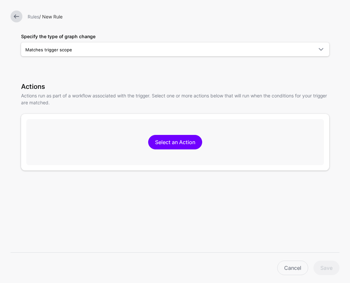
scroll to position [116, 0]
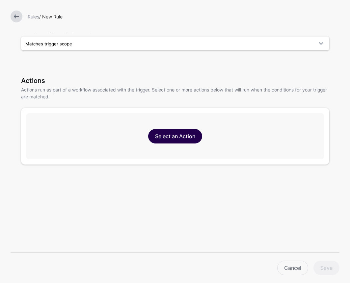
click at [165, 136] on link "Select an Action" at bounding box center [175, 136] width 54 height 15
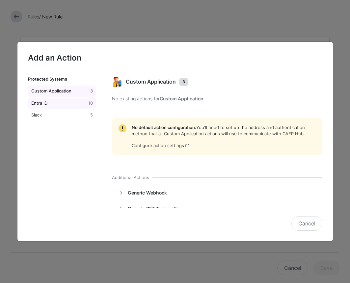
click at [65, 102] on div "Entra ID" at bounding box center [58, 103] width 57 height 7
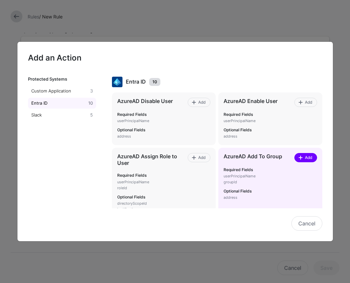
click at [301, 158] on span at bounding box center [300, 157] width 5 height 5
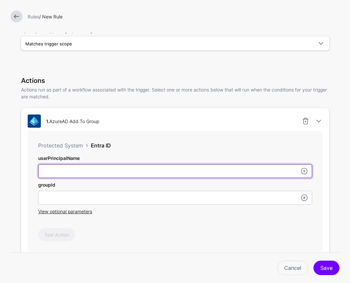
click at [73, 175] on input "userPrincipalName" at bounding box center [175, 171] width 274 height 14
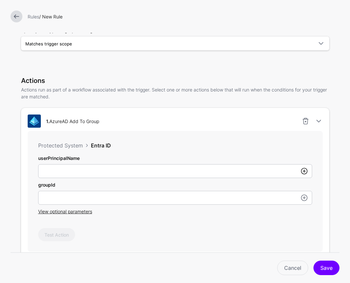
click at [303, 174] on link at bounding box center [305, 171] width 8 height 8
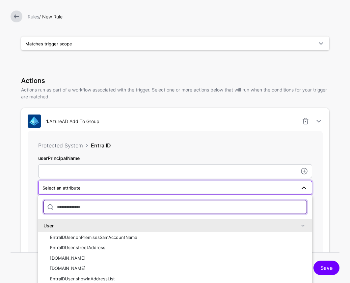
click at [215, 205] on input "text" at bounding box center [176, 207] width 264 height 14
type input "*"
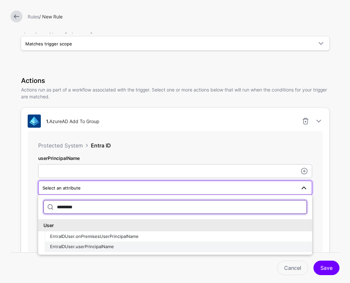
type input "*********"
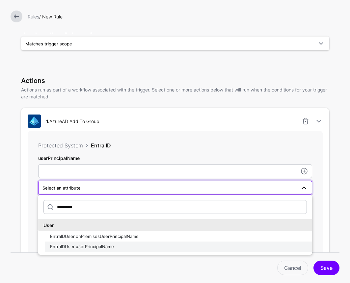
click at [156, 250] on div "EntraIDUser.userPrincipalName" at bounding box center [178, 247] width 257 height 7
type input "**********"
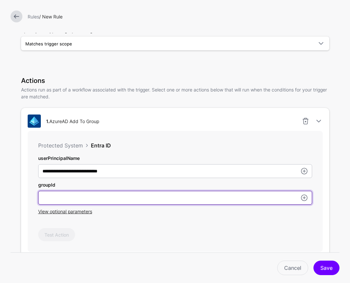
click at [84, 202] on input "userPrincipalName" at bounding box center [175, 198] width 274 height 14
click at [294, 198] on input "userPrincipalName" at bounding box center [175, 198] width 274 height 14
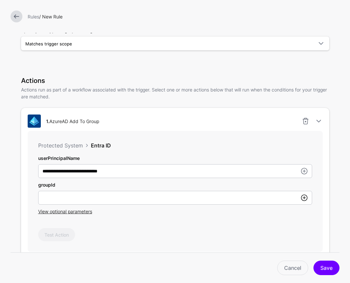
click at [308, 198] on link at bounding box center [305, 198] width 8 height 8
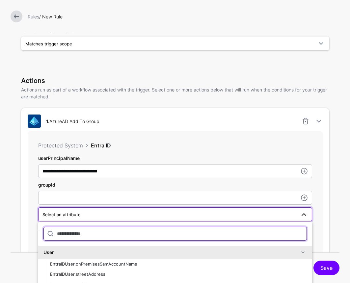
click at [178, 233] on input "text" at bounding box center [176, 234] width 264 height 14
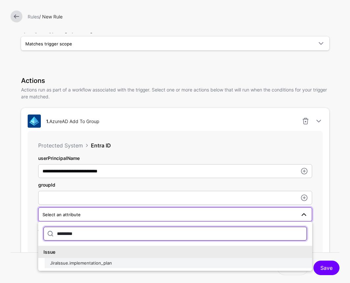
type input "*********"
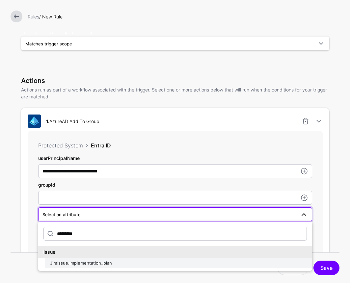
click at [136, 267] on button "JiraIssue.implementation_plan" at bounding box center [179, 263] width 268 height 11
type input "**********"
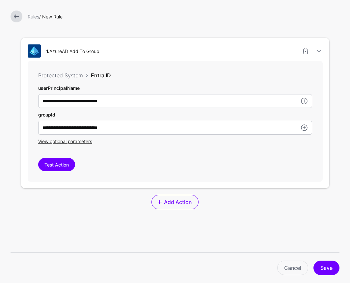
scroll to position [187, 0]
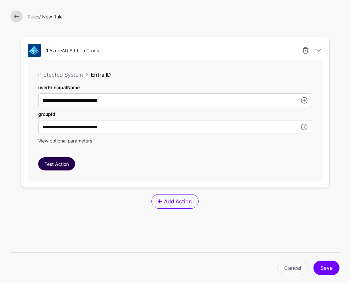
click at [63, 166] on button "Test Action" at bounding box center [56, 164] width 37 height 13
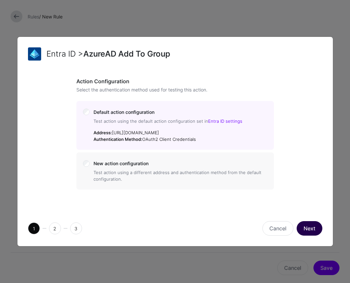
click at [312, 229] on button "Next" at bounding box center [310, 228] width 26 height 15
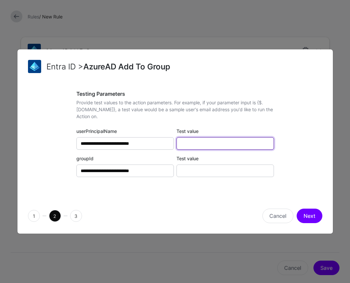
click at [213, 145] on input "Test value" at bounding box center [226, 143] width 98 height 13
click at [188, 143] on input "Test value" at bounding box center [226, 143] width 98 height 13
paste input "**********"
type input "**********"
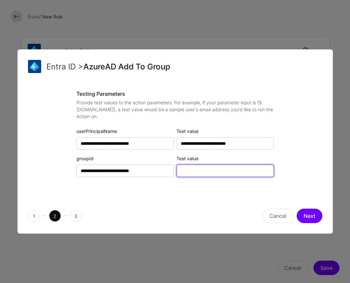
click at [186, 172] on input "Test value" at bounding box center [226, 171] width 98 height 13
paste input "**********"
type input "**********"
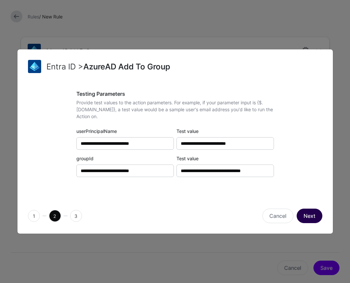
click at [315, 217] on button "Next" at bounding box center [310, 216] width 26 height 15
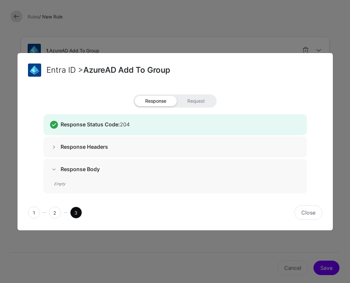
click at [56, 151] on span at bounding box center [54, 147] width 8 height 8
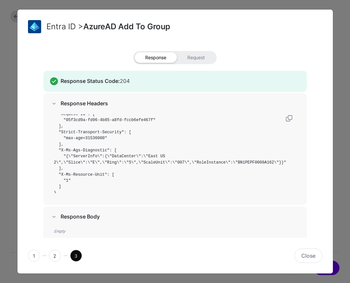
scroll to position [63, 0]
click at [54, 216] on span at bounding box center [54, 217] width 8 height 8
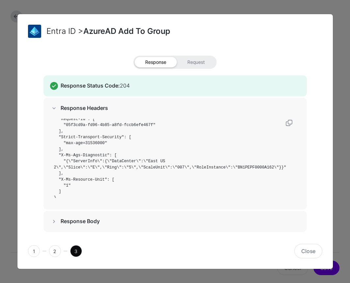
click at [56, 221] on span at bounding box center [54, 222] width 8 height 8
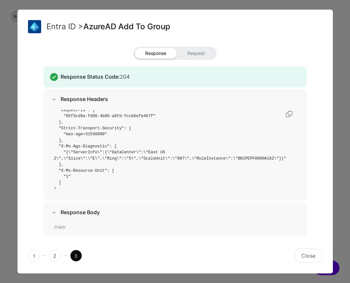
scroll to position [4, 0]
click at [192, 55] on span "Request" at bounding box center [196, 53] width 39 height 11
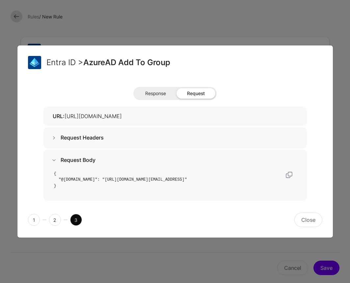
click at [157, 92] on span "Response" at bounding box center [156, 93] width 42 height 11
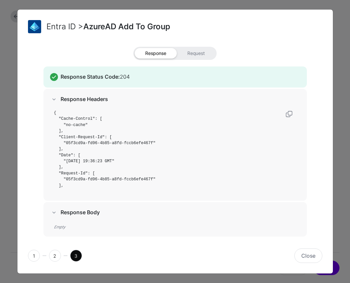
scroll to position [4, 0]
click at [306, 257] on button "Close" at bounding box center [309, 256] width 28 height 15
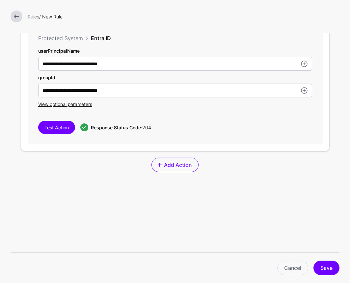
scroll to position [234, 0]
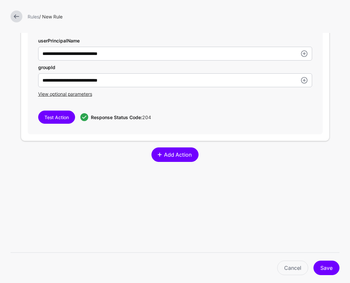
click at [176, 155] on span "Add Action" at bounding box center [177, 155] width 29 height 8
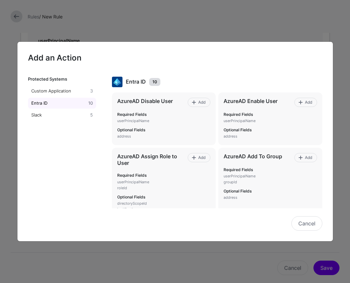
click at [62, 109] on ul "Custom Application 3 Entra ID 10 Slack 5" at bounding box center [62, 103] width 69 height 35
click at [62, 110] on link "Slack 5" at bounding box center [62, 115] width 69 height 11
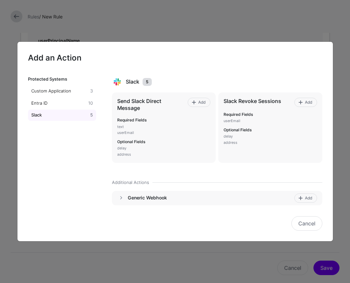
click at [139, 196] on h4 "Generic Webhook" at bounding box center [210, 198] width 164 height 6
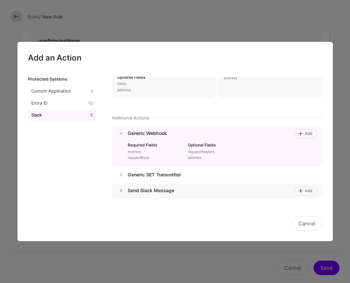
scroll to position [64, 0]
click at [300, 131] on span at bounding box center [300, 133] width 5 height 5
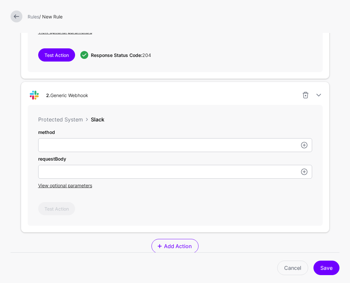
scroll to position [298, 0]
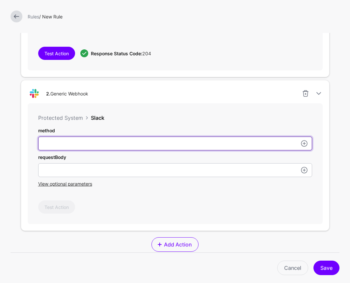
click at [67, 145] on input "userPrincipalName" at bounding box center [175, 144] width 274 height 14
type input "****"
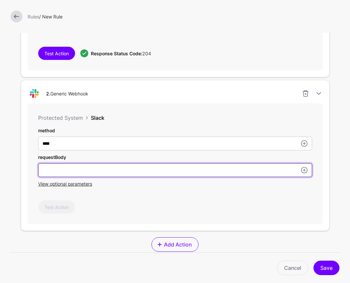
click at [52, 173] on input "userPrincipalName" at bounding box center [175, 170] width 274 height 14
paste input "**********"
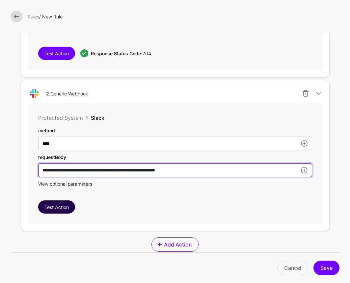
type input "**********"
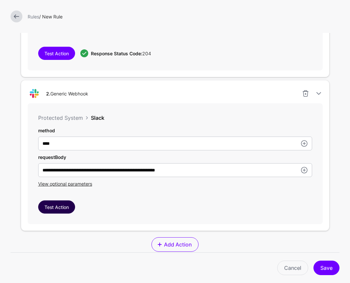
click at [59, 209] on button "Test Action" at bounding box center [56, 207] width 37 height 13
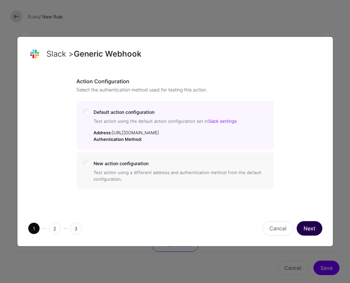
click at [306, 232] on button "Next" at bounding box center [310, 228] width 26 height 15
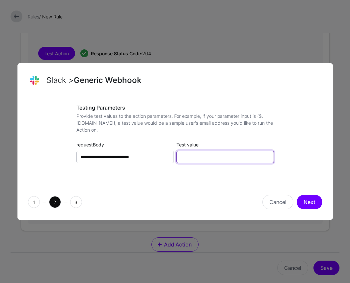
click at [208, 151] on input "Test value" at bounding box center [226, 157] width 98 height 13
paste input "**********"
type input "*"
paste input "**********"
type input "**********"
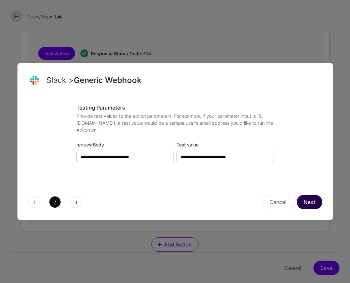
click at [315, 201] on button "Next" at bounding box center [310, 202] width 26 height 15
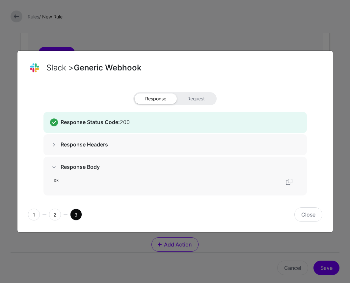
click at [110, 38] on ngb-modal-window "Slack > Generic Webhook Response Request Response Status Code: 200 Response Hea…" at bounding box center [175, 141] width 350 height 283
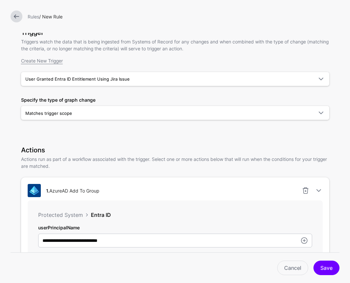
scroll to position [56, 0]
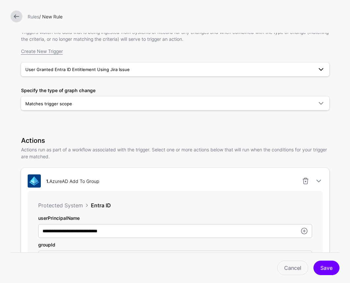
click at [72, 71] on span "User Granted Entra ID Entitlement Using Jira Issue" at bounding box center [77, 69] width 104 height 5
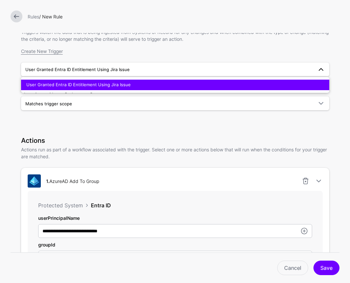
click at [79, 54] on div "Create New Trigger" at bounding box center [175, 51] width 308 height 7
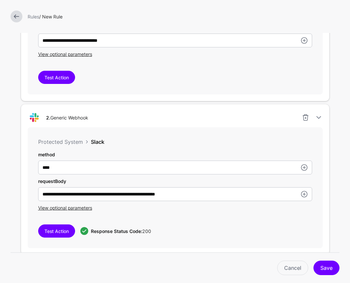
scroll to position [268, 0]
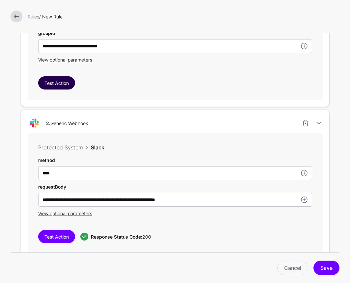
click at [52, 90] on button "Test Action" at bounding box center [56, 82] width 37 height 13
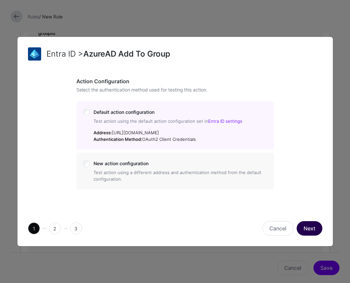
click at [307, 226] on button "Next" at bounding box center [310, 228] width 26 height 15
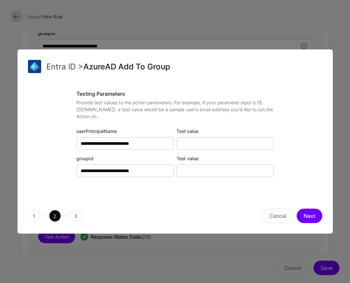
click at [108, 20] on ngb-modal-window "**********" at bounding box center [175, 141] width 350 height 283
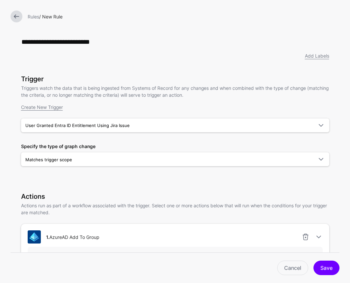
scroll to position [0, 0]
click at [13, 16] on link at bounding box center [17, 17] width 12 height 12
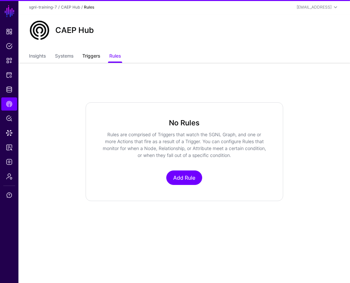
click at [93, 57] on link "Triggers" at bounding box center [91, 56] width 18 height 13
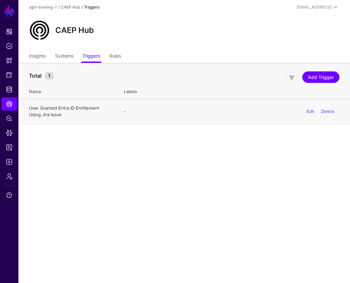
click at [76, 106] on link "User Granted Entra ID Entitlement Using Jira Issue" at bounding box center [64, 111] width 71 height 12
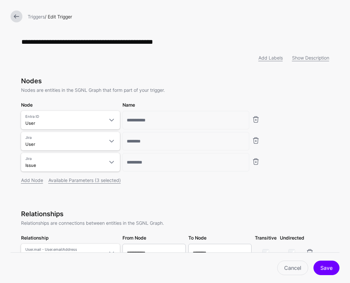
click at [19, 15] on link at bounding box center [17, 17] width 12 height 12
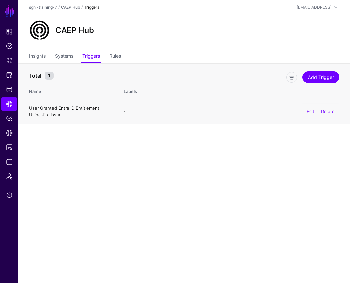
click at [79, 108] on link "User Granted Entra ID Entitlement Using Jira Issue" at bounding box center [64, 111] width 71 height 12
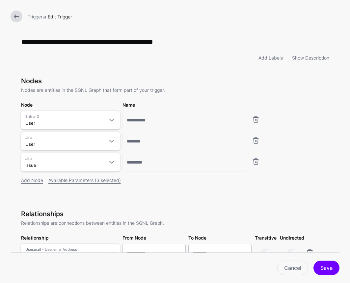
click at [15, 15] on link at bounding box center [17, 17] width 12 height 12
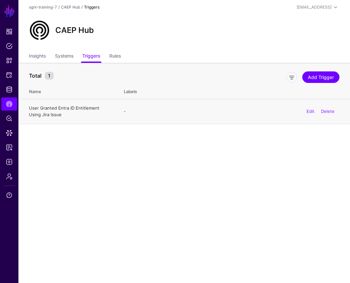
click at [75, 107] on link "User Granted Entra ID Entitlement Using Jira Issue" at bounding box center [64, 111] width 71 height 12
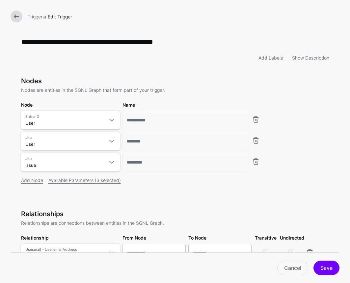
click at [239, 59] on div "Add Labels" at bounding box center [219, 57] width 135 height 7
